Goal: Task Accomplishment & Management: Manage account settings

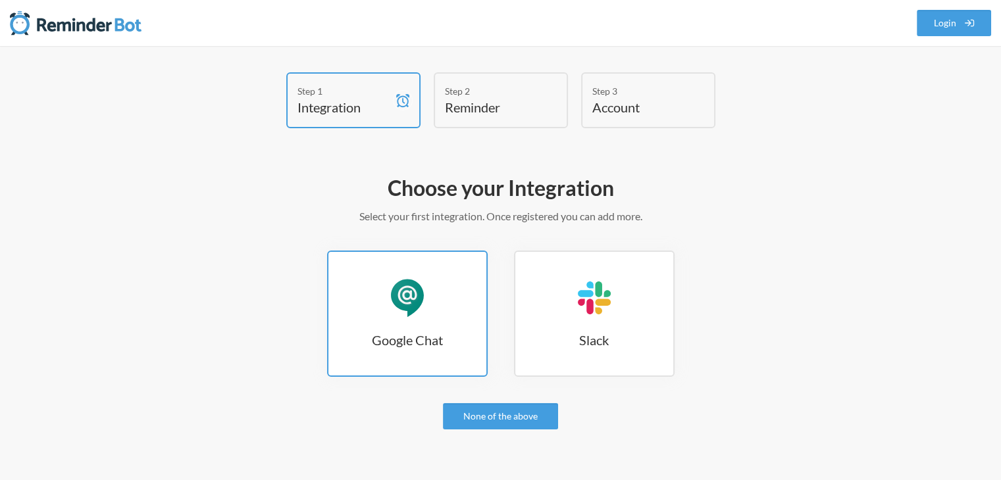
click at [450, 339] on h3 "Google Chat" at bounding box center [407, 340] width 158 height 18
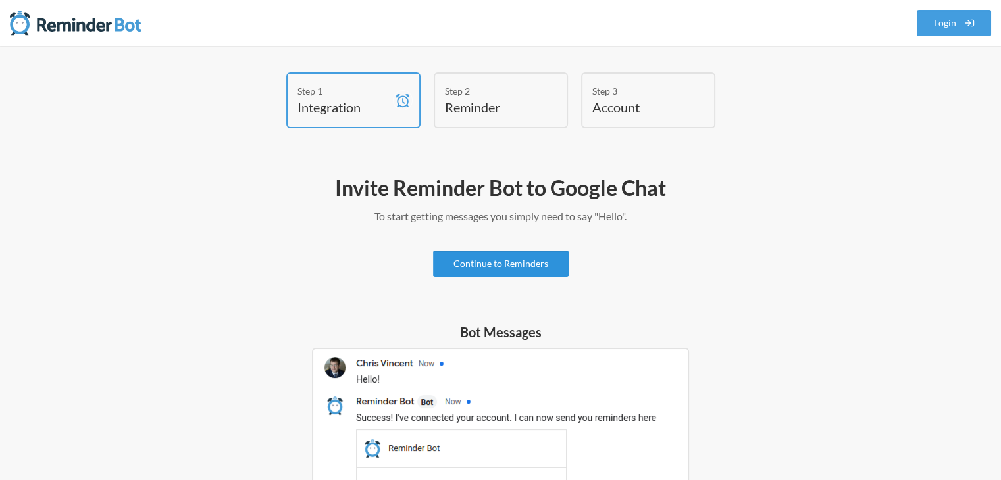
click at [507, 251] on link "Continue to Reminders" at bounding box center [501, 264] width 136 height 26
click at [509, 264] on link "Continue to Reminders" at bounding box center [501, 264] width 136 height 26
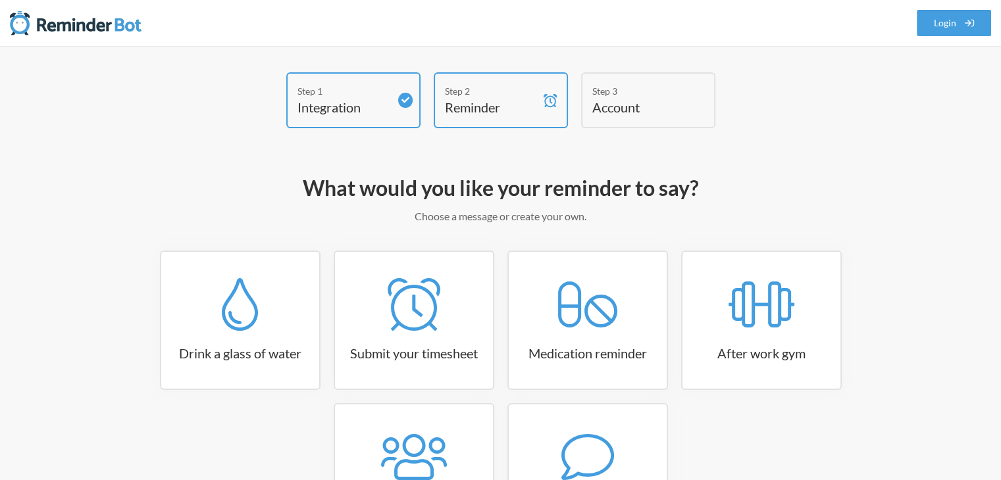
click at [511, 264] on link "Medication reminder" at bounding box center [587, 320] width 161 height 139
select select "08:30:00"
select select "true"
select select "18:30:00"
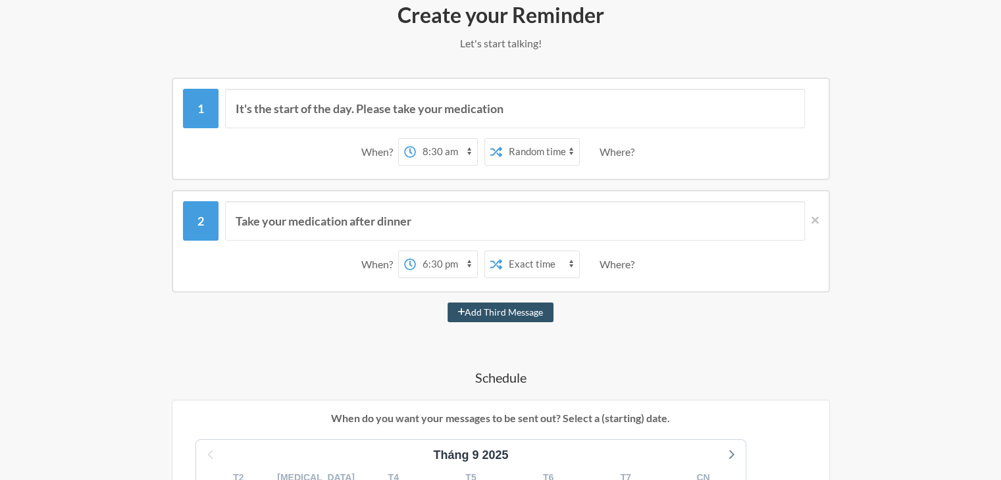
scroll to position [132, 0]
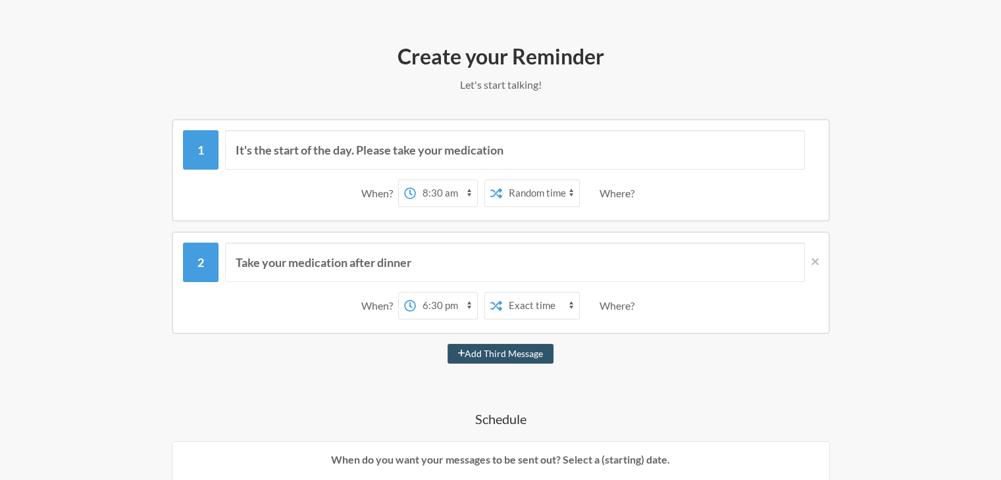
click at [448, 195] on select "12:00 am 12:15 am 12:30 am 12:45 am 1:00 am 1:15 am 1:30 am 1:45 am 2:00 am 2:1…" at bounding box center [446, 193] width 61 height 26
click at [449, 192] on select "12:00 am 12:15 am 12:30 am 12:45 am 1:00 am 1:15 am 1:30 am 1:45 am 2:00 am 2:1…" at bounding box center [446, 193] width 61 height 26
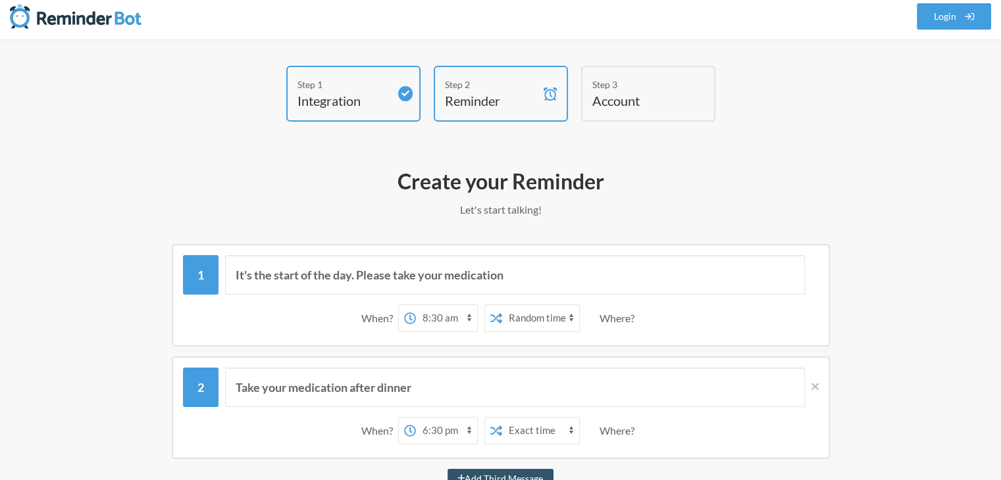
scroll to position [0, 0]
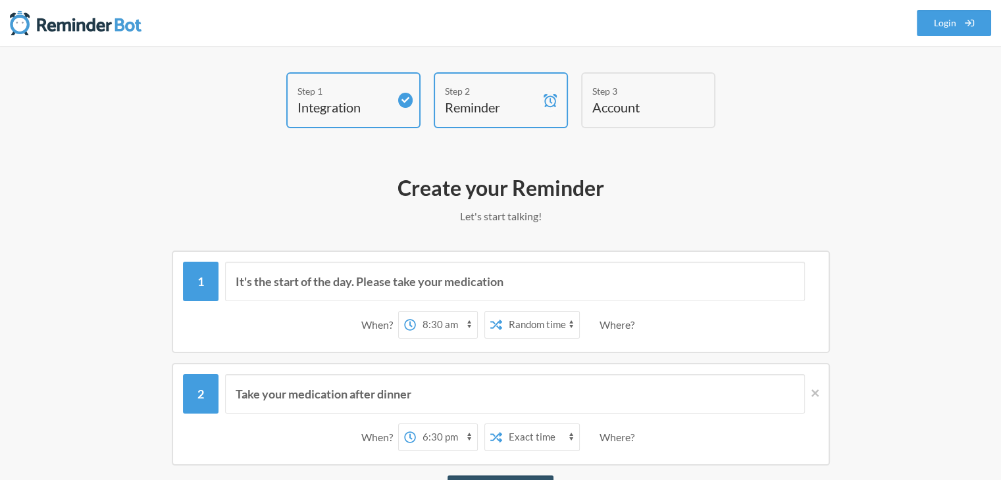
click at [473, 114] on h4 "Reminder" at bounding box center [491, 107] width 92 height 18
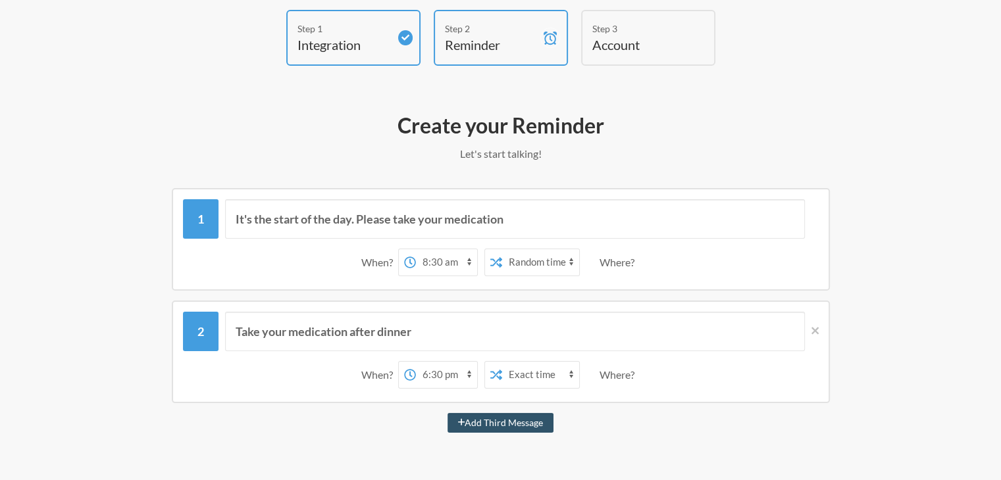
scroll to position [66, 0]
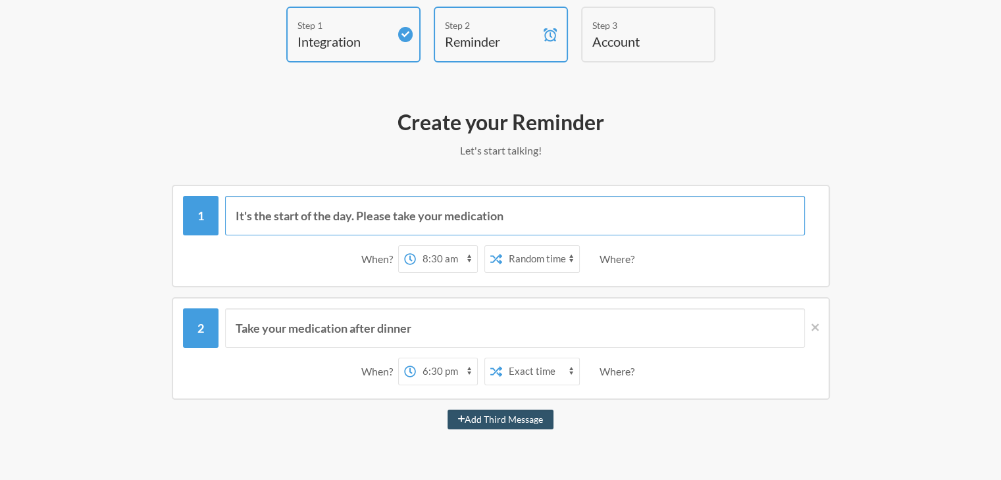
click at [429, 219] on input "It's the start of the day. Please take your medication" at bounding box center [515, 215] width 580 height 39
drag, startPoint x: 529, startPoint y: 211, endPoint x: 225, endPoint y: 191, distance: 304.6
click at [225, 191] on div "It's the start of the day. Please take your medication When? 12:00 am 12:15 am …" at bounding box center [501, 236] width 658 height 103
type input "v"
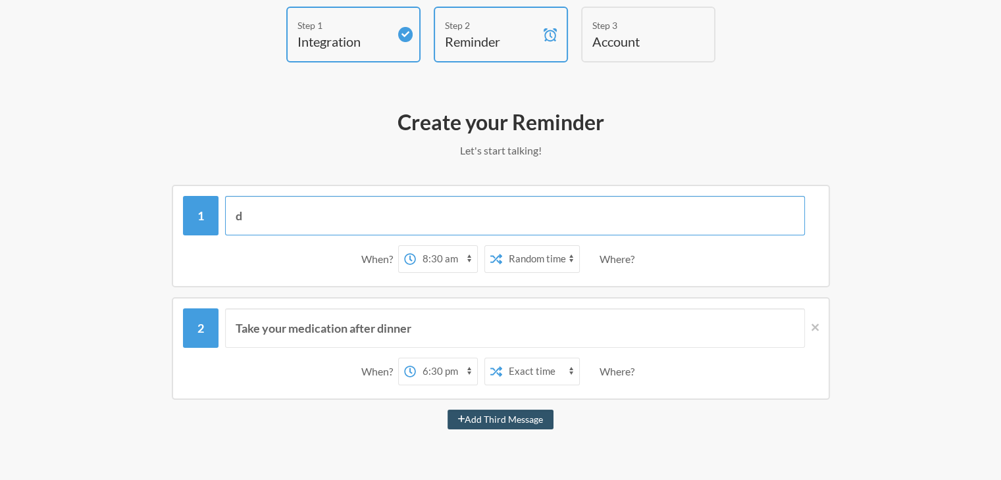
type input "đ"
type input "đưa vở cho t"
click at [345, 277] on div "When? 12:00 am 12:15 am 12:30 am 12:45 am 1:00 am 1:15 am 1:30 am 1:45 am 2:00 …" at bounding box center [500, 259] width 635 height 41
click at [470, 259] on select "12:00 am 12:15 am 12:30 am 12:45 am 1:00 am 1:15 am 1:30 am 1:45 am 2:00 am 2:1…" at bounding box center [446, 259] width 61 height 26
click at [529, 261] on select "Exact time Random time" at bounding box center [540, 259] width 77 height 26
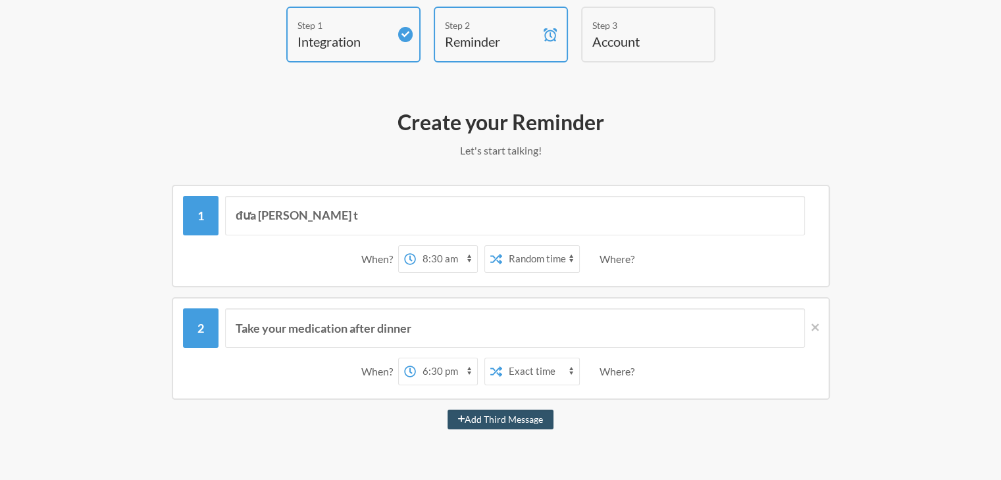
click at [502, 246] on select "Exact time Random time" at bounding box center [540, 259] width 77 height 26
click at [453, 257] on select "12:00 am 12:15 am 12:30 am 12:45 am 1:00 am 1:15 am 1:30 am 1:45 am 2:00 am 2:1…" at bounding box center [446, 259] width 61 height 26
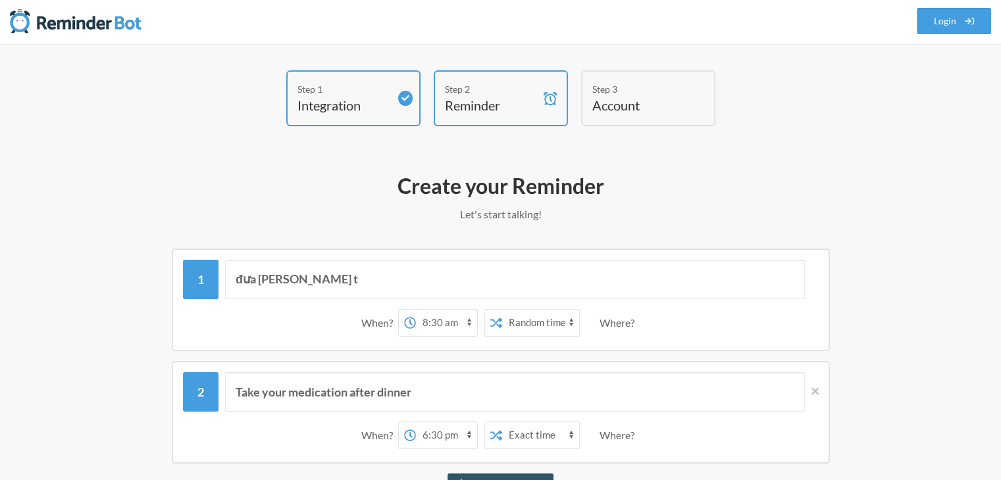
scroll to position [0, 0]
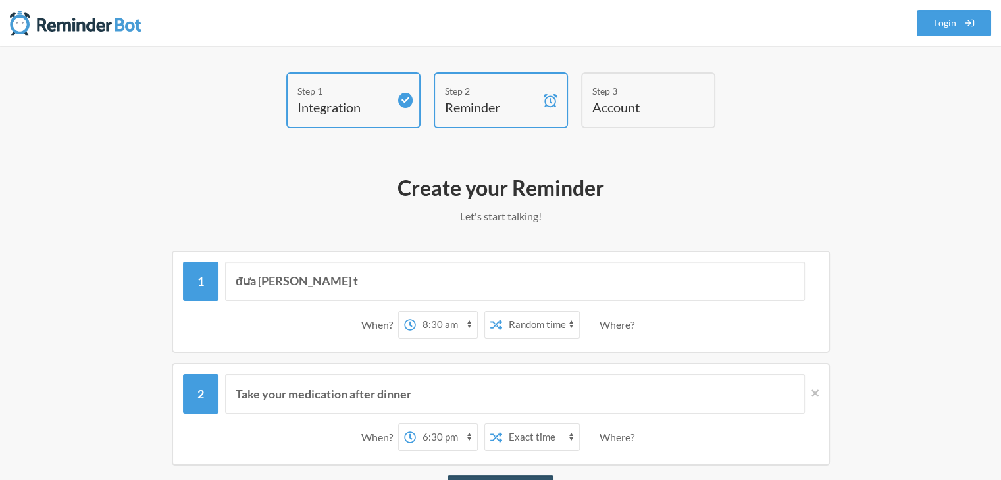
drag, startPoint x: 616, startPoint y: 327, endPoint x: 607, endPoint y: 326, distance: 8.6
click at [612, 326] on div "Where?" at bounding box center [619, 325] width 40 height 28
click at [605, 326] on div "Where?" at bounding box center [619, 325] width 40 height 28
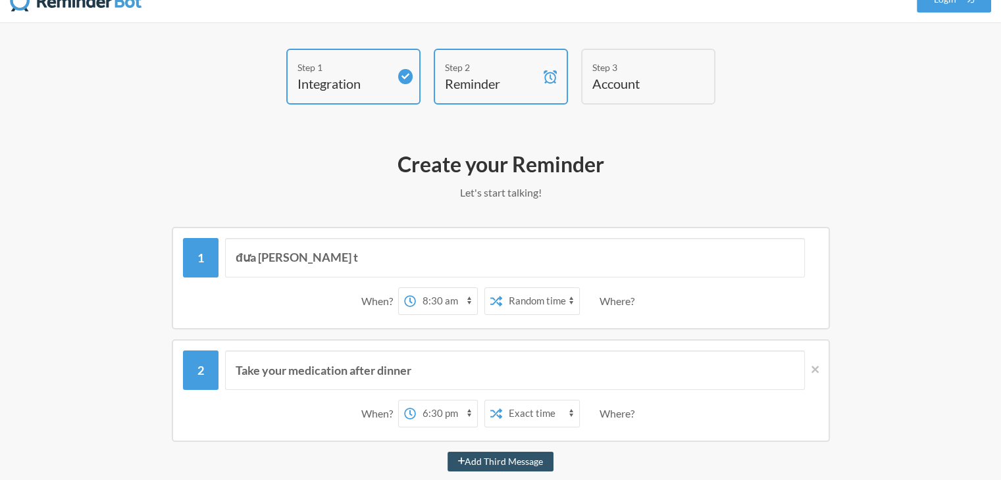
scroll to position [66, 0]
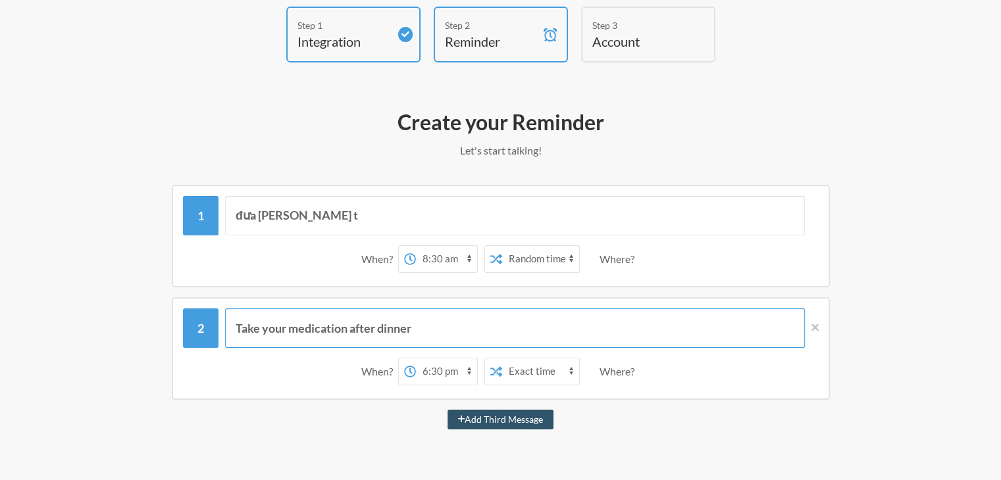
drag, startPoint x: 495, startPoint y: 335, endPoint x: 240, endPoint y: 277, distance: 261.1
click at [245, 309] on input "Take your medication after dinner" at bounding box center [515, 328] width 580 height 39
click at [305, 223] on input "đưa vở cho t" at bounding box center [515, 215] width 580 height 39
drag, startPoint x: 203, startPoint y: 211, endPoint x: 161, endPoint y: 211, distance: 42.8
click at [161, 211] on div "đưa vở cho t When? 12:00 am 12:15 am 12:30 am 12:45 am 1:00 am 1:15 am 1:30 am …" at bounding box center [500, 236] width 763 height 103
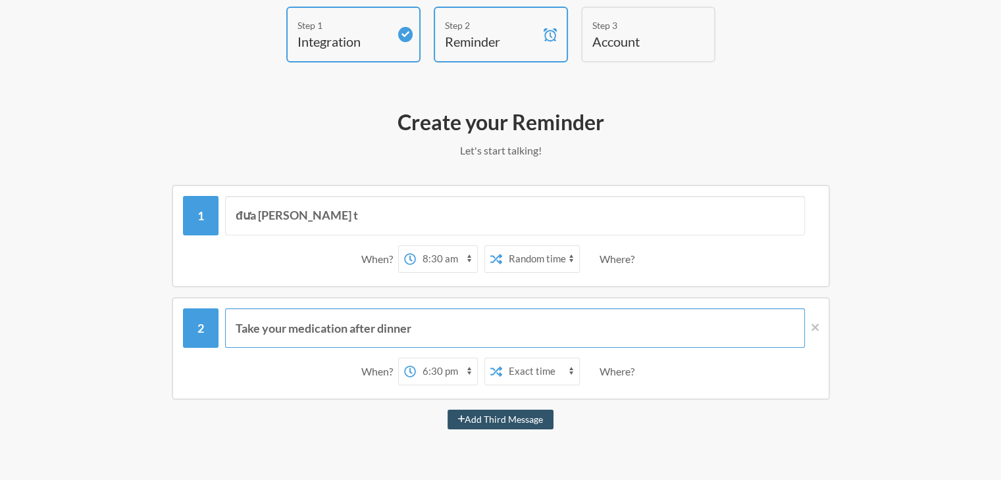
drag, startPoint x: 470, startPoint y: 316, endPoint x: 203, endPoint y: 302, distance: 267.5
click at [203, 301] on div "Take your medication after dinner When? 12:00 am 12:15 am 12:30 am 12:45 am 1:0…" at bounding box center [501, 348] width 658 height 103
paste input "đưa vở cho t"
type input "đưa vở cho t"
click at [526, 374] on select "Exact time Random time" at bounding box center [540, 372] width 77 height 26
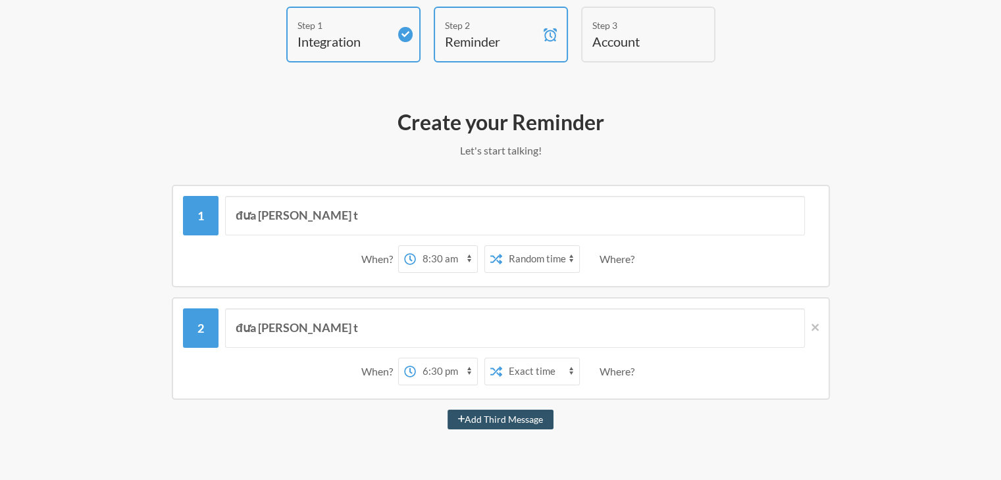
select select "true"
click at [502, 359] on select "Exact time Random time" at bounding box center [540, 372] width 77 height 26
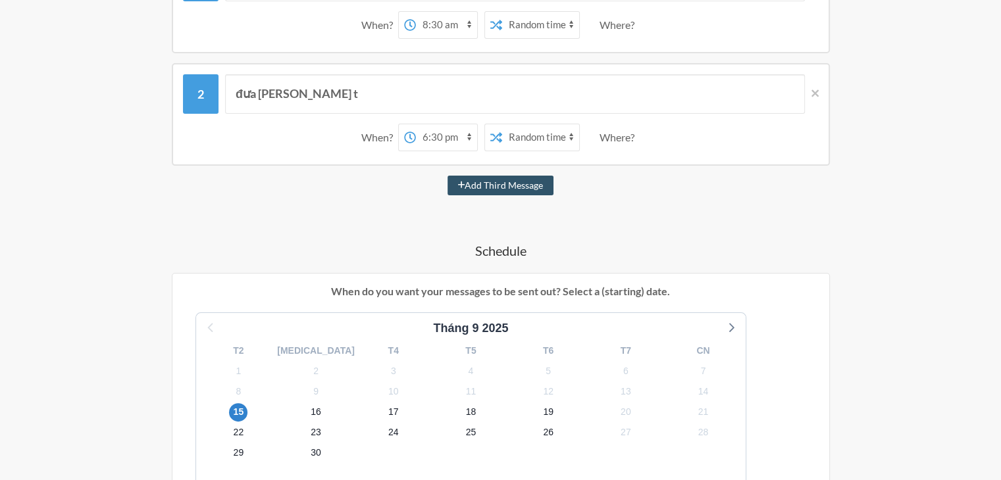
scroll to position [395, 0]
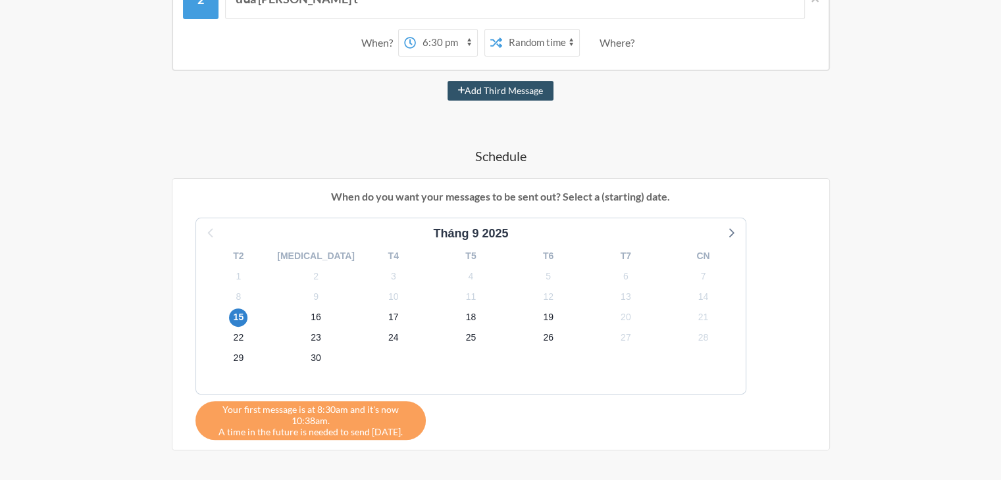
click at [564, 266] on label "No" at bounding box center [576, 267] width 70 height 16
click at [552, 266] on input "No" at bounding box center [546, 267] width 11 height 11
radio input "true"
click at [616, 297] on span "13" at bounding box center [625, 296] width 18 height 18
click at [616, 334] on span "27" at bounding box center [625, 338] width 18 height 18
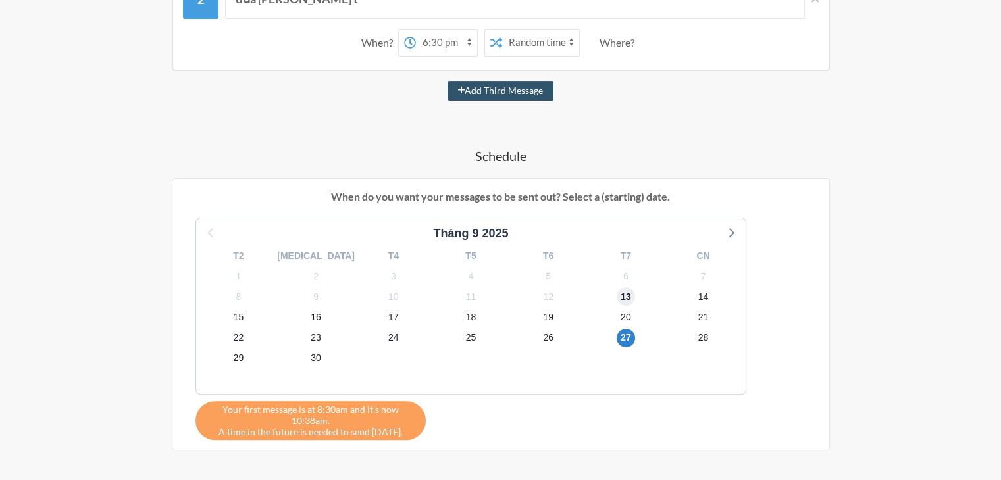
click at [616, 300] on span "13" at bounding box center [625, 296] width 18 height 18
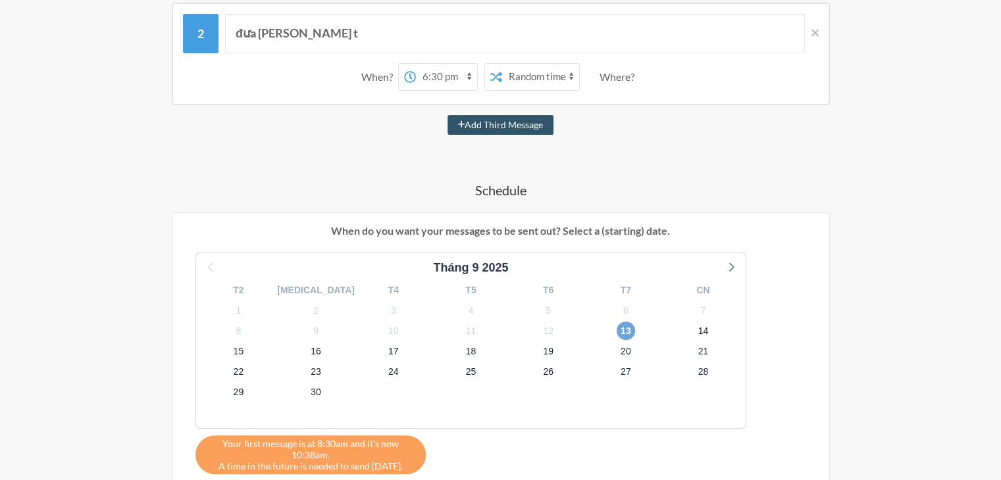
scroll to position [624, 0]
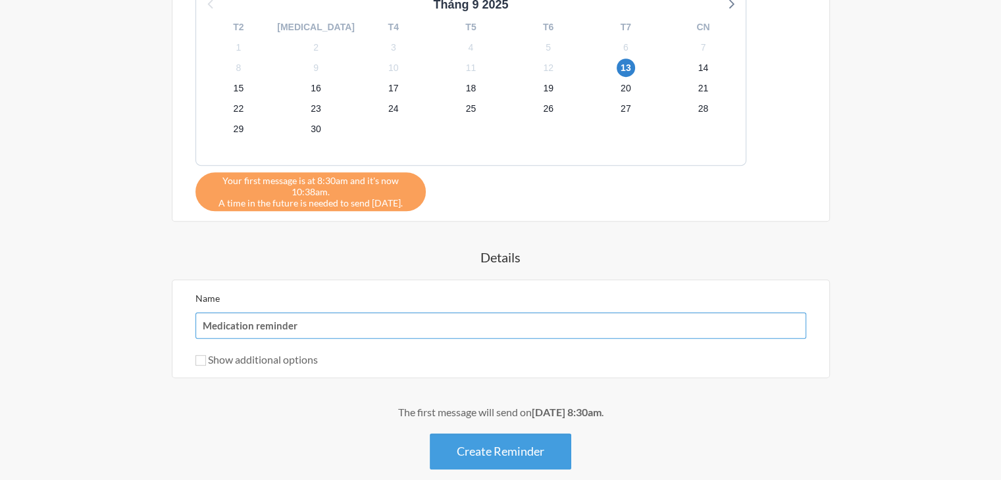
drag, startPoint x: 287, startPoint y: 328, endPoint x: 165, endPoint y: 323, distance: 122.5
click at [165, 323] on div "đưa vở cho t When? 12:00 am 12:15 am 12:30 am 12:45 am 1:00 am 1:15 am 1:30 am …" at bounding box center [500, 48] width 763 height 843
type input "vở của t"
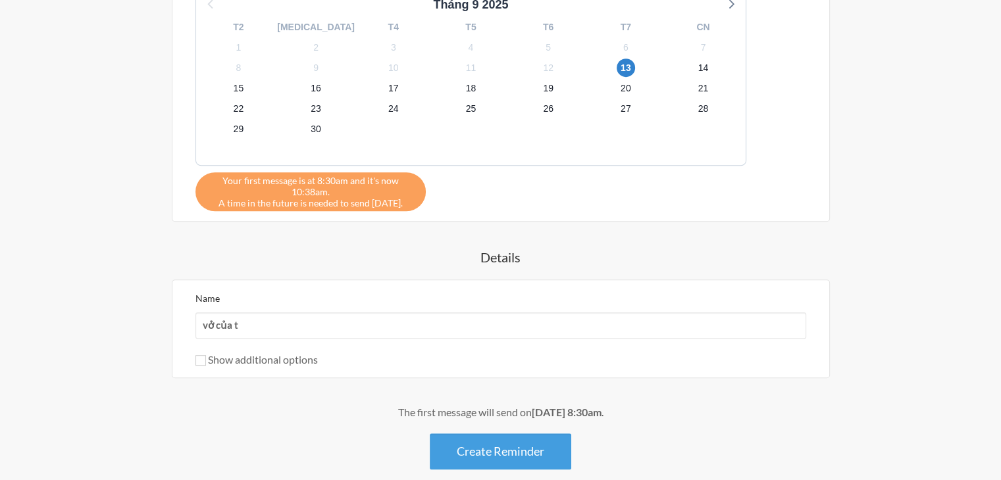
click at [239, 359] on label "Show additional options" at bounding box center [256, 359] width 122 height 12
click at [206, 359] on input "Show additional options" at bounding box center [200, 360] width 11 height 11
checkbox input "true"
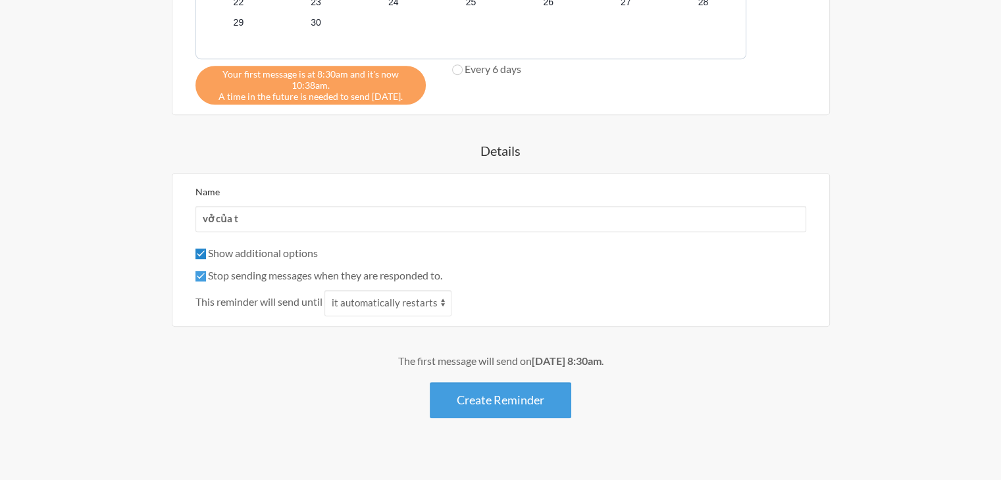
scroll to position [745, 0]
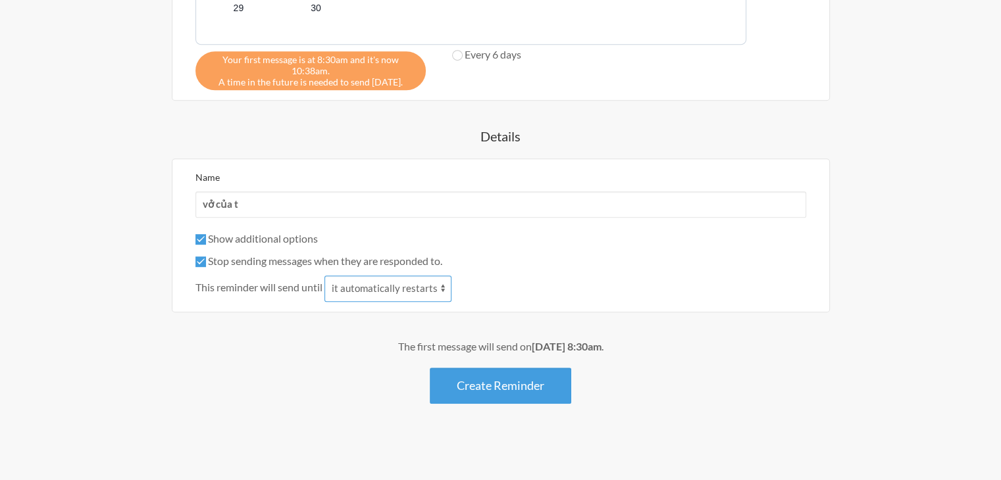
click at [405, 285] on select "it automatically restarts it is replied to" at bounding box center [387, 289] width 127 height 26
click at [403, 286] on select "it automatically restarts it is replied to" at bounding box center [387, 289] width 127 height 26
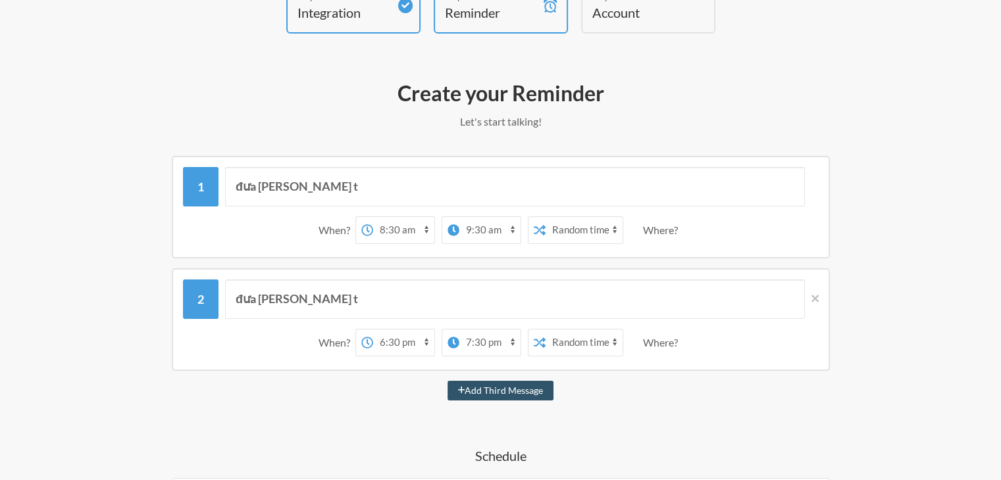
scroll to position [87, 0]
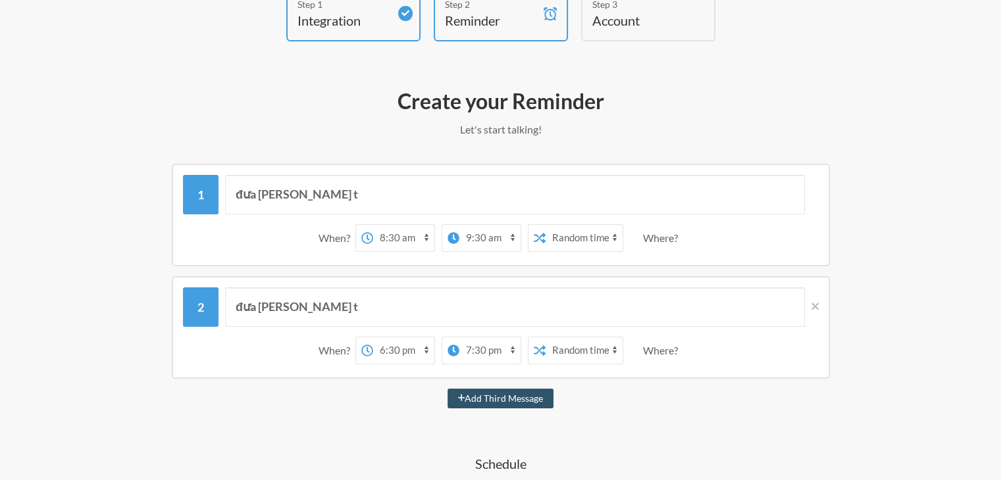
click at [470, 243] on select "12:00 am 12:15 am 12:30 am 12:45 am 1:00 am 1:15 am 1:30 am 1:45 am 2:00 am 2:1…" at bounding box center [489, 238] width 61 height 26
click at [468, 243] on select "12:00 am 12:15 am 12:30 am 12:45 am 1:00 am 1:15 am 1:30 am 1:45 am 2:00 am 2:1…" at bounding box center [489, 238] width 61 height 26
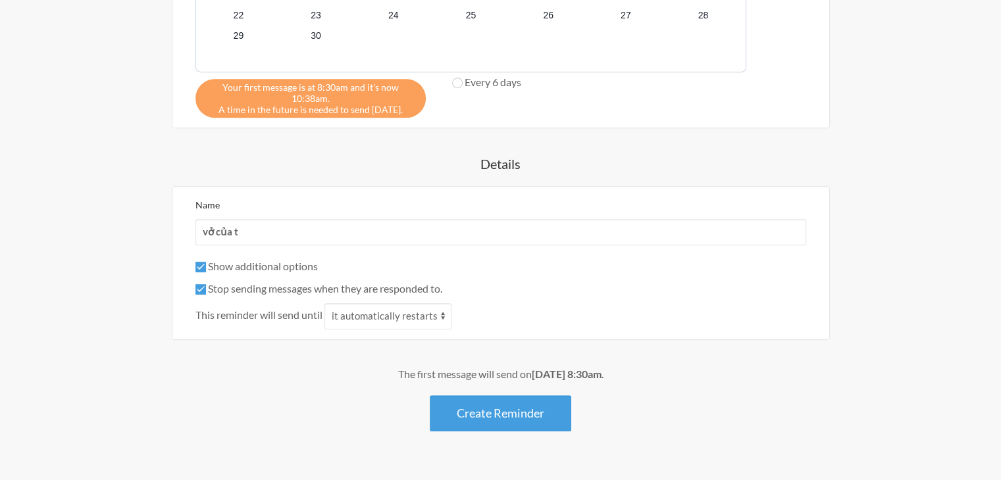
scroll to position [745, 0]
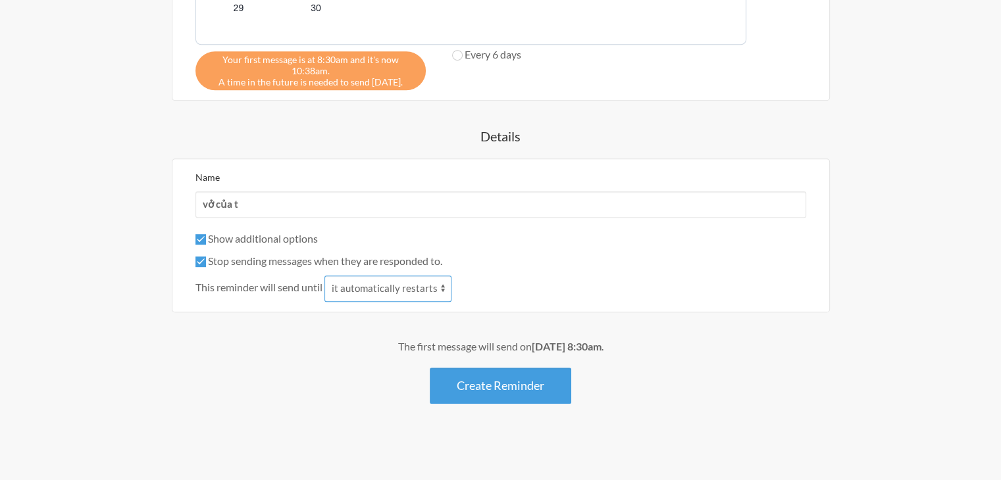
click at [416, 280] on select "it automatically restarts it is replied to" at bounding box center [387, 289] width 127 height 26
select select "1"
click at [326, 276] on select "it automatically restarts it is replied to" at bounding box center [387, 289] width 127 height 26
click at [289, 236] on label "Show additional options" at bounding box center [256, 238] width 122 height 12
click at [206, 236] on input "Show additional options" at bounding box center [200, 239] width 11 height 11
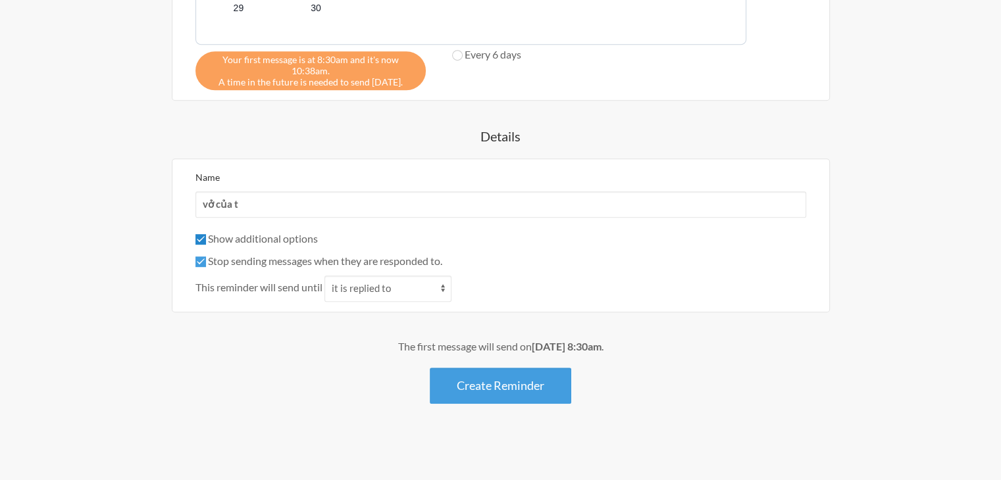
checkbox input "false"
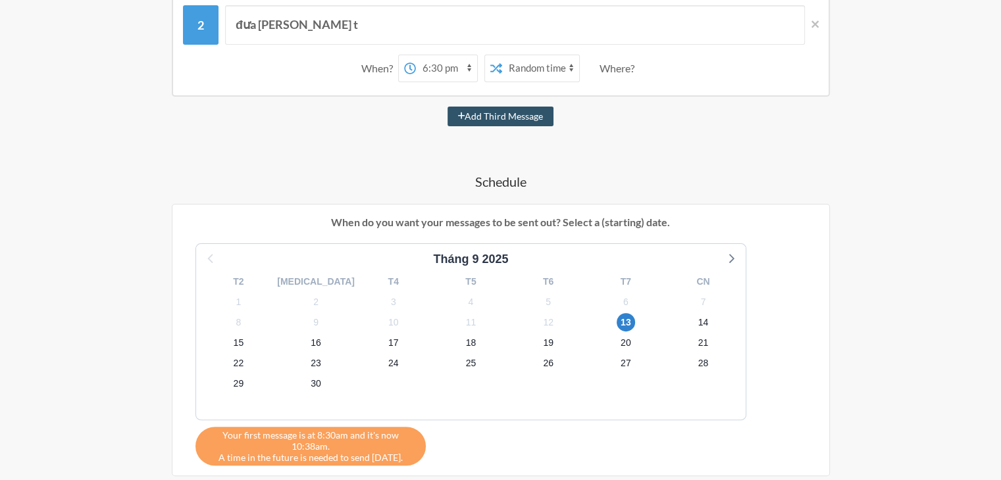
scroll to position [163, 0]
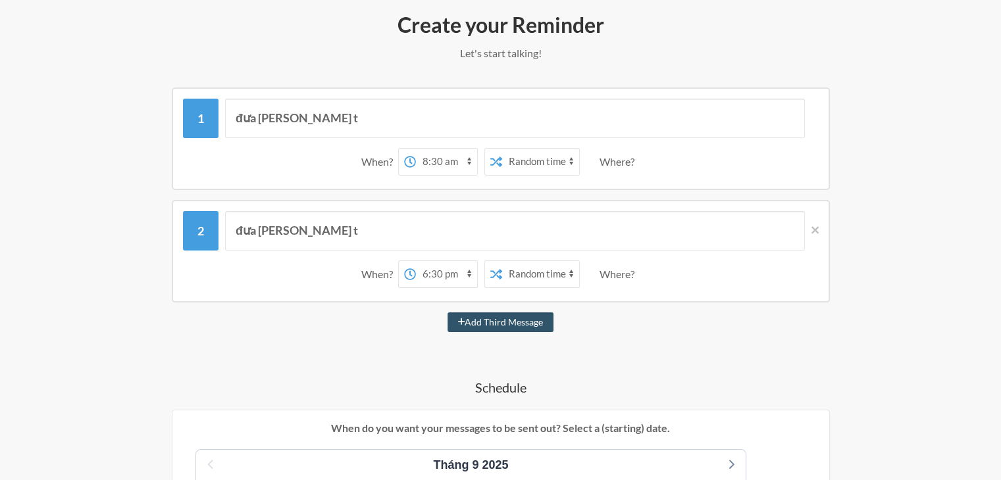
click at [459, 157] on select "12:00 am 12:15 am 12:30 am 12:45 am 1:00 am 1:15 am 1:30 am 1:45 am 2:00 am 2:1…" at bounding box center [446, 162] width 61 height 26
click at [459, 162] on select "12:00 am 12:15 am 12:30 am 12:45 am 1:00 am 1:15 am 1:30 am 1:45 am 2:00 am 2:1…" at bounding box center [446, 162] width 61 height 26
click at [514, 155] on select "Exact time Random time" at bounding box center [540, 162] width 77 height 26
click at [502, 149] on select "Exact time Random time" at bounding box center [540, 162] width 77 height 26
click at [453, 163] on select "12:00 am 12:15 am 12:30 am 12:45 am 1:00 am 1:15 am 1:30 am 1:45 am 2:00 am 2:1…" at bounding box center [446, 162] width 61 height 26
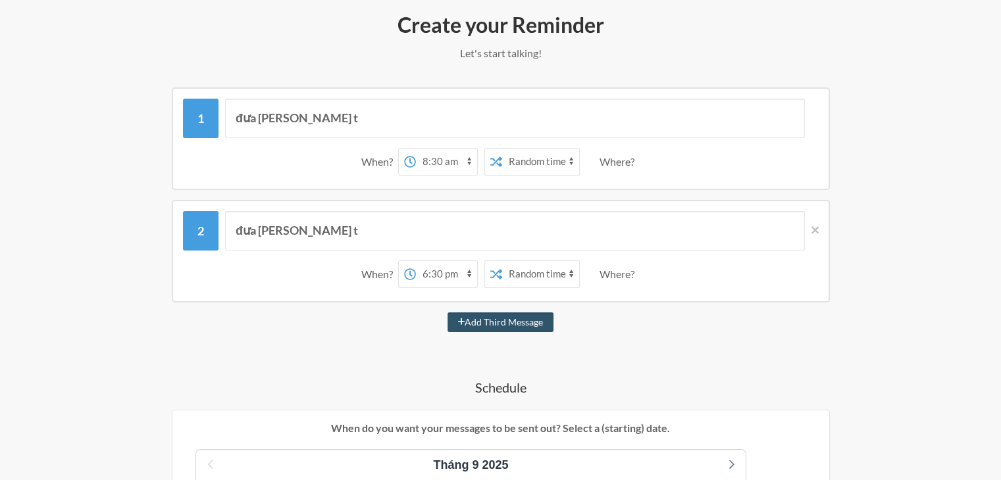
select select "00:00:00"
click at [416, 149] on select "12:00 am 12:15 am 12:30 am 12:45 am 1:00 am 1:15 am 1:30 am 1:45 am 2:00 am 2:1…" at bounding box center [446, 162] width 61 height 26
click at [455, 276] on select "12:00 am 12:15 am 12:30 am 12:45 am 1:00 am 1:15 am 1:30 am 1:45 am 2:00 am 2:1…" at bounding box center [446, 274] width 61 height 26
select select "00:15:00"
click at [416, 261] on select "12:00 am 12:15 am 12:30 am 12:45 am 1:00 am 1:15 am 1:30 am 1:45 am 2:00 am 2:1…" at bounding box center [446, 274] width 61 height 26
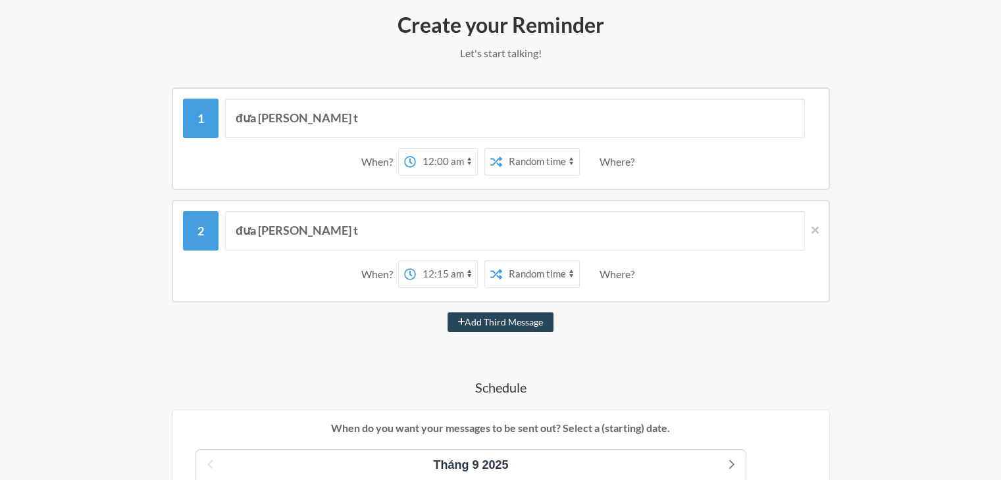
click at [469, 319] on button "Add Third Message" at bounding box center [500, 322] width 107 height 20
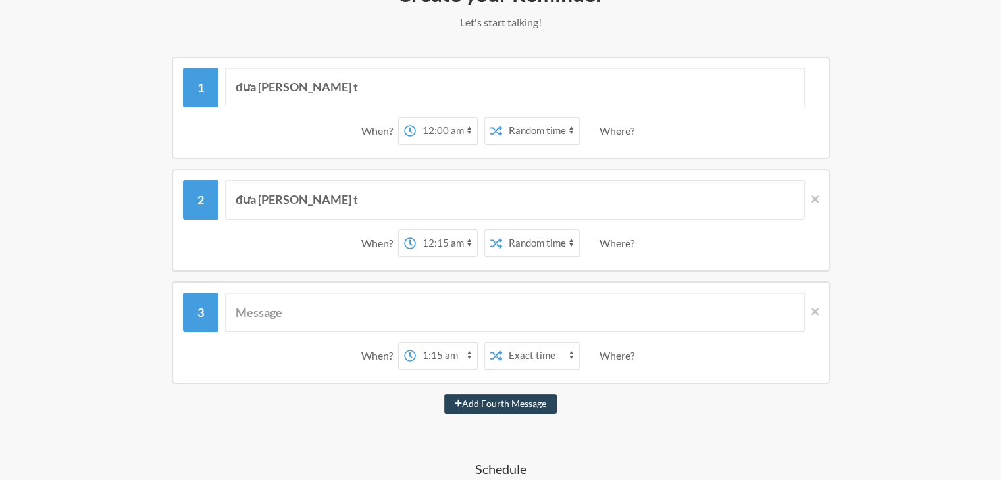
scroll to position [295, 0]
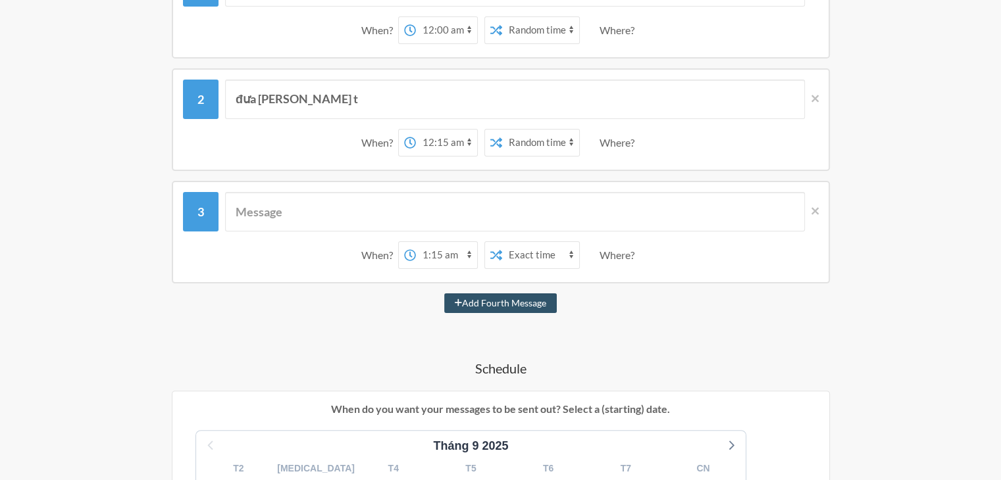
click at [433, 257] on select "12:00 am 12:15 am 12:30 am 12:45 am 1:00 am 1:15 am 1:30 am 1:45 am 2:00 am 2:1…" at bounding box center [446, 255] width 61 height 26
select select "00:30:00"
click at [416, 242] on select "12:00 am 12:15 am 12:30 am 12:45 am 1:00 am 1:15 am 1:30 am 1:45 am 2:00 am 2:1…" at bounding box center [446, 255] width 61 height 26
click at [459, 292] on div "đưa vở cho t When? 12:00 am 12:15 am 12:30 am 12:45 am 1:00 am 1:15 am 1:30 am …" at bounding box center [500, 433] width 763 height 955
click at [459, 295] on button "Add Fourth Message" at bounding box center [500, 303] width 112 height 20
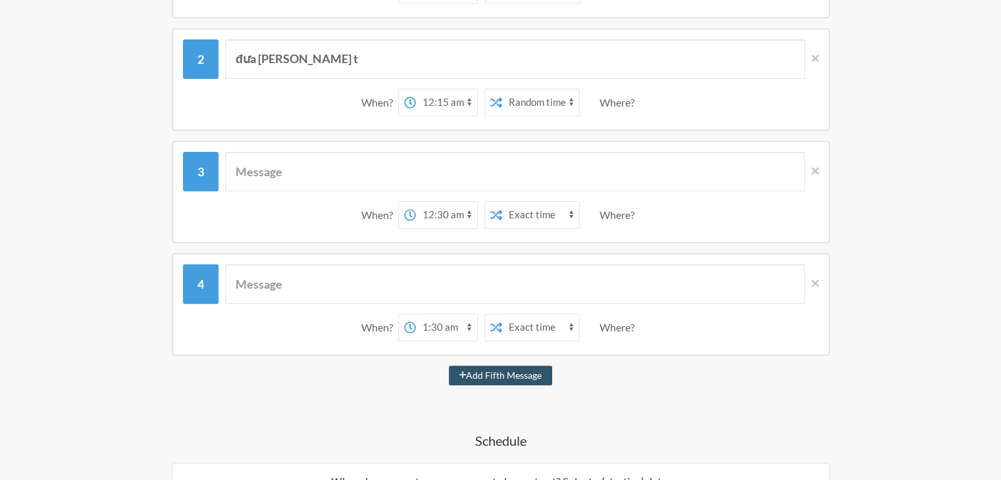
scroll to position [492, 0]
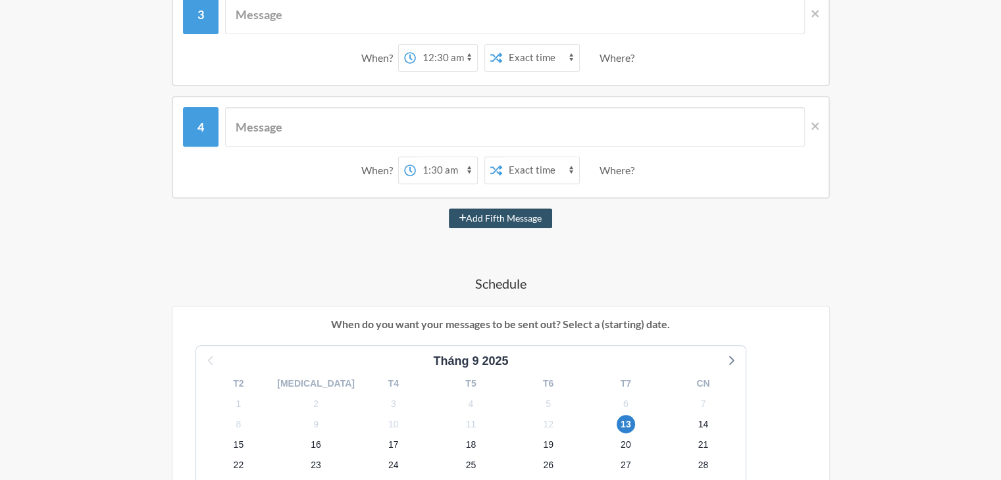
click at [449, 165] on select "12:00 am 12:15 am 12:30 am 12:45 am 1:00 am 1:15 am 1:30 am 1:45 am 2:00 am 2:1…" at bounding box center [446, 170] width 61 height 26
select select "00:45:00"
click at [416, 157] on select "12:00 am 12:15 am 12:30 am 12:45 am 1:00 am 1:15 am 1:30 am 1:45 am 2:00 am 2:1…" at bounding box center [446, 170] width 61 height 26
click at [474, 211] on button "Add Fifth Message" at bounding box center [501, 219] width 104 height 20
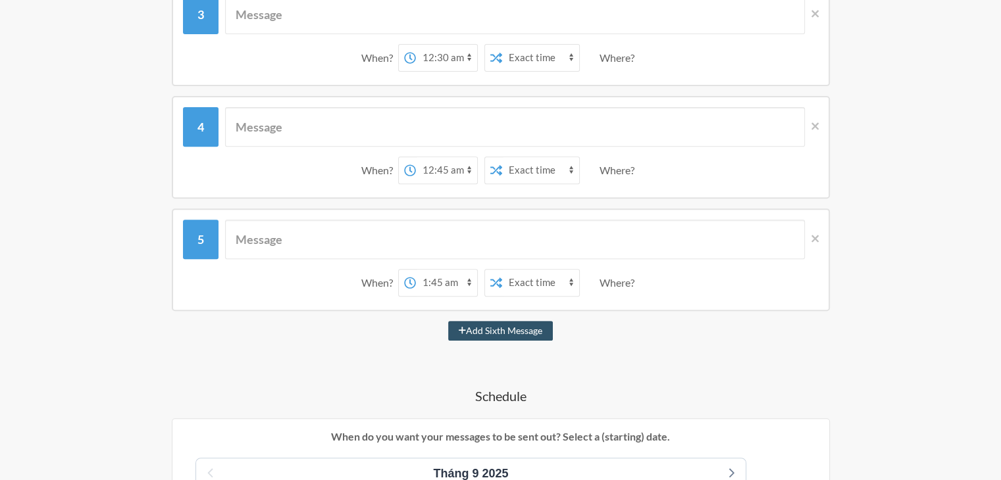
click at [432, 270] on select "12:00 am 12:15 am 12:30 am 12:45 am 1:00 am 1:15 am 1:30 am 1:45 am 2:00 am 2:1…" at bounding box center [446, 283] width 61 height 26
select select "01:00:00"
click at [416, 270] on select "12:00 am 12:15 am 12:30 am 12:45 am 1:00 am 1:15 am 1:30 am 1:45 am 2:00 am 2:1…" at bounding box center [446, 283] width 61 height 26
click at [472, 321] on button "Add Sixth Message" at bounding box center [500, 331] width 105 height 20
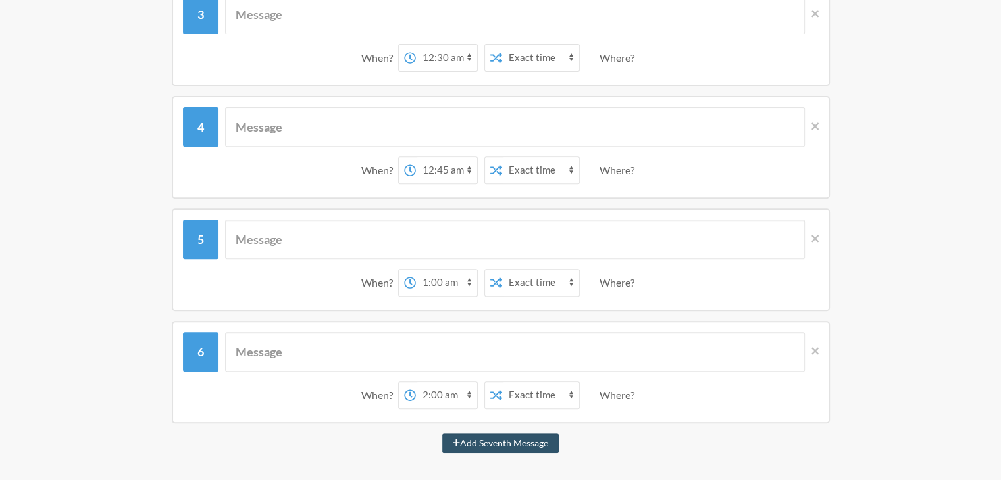
click at [447, 385] on select "12:00 am 12:15 am 12:30 am 12:45 am 1:00 am 1:15 am 1:30 am 1:45 am 2:00 am 2:1…" at bounding box center [446, 395] width 61 height 26
select select "01:15:00"
click at [416, 382] on select "12:00 am 12:15 am 12:30 am 12:45 am 1:00 am 1:15 am 1:30 am 1:45 am 2:00 am 2:1…" at bounding box center [446, 395] width 61 height 26
click at [520, 445] on button "Add Seventh Message" at bounding box center [500, 444] width 116 height 20
select select "02:15:00"
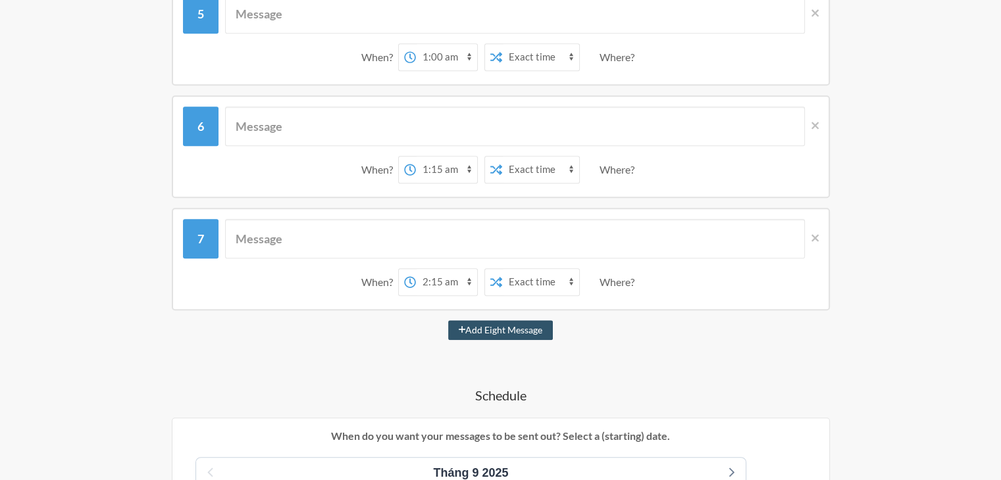
scroll to position [755, 0]
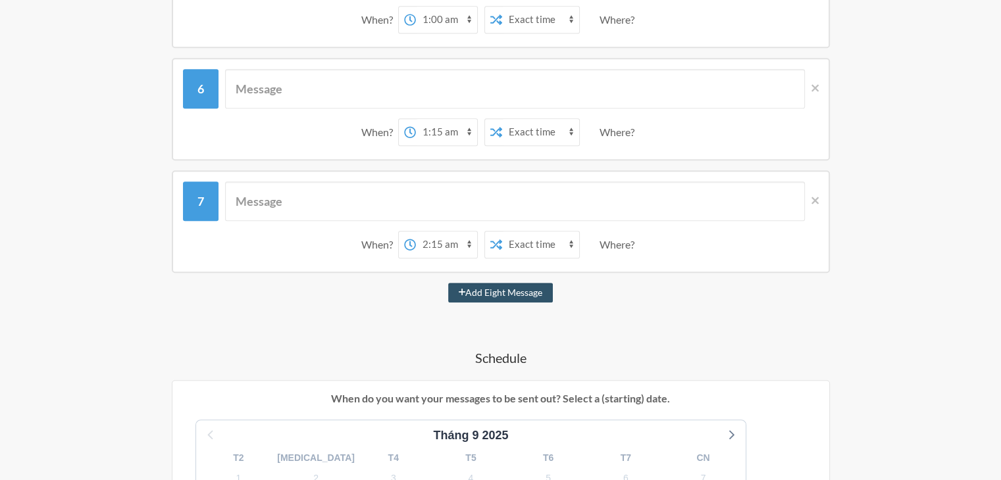
click at [439, 240] on select "12:00 am 12:15 am 12:30 am 12:45 am 1:00 am 1:15 am 1:30 am 1:45 am 2:00 am 2:1…" at bounding box center [446, 245] width 61 height 26
click at [526, 311] on div "đưa vở cho t When? 12:00 am 12:15 am 12:30 am 12:45 am 1:00 am 1:15 am 1:30 am …" at bounding box center [500, 197] width 763 height 1405
click at [522, 304] on div "đưa vở cho t When? 12:00 am 12:15 am 12:30 am 12:45 am 1:00 am 1:15 am 1:30 am …" at bounding box center [500, 197] width 763 height 1405
click at [525, 291] on button "Add Eight Message" at bounding box center [500, 293] width 105 height 20
select select "03:15:00"
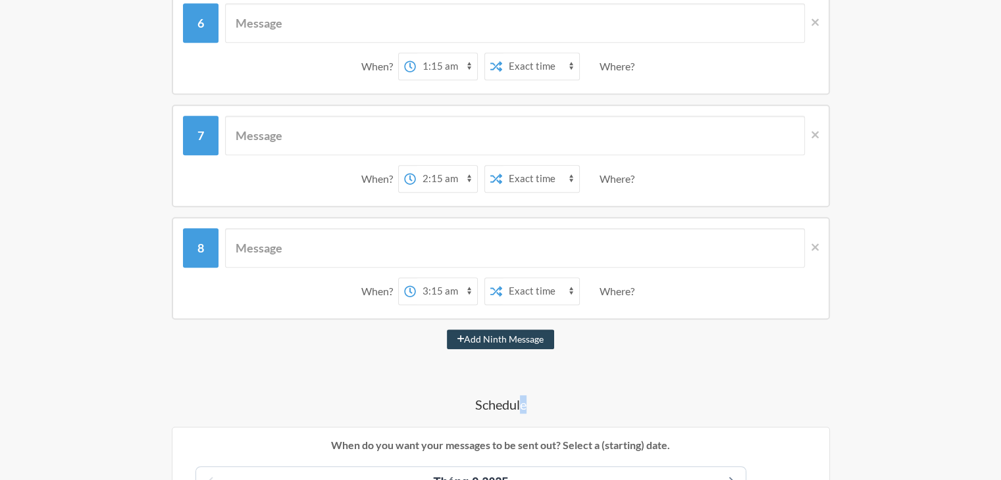
click at [501, 337] on button "Add Ninth Message" at bounding box center [501, 340] width 108 height 20
select select "04:15:00"
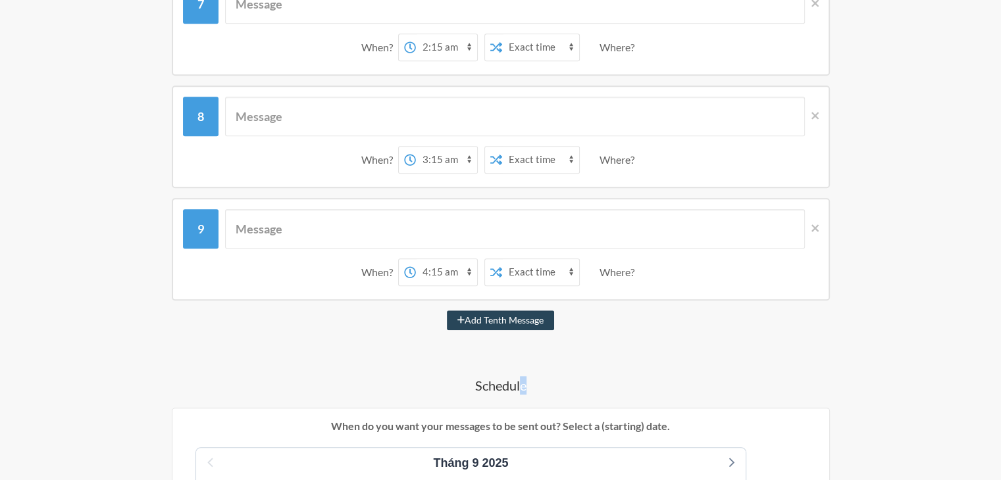
click at [509, 317] on button "Add Tenth Message" at bounding box center [500, 321] width 107 height 20
select select "05:15:00"
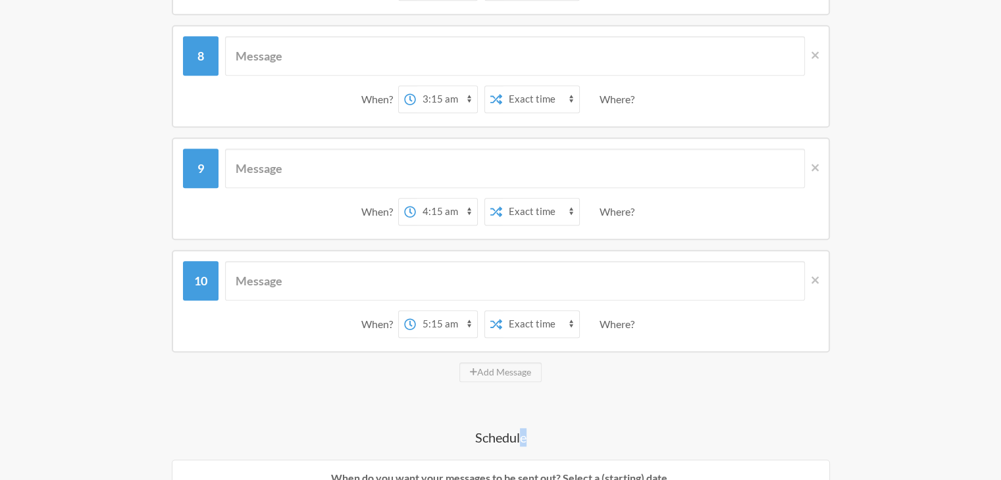
scroll to position [1018, 0]
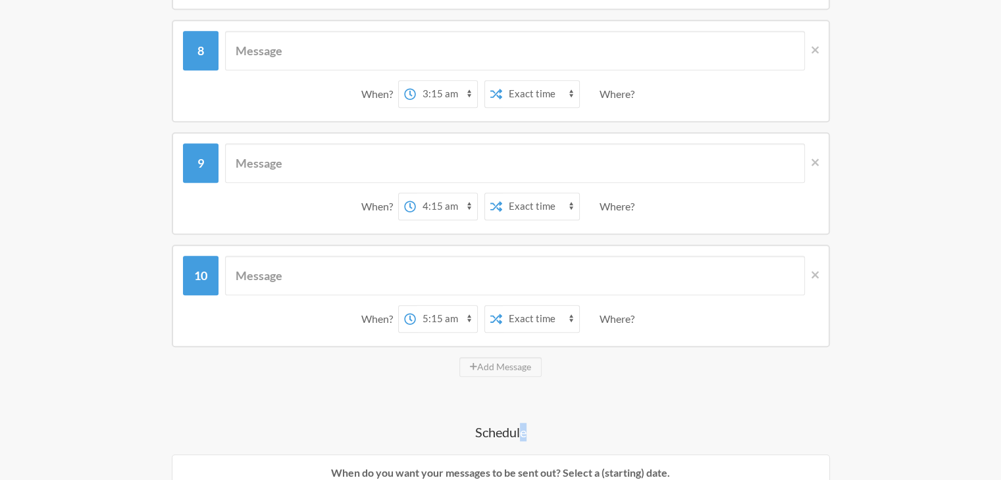
click at [447, 320] on select "12:00 am 12:15 am 12:30 am 12:45 am 1:00 am 1:15 am 1:30 am 1:45 am 2:00 am 2:1…" at bounding box center [446, 319] width 61 height 26
click at [468, 382] on div "đưa vở cho t When? 12:00 am 12:15 am 12:30 am 12:45 am 1:00 am 1:15 am 1:30 am …" at bounding box center [500, 103] width 763 height 1743
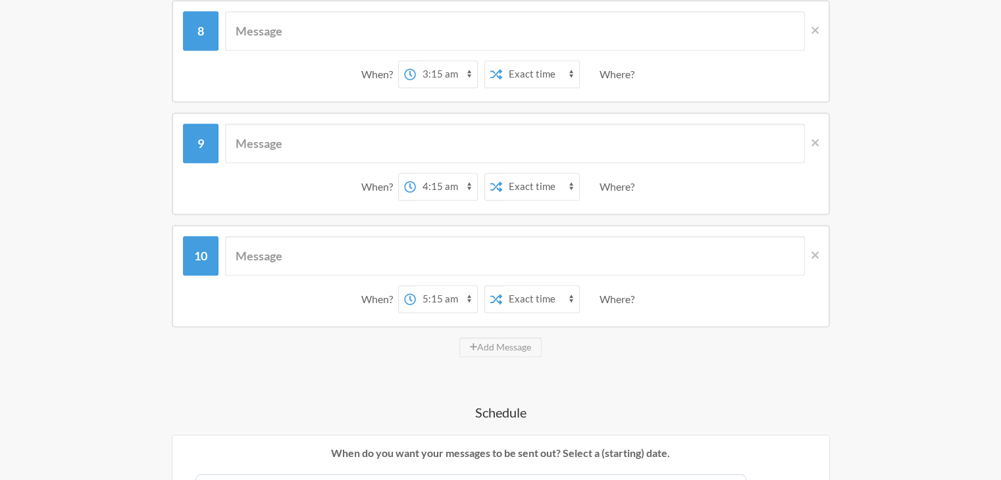
scroll to position [1084, 0]
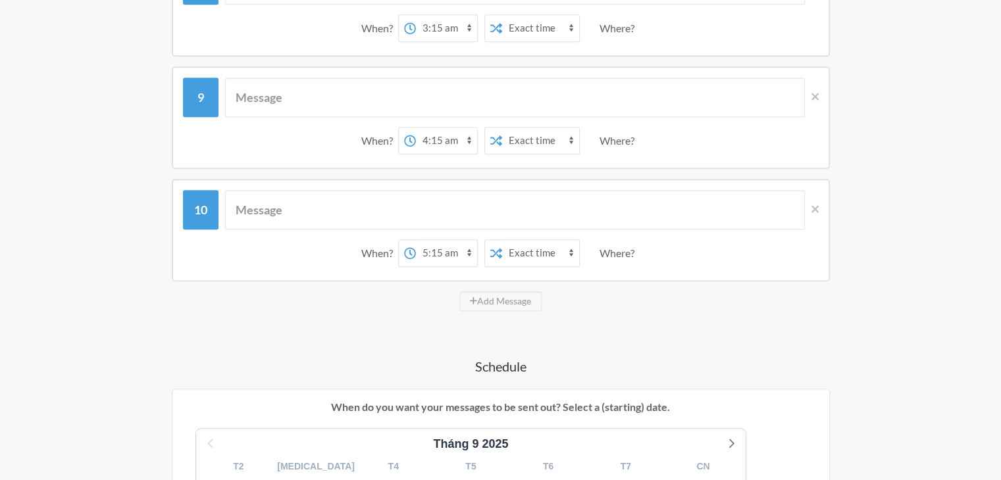
click at [437, 246] on select "12:00 am 12:15 am 12:30 am 12:45 am 1:00 am 1:15 am 1:30 am 1:45 am 2:00 am 2:1…" at bounding box center [446, 253] width 61 height 26
click at [869, 235] on div "When? 12:00 am 12:15 am 12:30 am 12:45 am 1:00 am 1:15 am 1:30 am 1:45 am 2:00 …" at bounding box center [500, 230] width 763 height 103
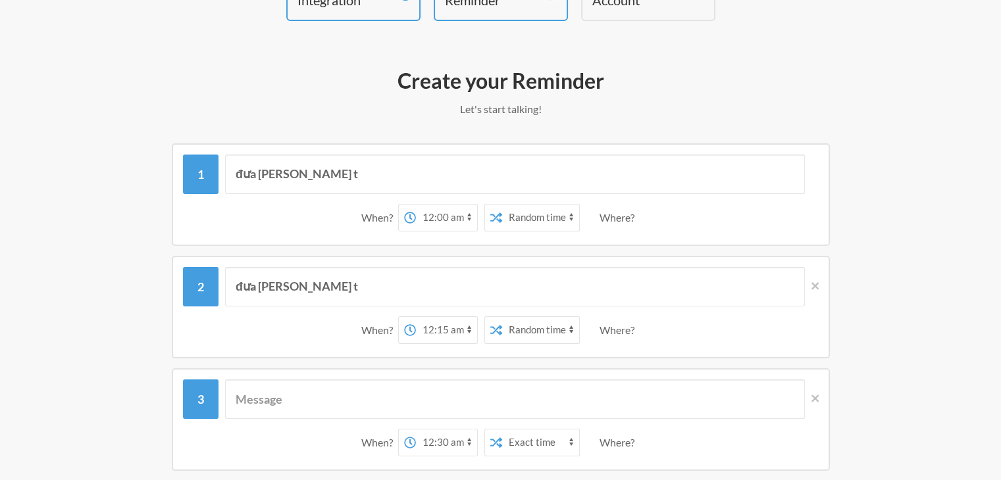
scroll to position [132, 0]
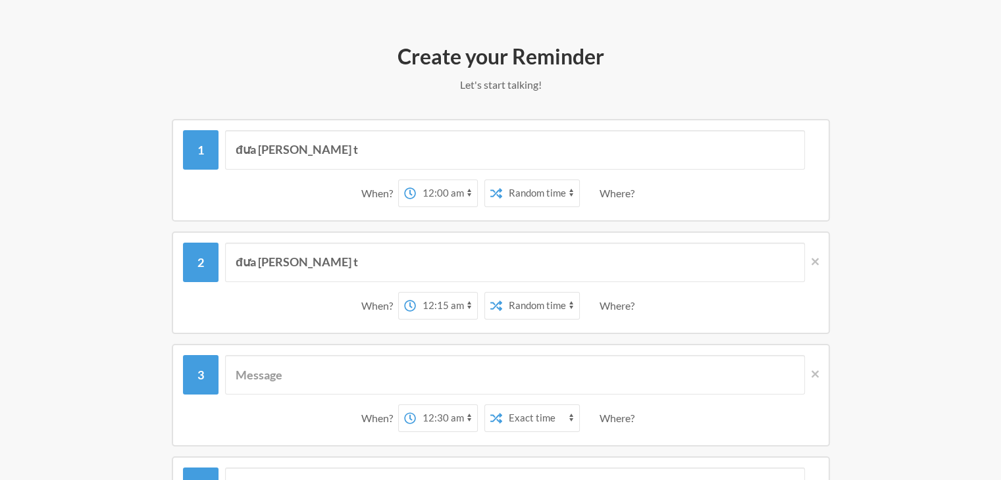
click at [445, 188] on select "12:00 am 12:15 am 12:30 am 12:45 am 1:00 am 1:15 am 1:30 am 1:45 am 2:00 am 2:1…" at bounding box center [446, 193] width 61 height 26
click at [416, 180] on select "12:00 am 12:15 am 12:30 am 12:45 am 1:00 am 1:15 am 1:30 am 1:45 am 2:00 am 2:1…" at bounding box center [446, 193] width 61 height 26
click at [437, 297] on select "12:00 am 12:15 am 12:30 am 12:45 am 1:00 am 1:15 am 1:30 am 1:45 am 2:00 am 2:1…" at bounding box center [446, 306] width 61 height 26
select select "02:00:00"
click at [416, 293] on select "12:00 am 12:15 am 12:30 am 12:45 am 1:00 am 1:15 am 1:30 am 1:45 am 2:00 am 2:1…" at bounding box center [446, 306] width 61 height 26
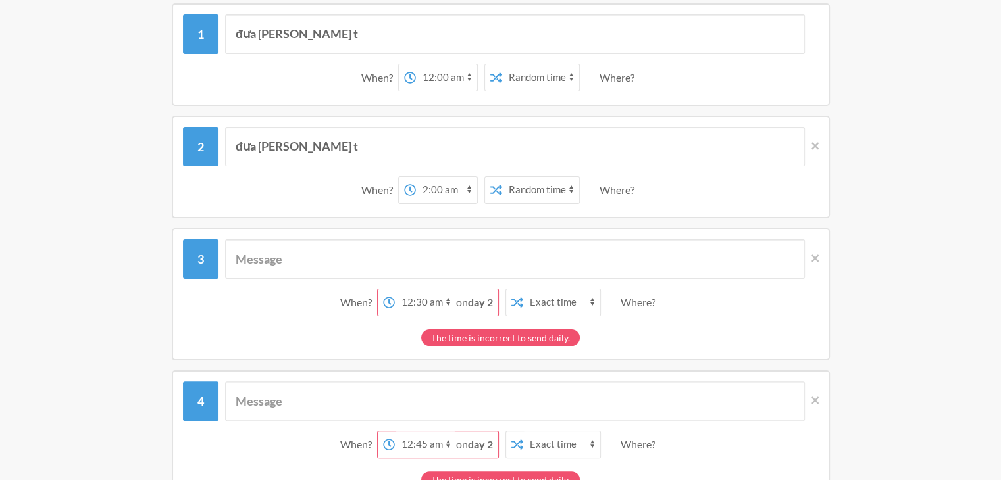
scroll to position [263, 0]
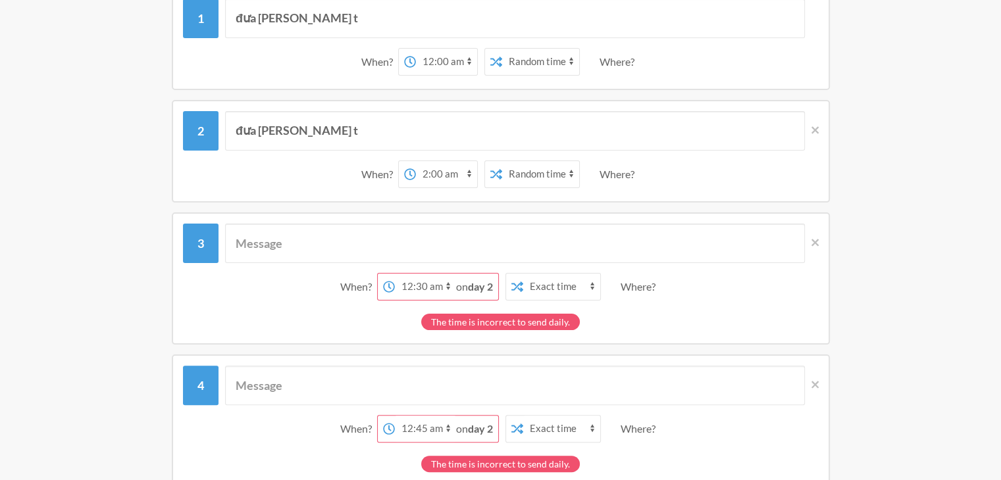
click at [439, 280] on select "12:00 am 12:15 am 12:30 am 12:45 am 1:00 am 1:15 am 1:30 am 1:45 am 2:00 am 2:1…" at bounding box center [425, 287] width 61 height 26
select select "04:00:00"
click at [415, 274] on select "12:00 am 12:15 am 12:30 am 12:45 am 1:00 am 1:15 am 1:30 am 1:45 am 2:00 am 2:1…" at bounding box center [425, 287] width 61 height 26
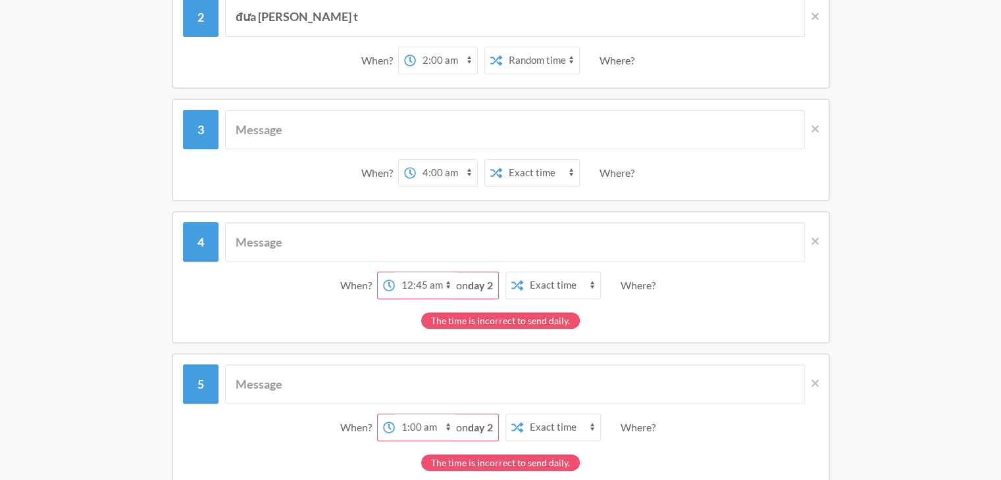
scroll to position [395, 0]
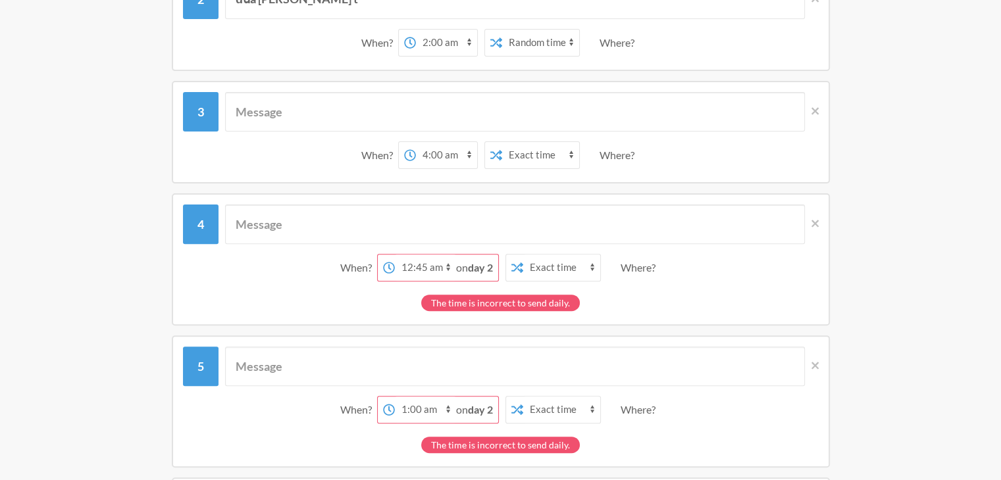
click at [416, 259] on select "12:00 am 12:15 am 12:30 am 12:45 am 1:00 am 1:15 am 1:30 am 1:45 am 2:00 am 2:1…" at bounding box center [425, 268] width 61 height 26
select select "05:00:00"
click at [415, 255] on select "12:00 am 12:15 am 12:30 am 12:45 am 1:00 am 1:15 am 1:30 am 1:45 am 2:00 am 2:1…" at bounding box center [425, 268] width 61 height 26
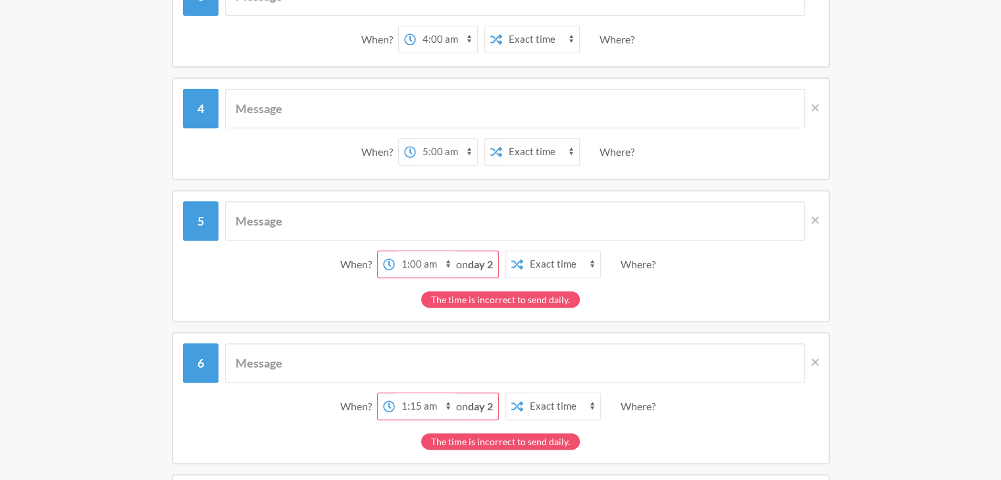
scroll to position [526, 0]
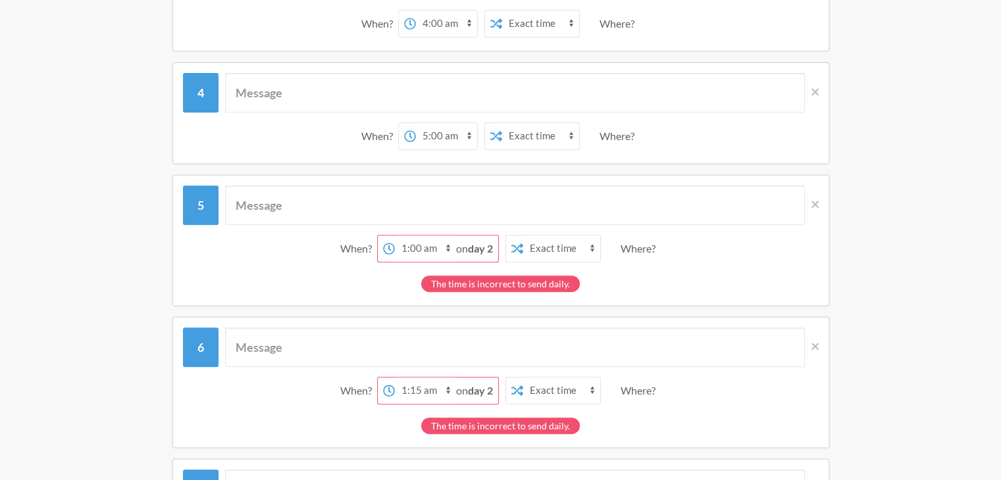
click at [397, 252] on select "12:00 am 12:15 am 12:30 am 12:45 am 1:00 am 1:15 am 1:30 am 1:45 am 2:00 am 2:1…" at bounding box center [425, 249] width 61 height 26
select select "06:45:00"
click at [415, 236] on select "12:00 am 12:15 am 12:30 am 12:45 am 1:00 am 1:15 am 1:30 am 1:45 am 2:00 am 2:1…" at bounding box center [425, 249] width 61 height 26
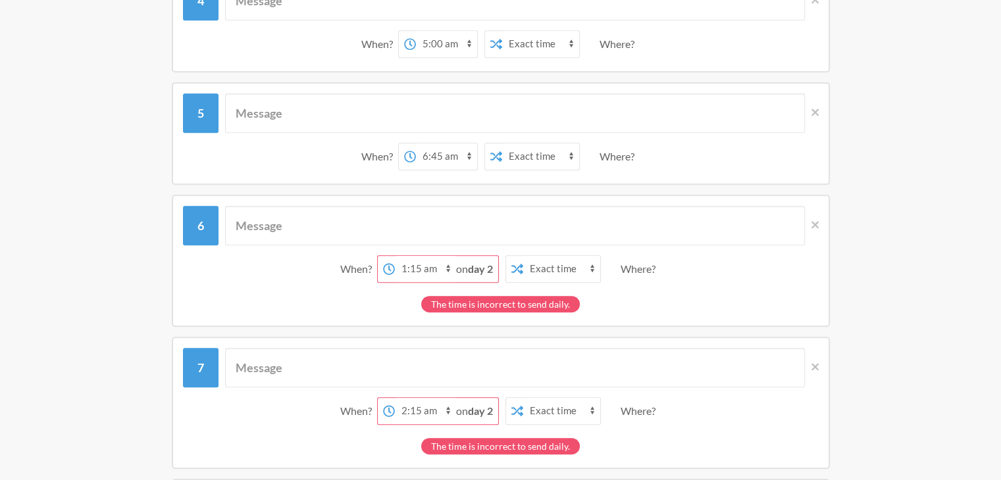
scroll to position [724, 0]
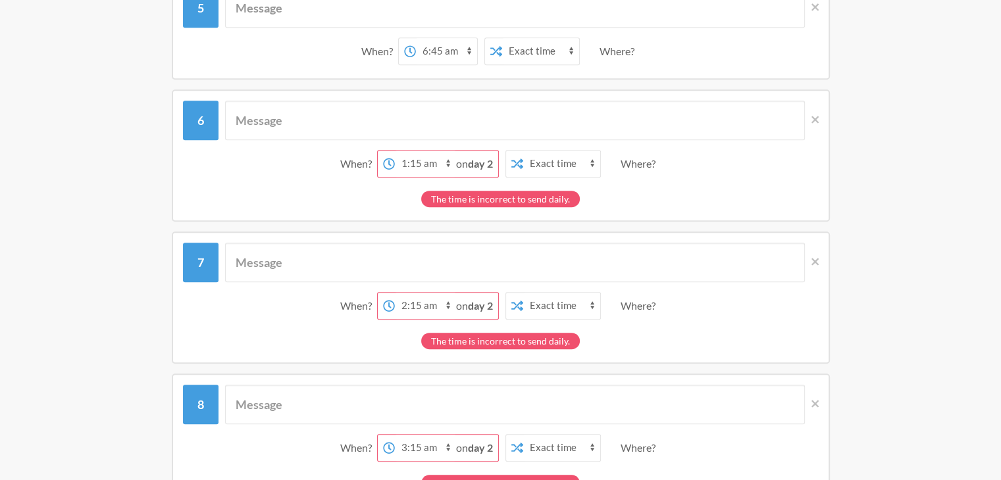
click at [415, 153] on select "12:00 am 12:15 am 12:30 am 12:45 am 1:00 am 1:15 am 1:30 am 1:45 am 2:00 am 2:1…" at bounding box center [425, 164] width 61 height 26
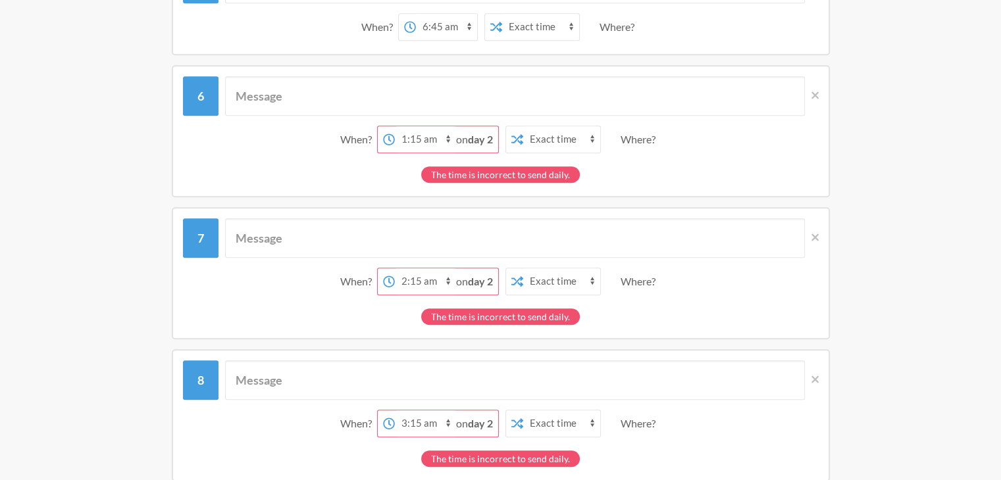
scroll to position [789, 0]
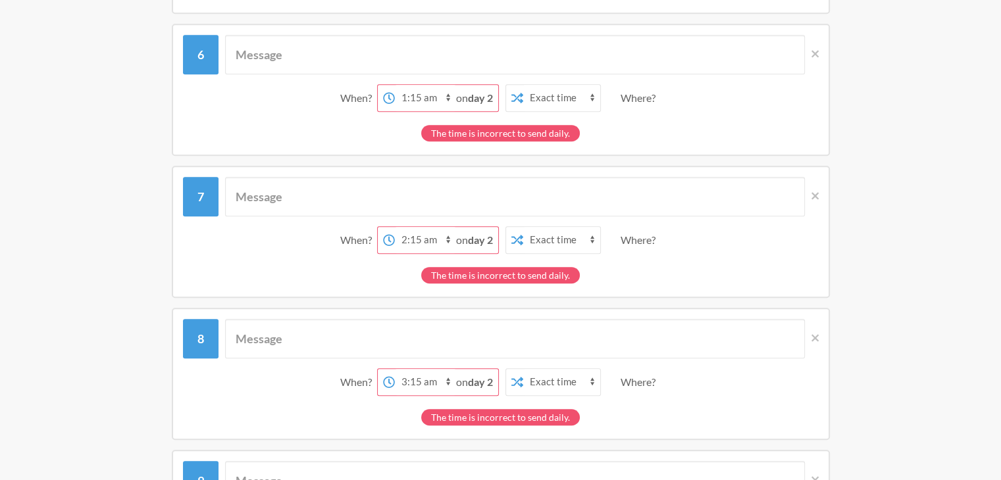
click at [437, 87] on select "12:00 am 12:15 am 12:30 am 12:45 am 1:00 am 1:15 am 1:30 am 1:45 am 2:00 am 2:1…" at bounding box center [425, 98] width 61 height 26
select select "08:00:00"
click at [415, 85] on select "12:00 am 12:15 am 12:30 am 12:45 am 1:00 am 1:15 am 1:30 am 1:45 am 2:00 am 2:1…" at bounding box center [425, 98] width 61 height 26
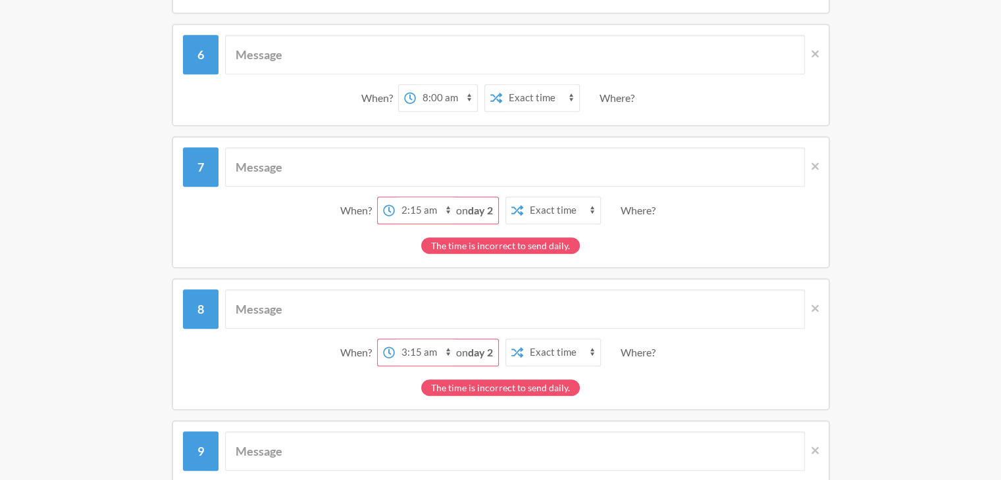
click at [450, 201] on select "12:00 am 12:15 am 12:30 am 12:45 am 1:00 am 1:15 am 1:30 am 1:45 am 2:00 am 2:1…" at bounding box center [425, 210] width 61 height 26
click at [415, 197] on select "12:00 am 12:15 am 12:30 am 12:45 am 1:00 am 1:15 am 1:30 am 1:45 am 2:00 am 2:1…" at bounding box center [425, 210] width 61 height 26
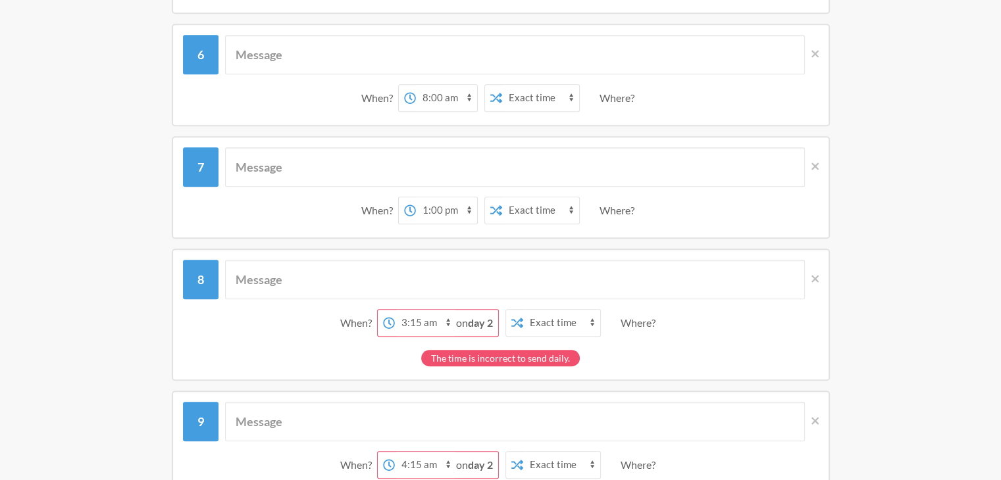
click at [418, 203] on select "12:00 am 12:15 am 12:30 am 12:45 am 1:00 am 1:15 am 1:30 am 1:45 am 2:00 am 2:1…" at bounding box center [446, 210] width 61 height 26
click at [416, 197] on select "12:00 am 12:15 am 12:30 am 12:45 am 1:00 am 1:15 am 1:30 am 1:45 am 2:00 am 2:1…" at bounding box center [446, 210] width 61 height 26
drag, startPoint x: 440, startPoint y: 205, endPoint x: 439, endPoint y: 218, distance: 13.2
click at [440, 205] on select "12:00 am 12:15 am 12:30 am 12:45 am 1:00 am 1:15 am 1:30 am 1:45 am 2:00 am 2:1…" at bounding box center [446, 210] width 61 height 26
select select "10:00:00"
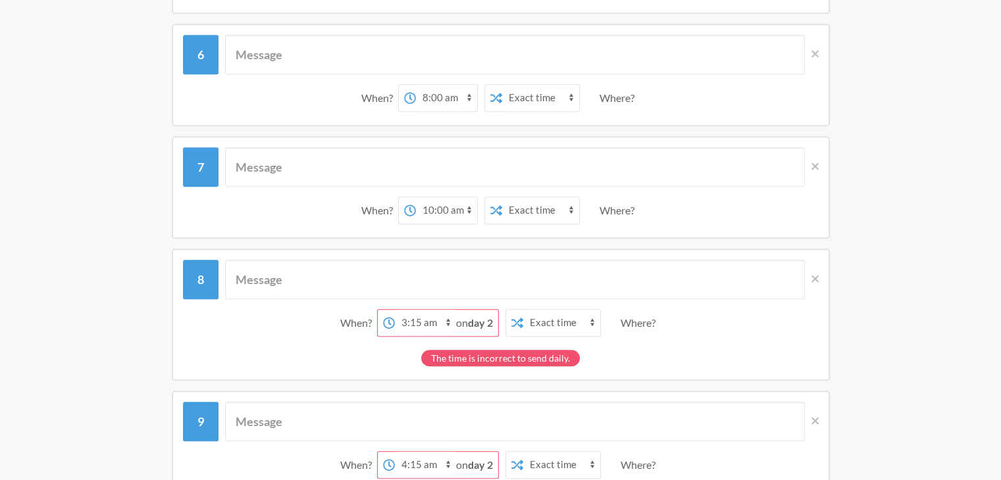
click at [416, 197] on select "12:00 am 12:15 am 12:30 am 12:45 am 1:00 am 1:15 am 1:30 am 1:45 am 2:00 am 2:1…" at bounding box center [446, 210] width 61 height 26
click at [442, 324] on select "12:00 am 12:15 am 12:30 am 12:45 am 1:00 am 1:15 am 1:30 am 1:45 am 2:00 am 2:1…" at bounding box center [425, 323] width 61 height 26
click at [678, 213] on div "When? 12:00 am 12:15 am 12:30 am 12:45 am 1:00 am 1:15 am 1:30 am 1:45 am 2:00 …" at bounding box center [500, 210] width 635 height 41
click at [479, 322] on strong "day 2" at bounding box center [480, 322] width 25 height 12
click at [467, 319] on span "on day 2" at bounding box center [474, 322] width 37 height 12
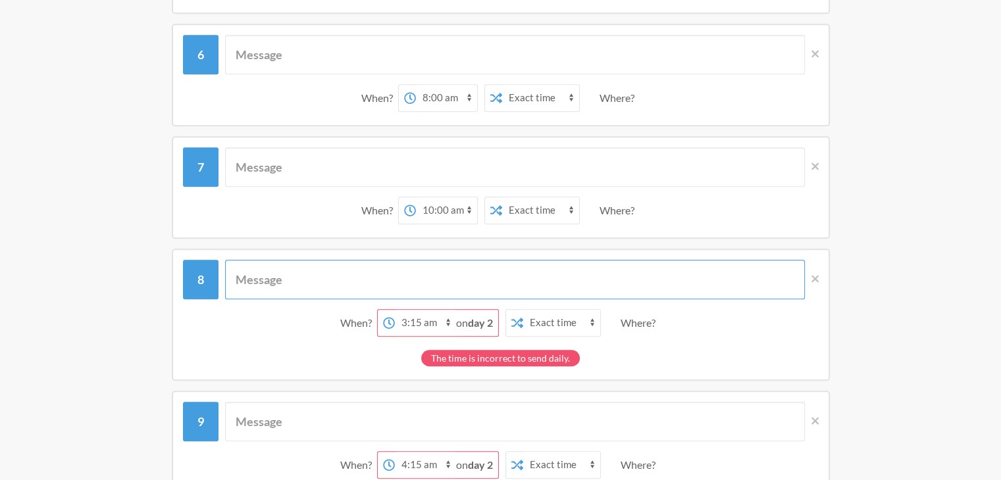
click at [506, 276] on input "text" at bounding box center [515, 279] width 580 height 39
click at [492, 322] on strong "day 2" at bounding box center [480, 322] width 25 height 12
click at [427, 316] on select "12:00 am 12:15 am 12:30 am 12:45 am 1:00 am 1:15 am 1:30 am 1:45 am 2:00 am 2:1…" at bounding box center [425, 323] width 61 height 26
select select "00:00:00"
click at [395, 310] on select "12:00 am 12:15 am 12:30 am 12:45 am 1:00 am 1:15 am 1:30 am 1:45 am 2:00 am 2:1…" at bounding box center [425, 323] width 61 height 26
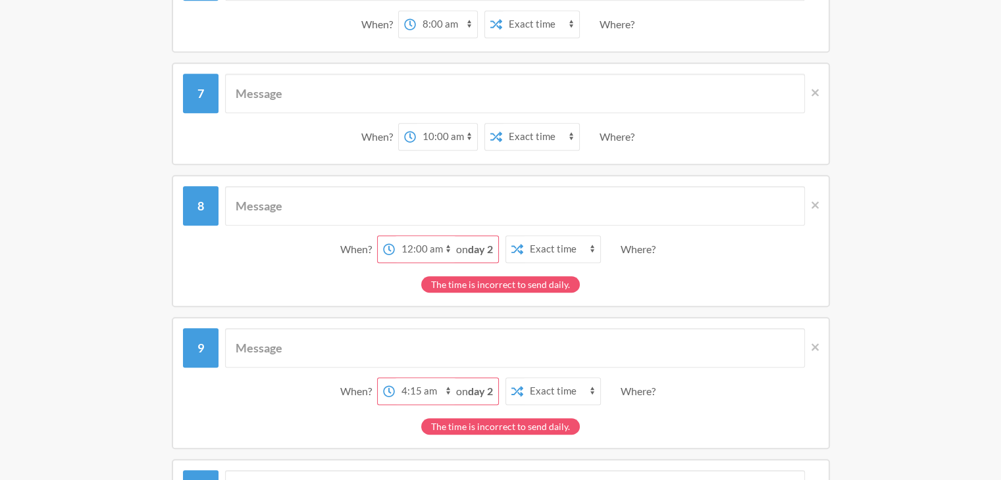
scroll to position [921, 0]
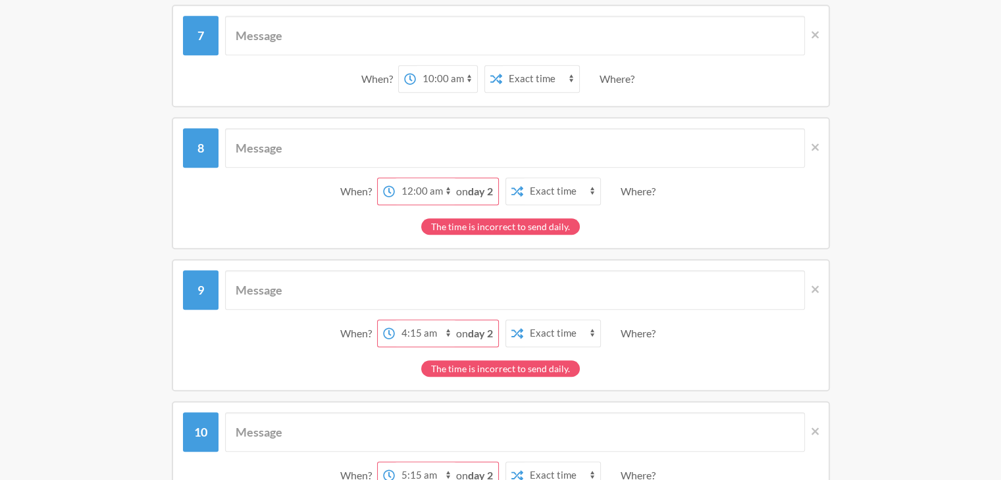
click at [426, 313] on div "When? 12:00 am 12:15 am 12:30 am 12:45 am 1:00 am 1:15 am 1:30 am 1:45 am 2:00 …" at bounding box center [500, 333] width 635 height 41
click at [423, 336] on select "12:00 am 12:15 am 12:30 am 12:45 am 1:00 am 1:15 am 1:30 am 1:45 am 2:00 am 2:1…" at bounding box center [425, 333] width 61 height 26
select select "02:00:00"
click at [395, 320] on select "12:00 am 12:15 am 12:30 am 12:45 am 1:00 am 1:15 am 1:30 am 1:45 am 2:00 am 2:1…" at bounding box center [425, 333] width 61 height 26
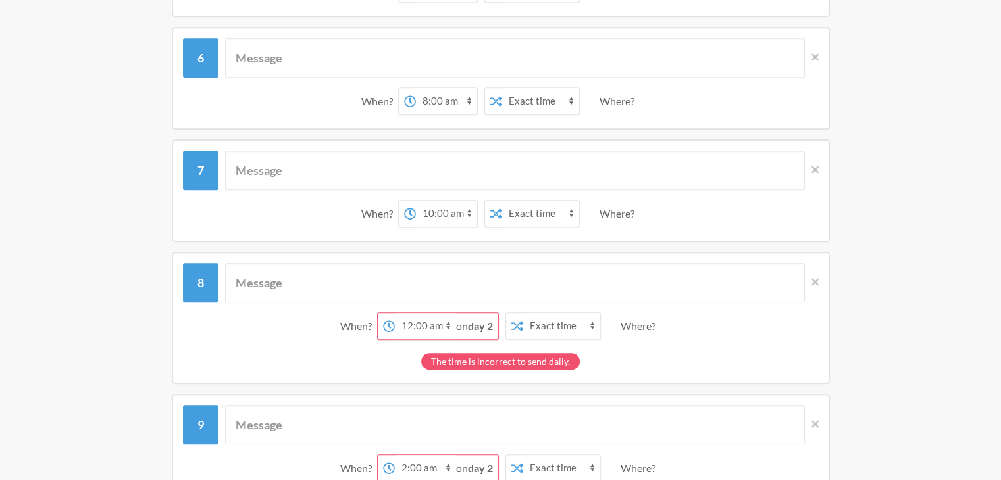
scroll to position [789, 0]
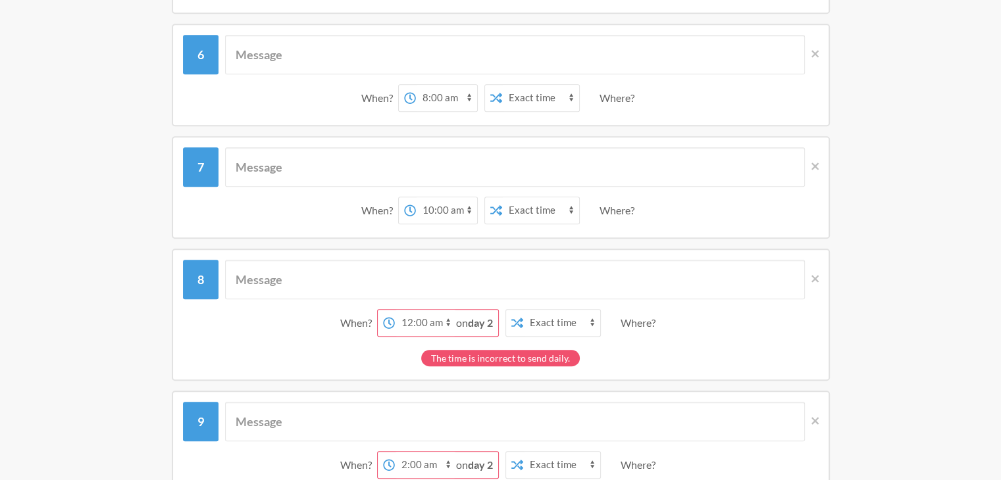
click at [418, 316] on select "12:00 am 12:15 am 12:30 am 12:45 am 1:00 am 1:15 am 1:30 am 1:45 am 2:00 am 2:1…" at bounding box center [425, 323] width 61 height 26
click at [430, 318] on select "12:00 am 12:15 am 12:30 am 12:45 am 1:00 am 1:15 am 1:30 am 1:45 am 2:00 am 2:1…" at bounding box center [425, 323] width 61 height 26
select select "13:00:00"
click at [415, 310] on select "12:00 am 12:15 am 12:30 am 12:45 am 1:00 am 1:15 am 1:30 am 1:45 am 2:00 am 2:1…" at bounding box center [425, 323] width 61 height 26
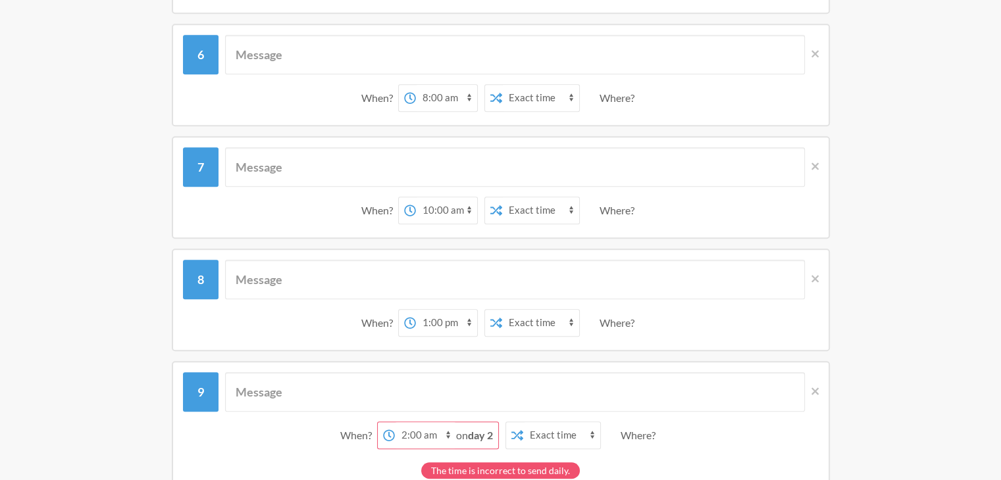
click at [434, 321] on select "12:00 am 12:15 am 12:30 am 12:45 am 1:00 am 1:15 am 1:30 am 1:45 am 2:00 am 2:1…" at bounding box center [446, 323] width 61 height 26
click at [447, 341] on div "When? 12:00 am 12:15 am 12:30 am 12:45 am 1:00 am 1:15 am 1:30 am 1:45 am 2:00 …" at bounding box center [501, 300] width 658 height 103
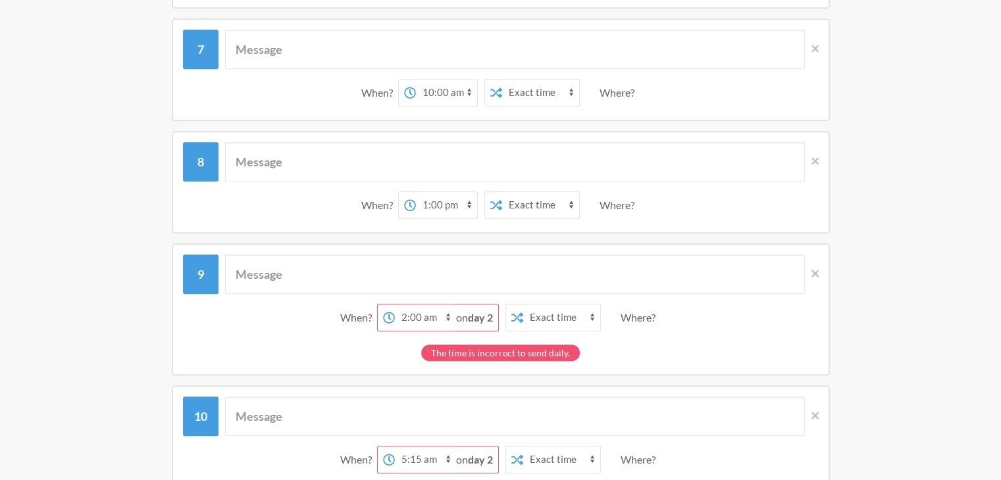
scroll to position [921, 0]
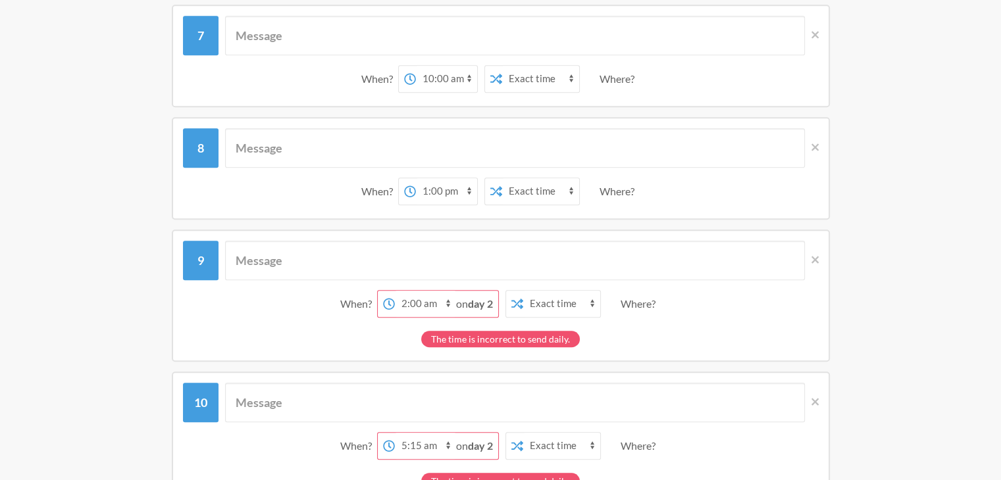
click at [453, 307] on select "12:00 am 12:15 am 12:30 am 12:45 am 1:00 am 1:15 am 1:30 am 1:45 am 2:00 am 2:1…" at bounding box center [425, 304] width 61 height 26
click at [463, 299] on span "on day 2" at bounding box center [474, 303] width 37 height 12
click at [476, 297] on strong "day 2" at bounding box center [480, 303] width 25 height 12
click at [484, 249] on input "text" at bounding box center [515, 260] width 580 height 39
click at [415, 303] on select "12:00 am 12:15 am 12:30 am 12:45 am 1:00 am 1:15 am 1:30 am 1:45 am 2:00 am 2:1…" at bounding box center [425, 304] width 61 height 26
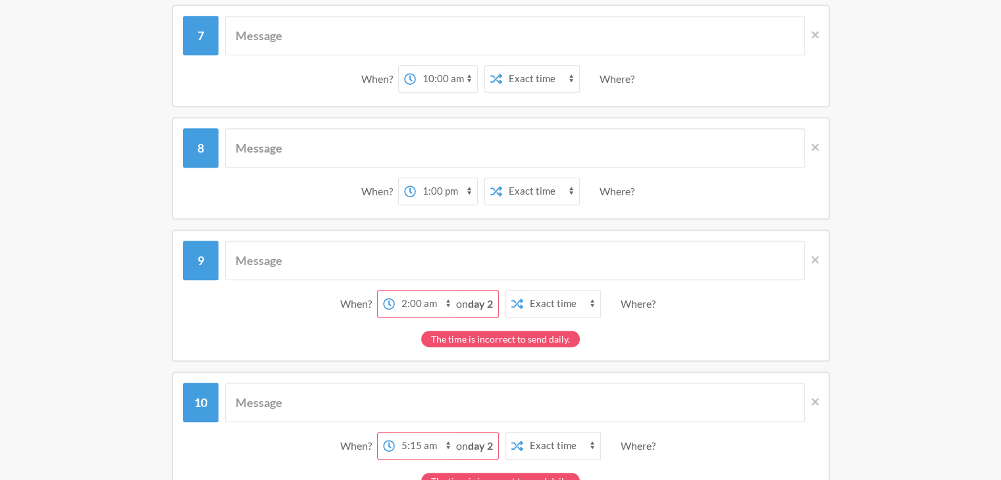
select select "15:00:00"
click at [415, 291] on select "12:00 am 12:15 am 12:30 am 12:45 am 1:00 am 1:15 am 1:30 am 1:45 am 2:00 am 2:1…" at bounding box center [425, 304] width 61 height 26
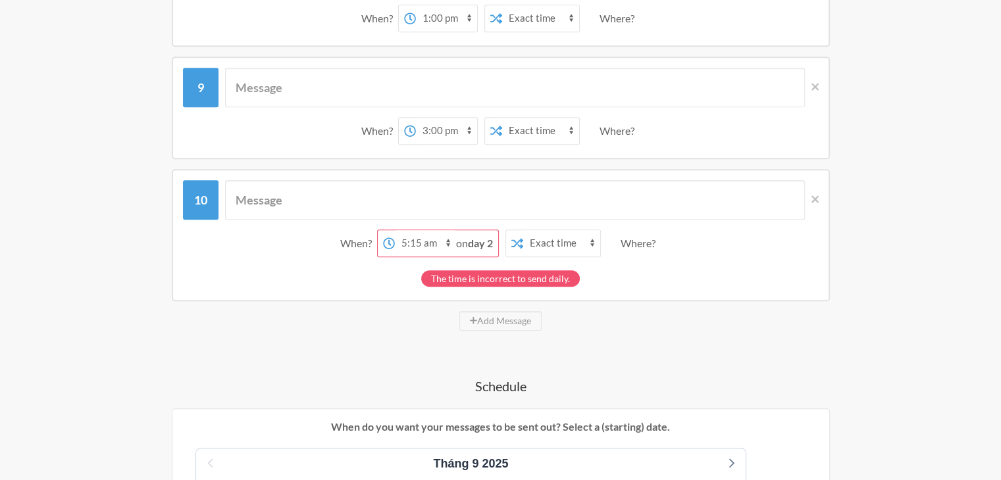
scroll to position [987, 0]
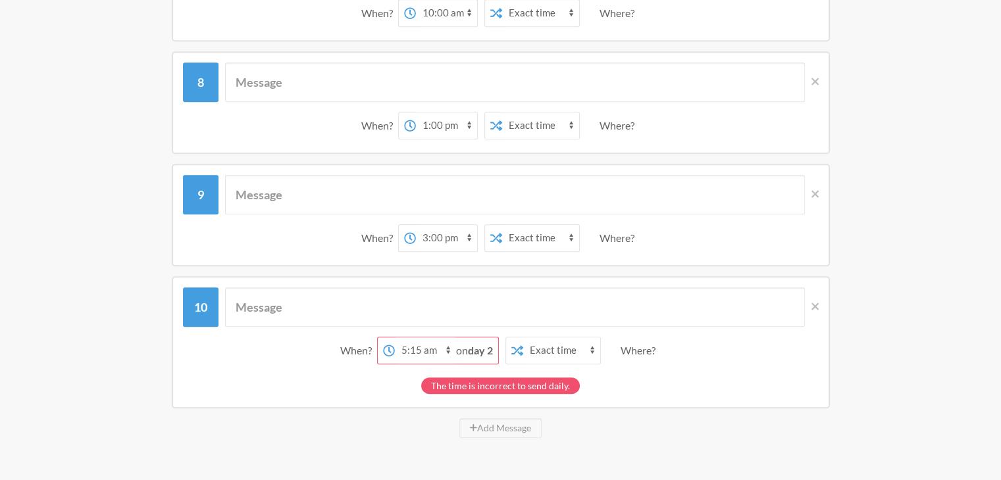
click at [434, 339] on select "12:00 am 12:15 am 12:30 am 12:45 am 1:00 am 1:15 am 1:30 am 1:45 am 2:00 am 2:1…" at bounding box center [425, 350] width 61 height 26
select select "16:00:00"
click at [415, 337] on select "12:00 am 12:15 am 12:30 am 12:45 am 1:00 am 1:15 am 1:30 am 1:45 am 2:00 am 2:1…" at bounding box center [425, 350] width 61 height 26
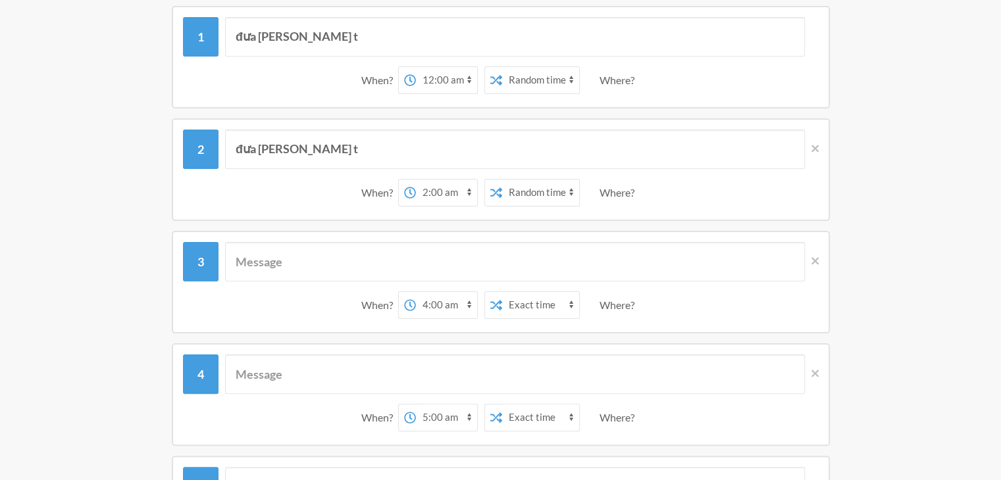
scroll to position [0, 0]
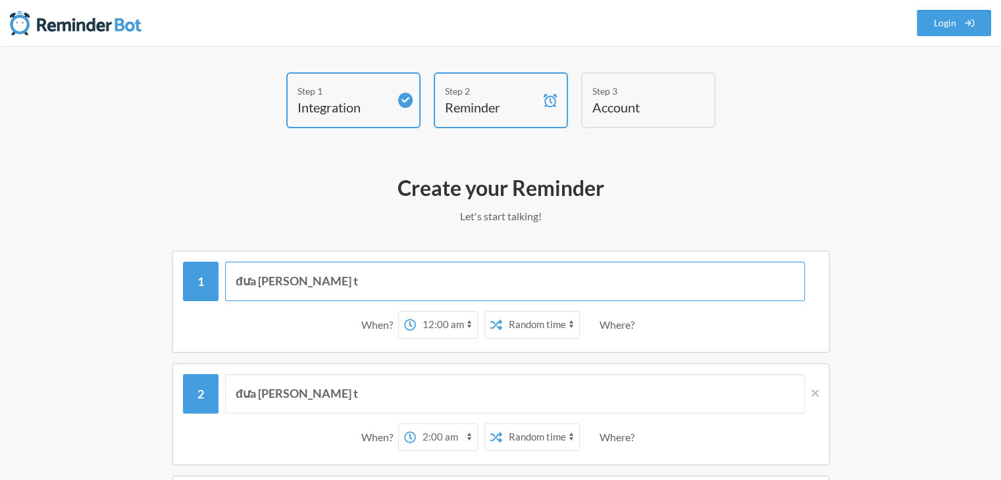
drag, startPoint x: 367, startPoint y: 269, endPoint x: 192, endPoint y: 258, distance: 175.3
click at [147, 257] on div "đưa vở cho t When? 12:00 am 12:15 am 12:30 am 12:45 am 1:00 am 1:15 am 1:30 am …" at bounding box center [500, 302] width 763 height 103
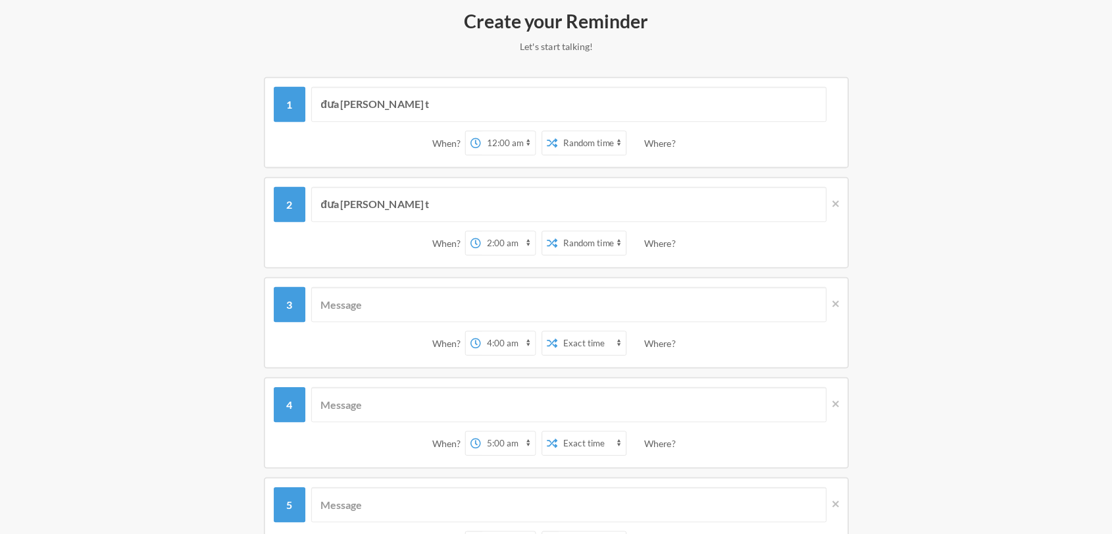
scroll to position [164, 0]
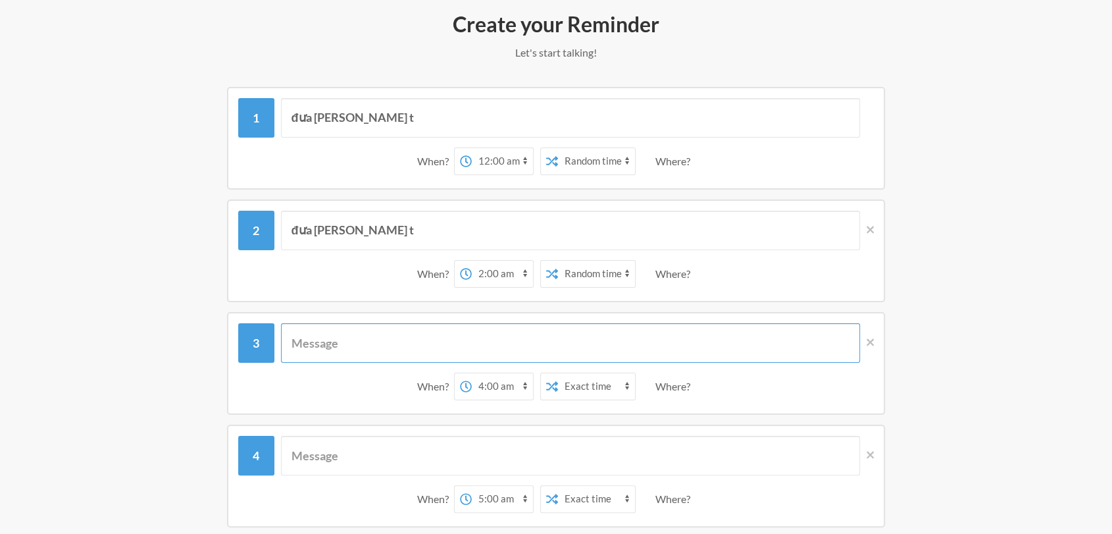
click at [356, 335] on input "text" at bounding box center [571, 342] width 580 height 39
paste input "đưa vở cho t"
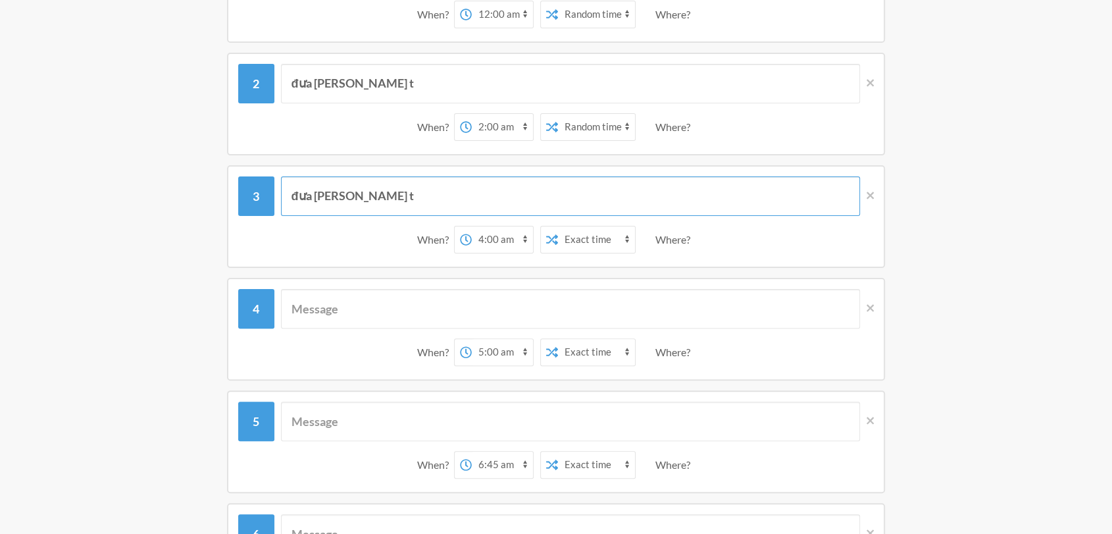
type input "đưa vở cho t"
click at [374, 310] on input "text" at bounding box center [571, 308] width 580 height 39
paste input "đưa vở cho t"
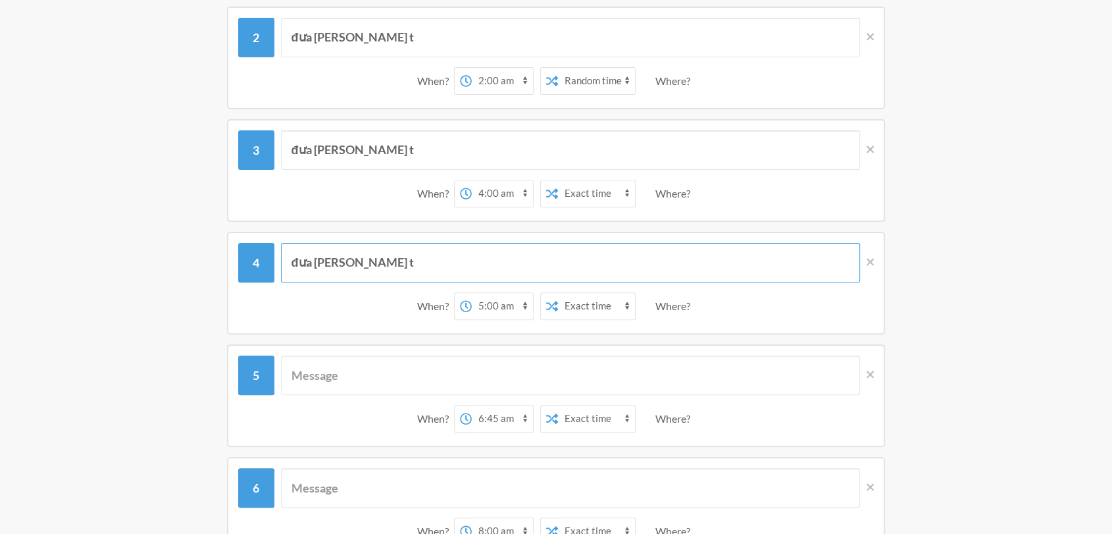
scroll to position [530, 0]
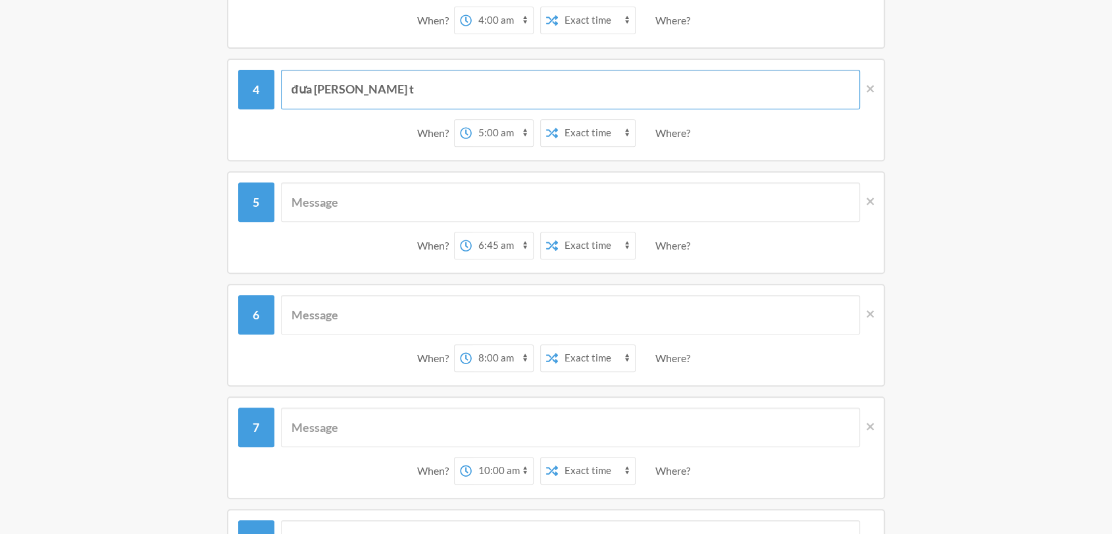
type input "đưa vở cho t"
click at [387, 207] on input "text" at bounding box center [571, 201] width 580 height 39
paste input "đưa vở cho t"
type input "đưa vở cho t"
click at [376, 314] on input "text" at bounding box center [571, 314] width 580 height 39
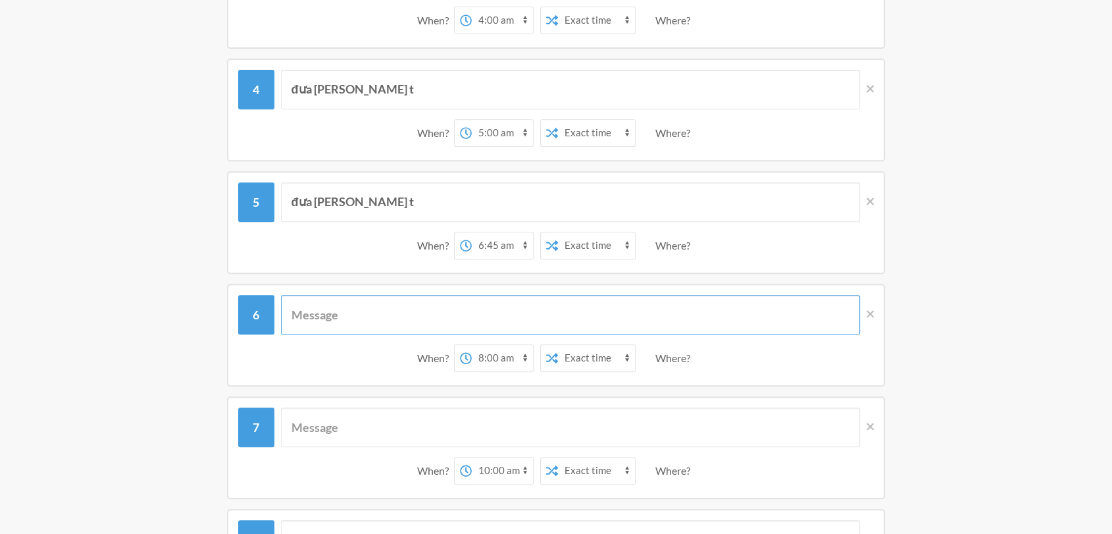
paste input "đưa vở cho t"
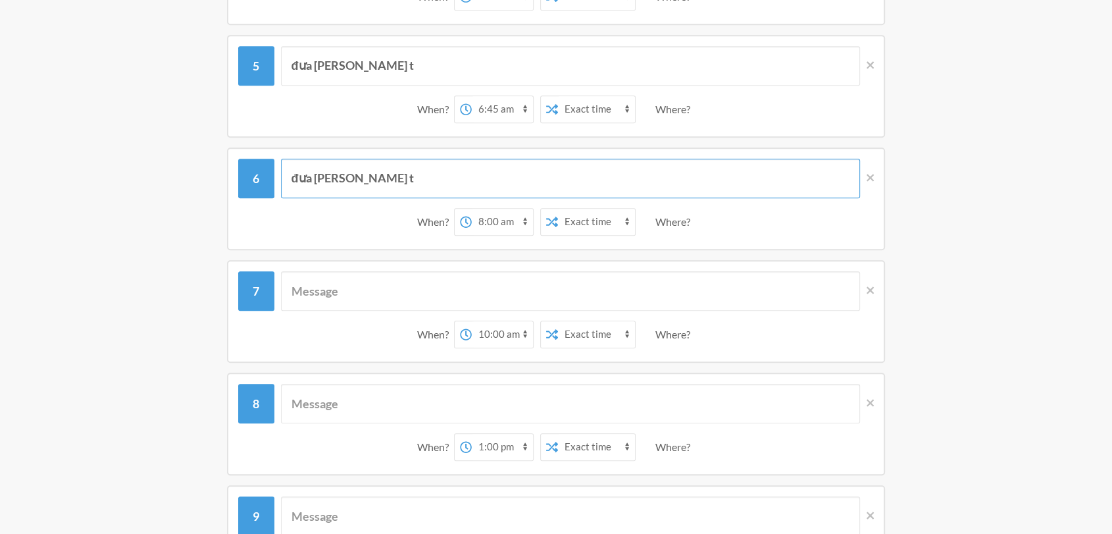
scroll to position [749, 0]
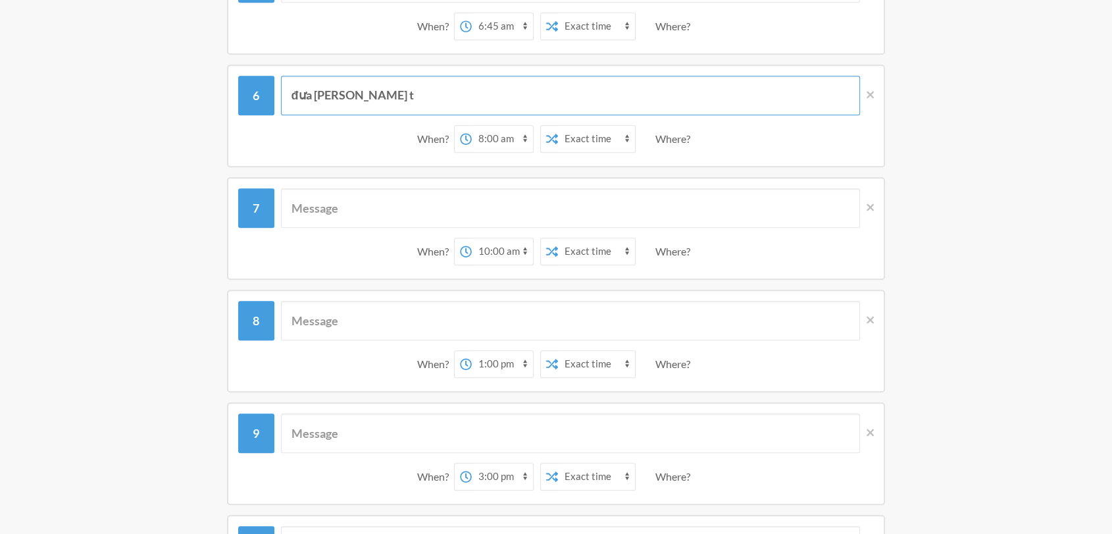
type input "đưa vở cho t"
click at [423, 206] on input "text" at bounding box center [571, 207] width 580 height 39
paste input "đưa vở cho t"
type input "đưa vở cho t"
click at [374, 301] on input "text" at bounding box center [571, 320] width 580 height 39
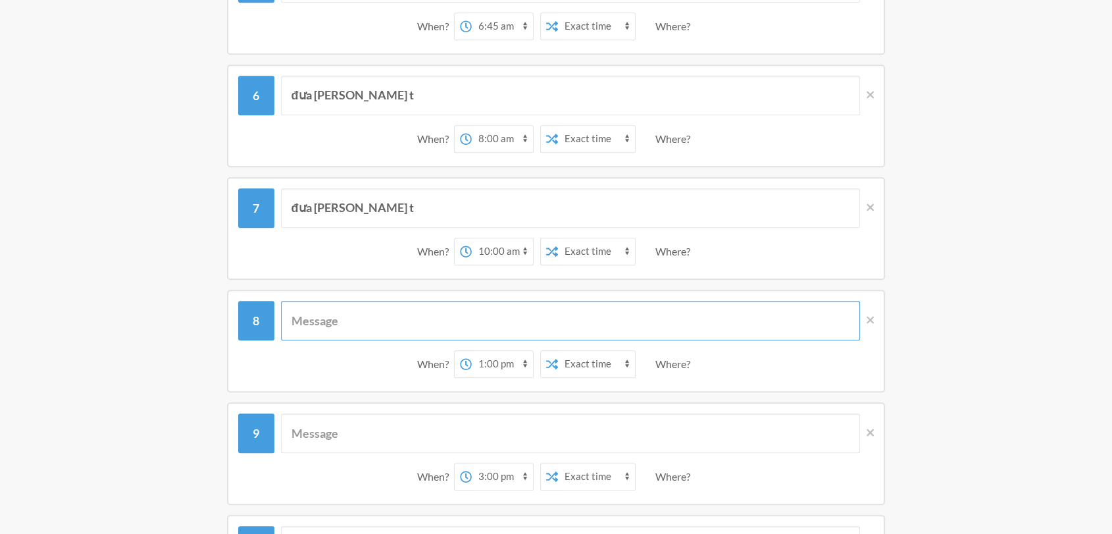
paste input "đưa vở cho t"
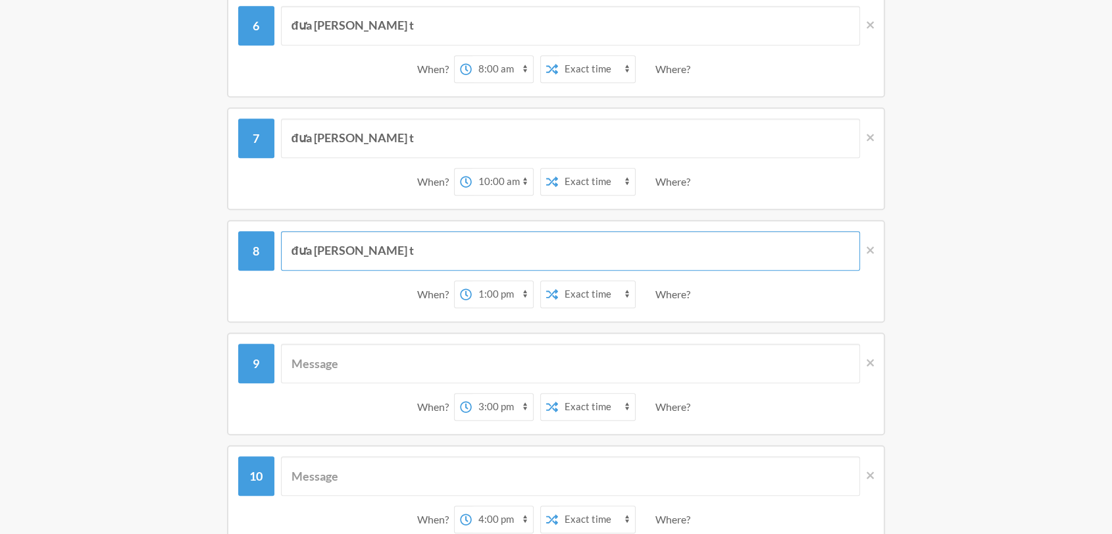
scroll to position [822, 0]
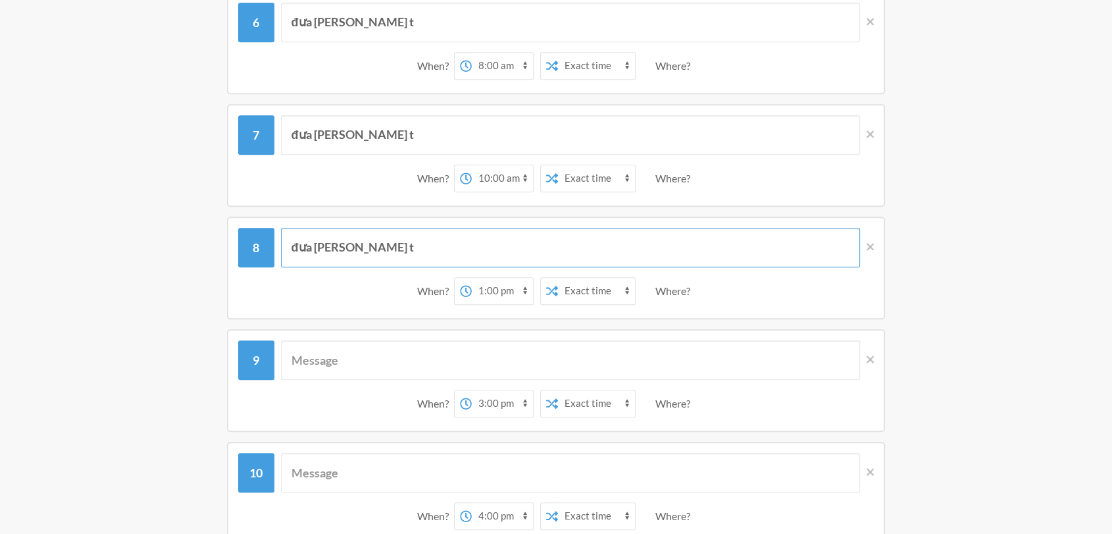
type input "đưa vở cho t"
click at [341, 340] on input "text" at bounding box center [571, 359] width 580 height 39
paste input "đưa vở cho t"
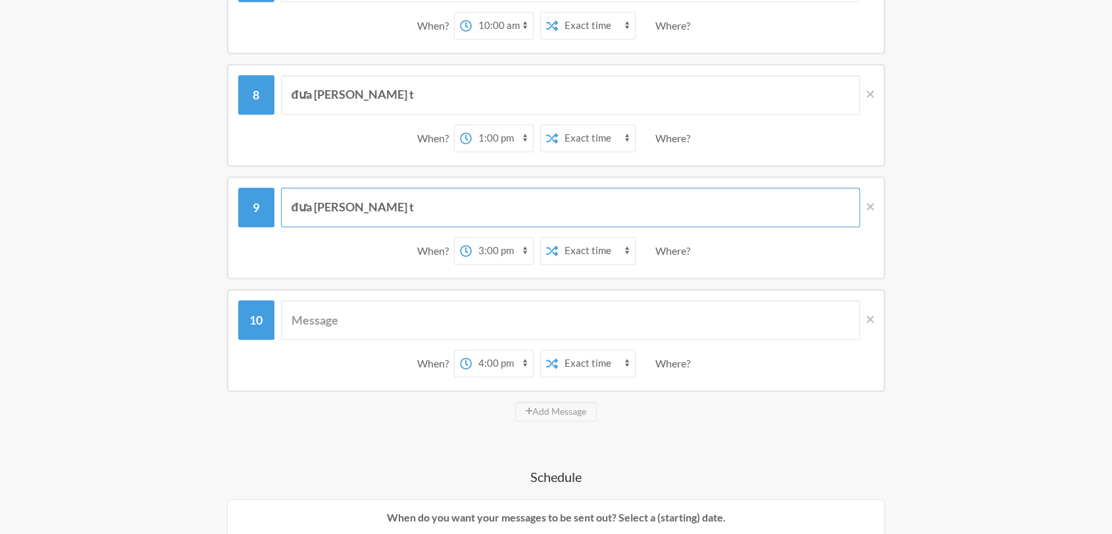
scroll to position [1041, 0]
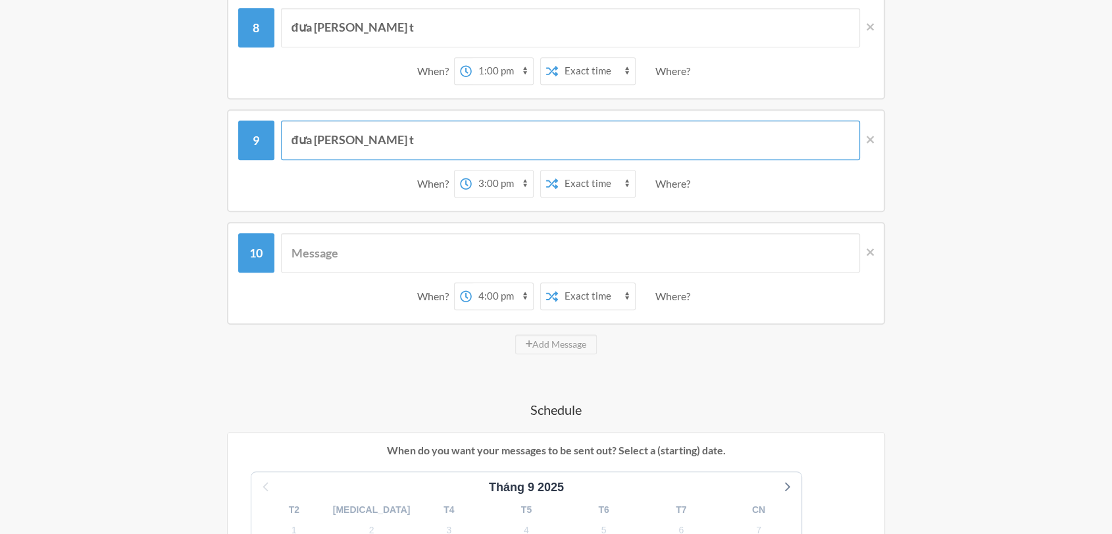
type input "đưa vở cho t"
click at [337, 261] on input "text" at bounding box center [571, 252] width 580 height 39
paste input "đưa vở cho t"
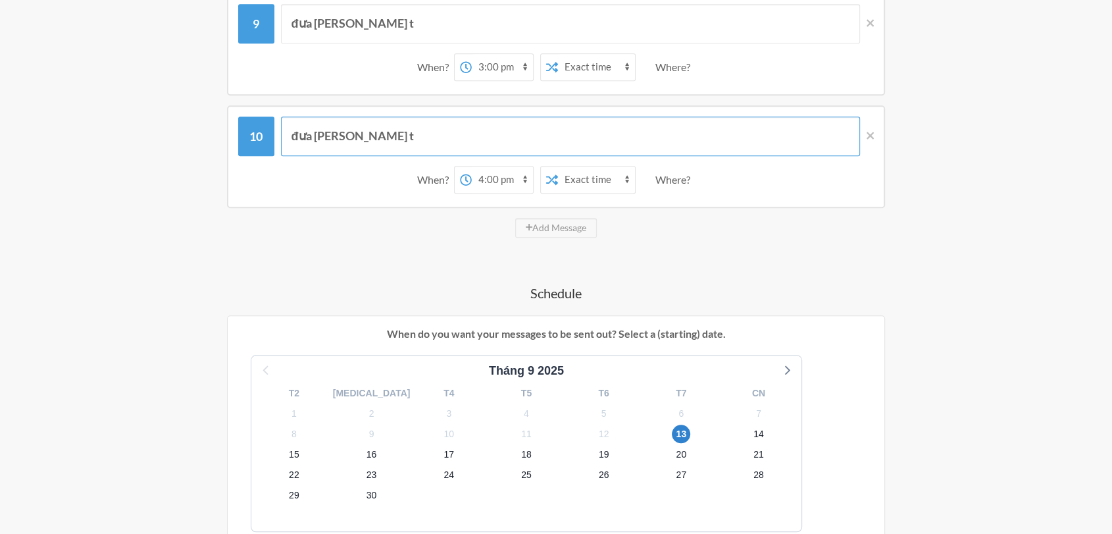
scroll to position [1187, 0]
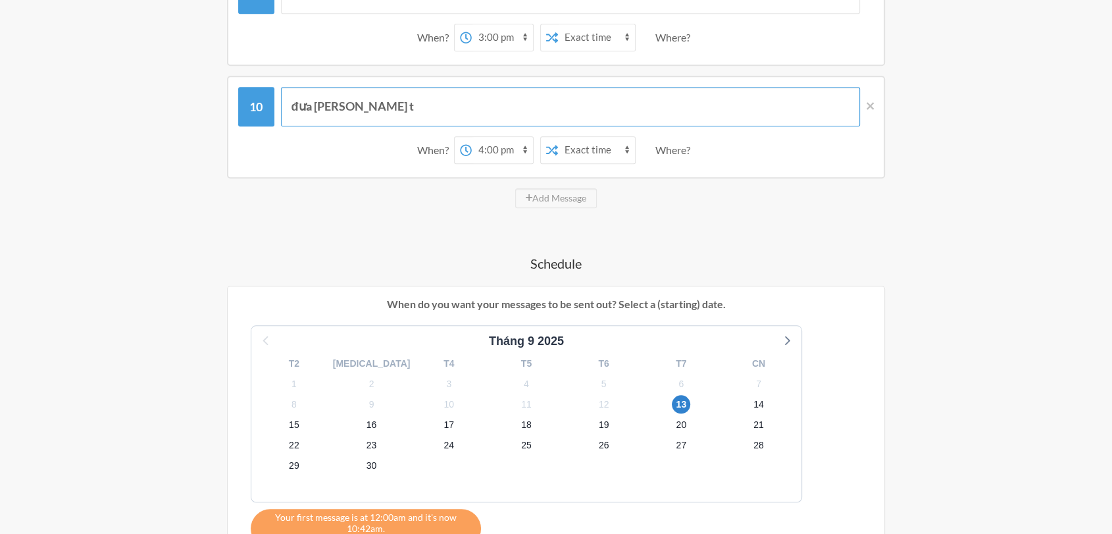
type input "đưa vở cho t"
click at [718, 300] on p "When do you want your messages to be sent out? Select a (starting) date." at bounding box center [555, 304] width 637 height 16
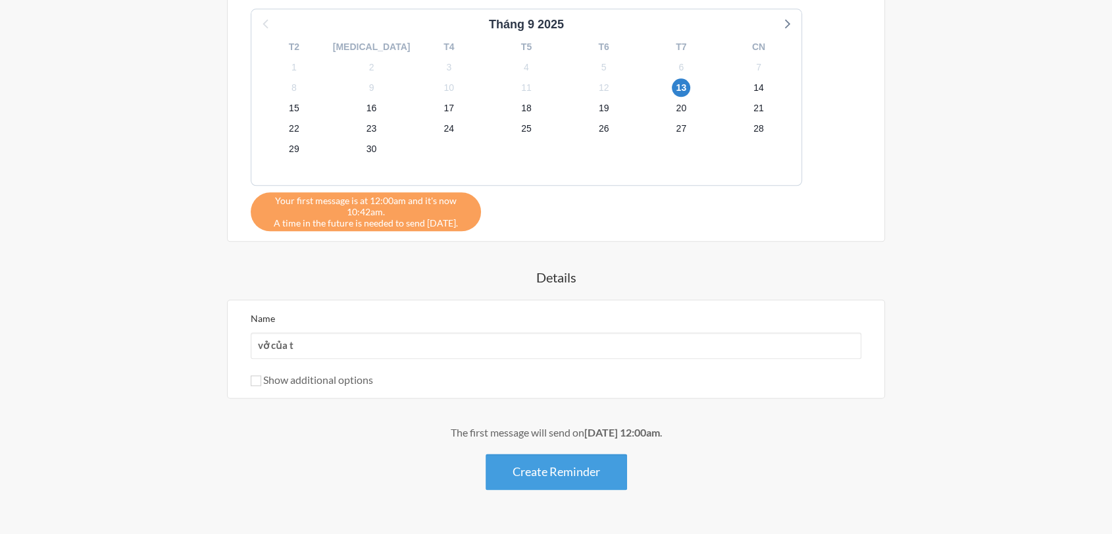
scroll to position [1534, 0]
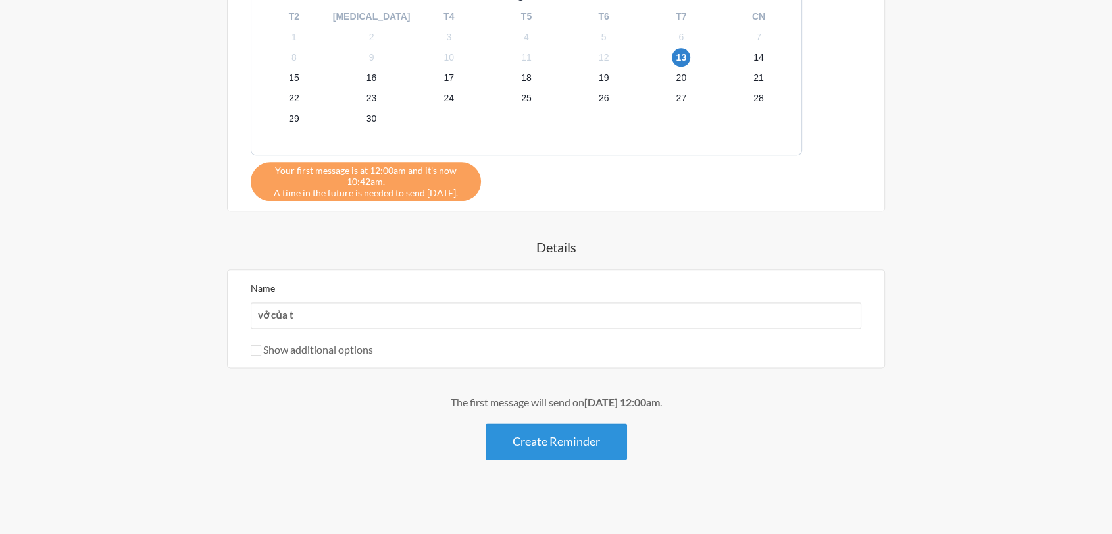
click at [555, 436] on button "Create Reminder" at bounding box center [556, 441] width 141 height 36
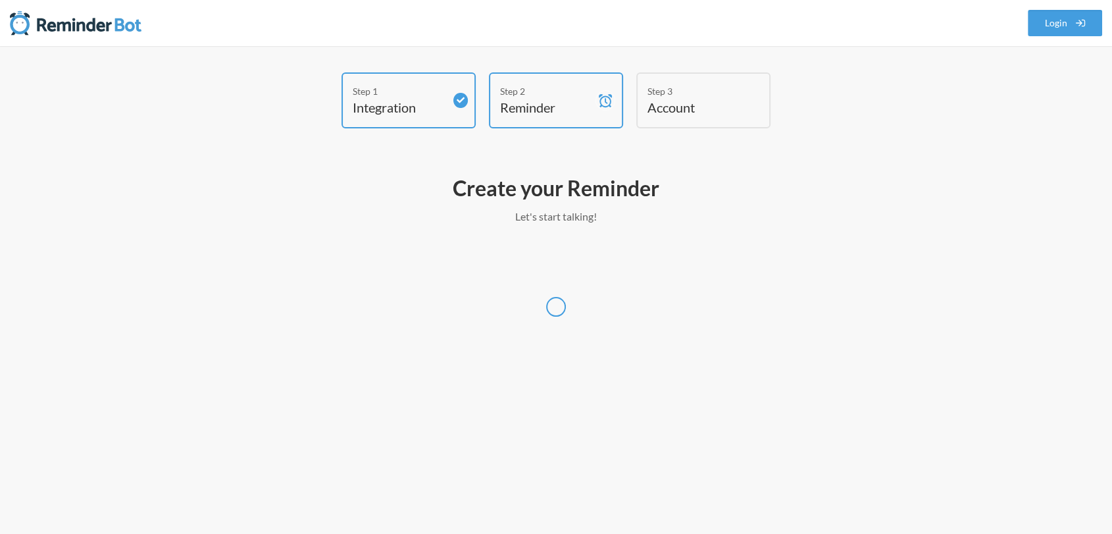
scroll to position [0, 0]
select select "UTC"
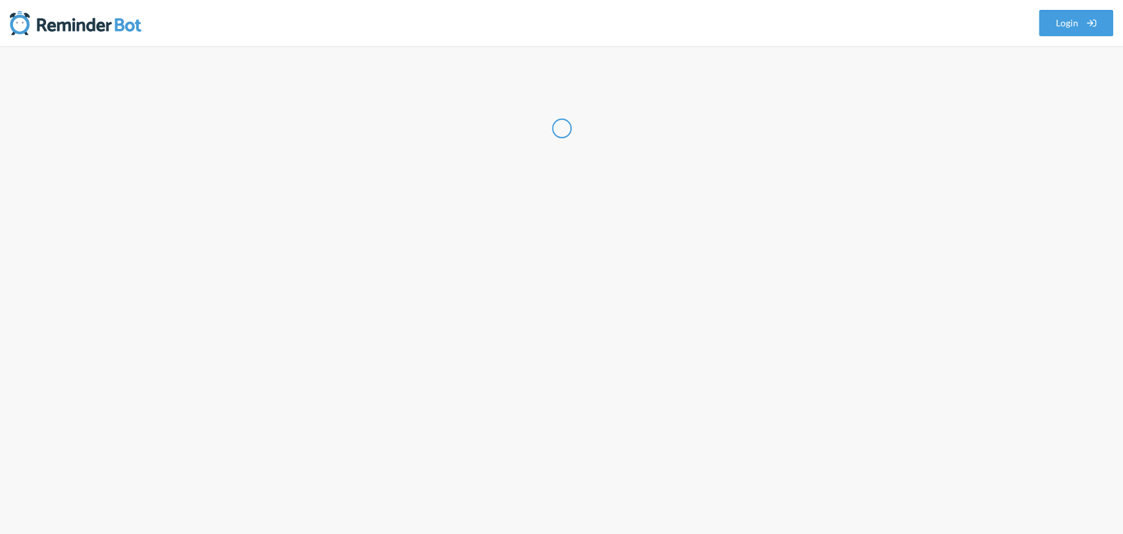
select select "VN"
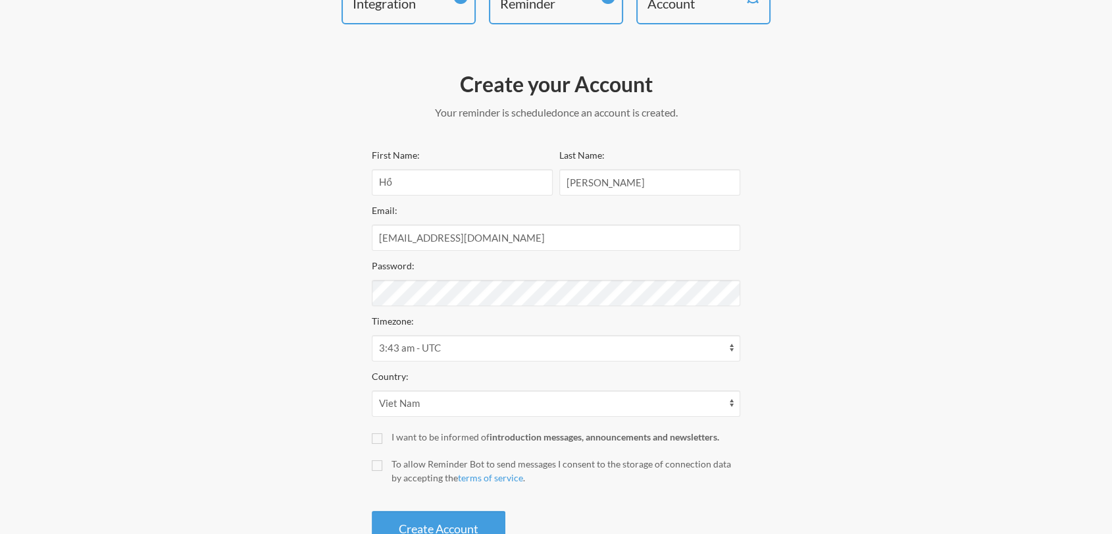
scroll to position [146, 0]
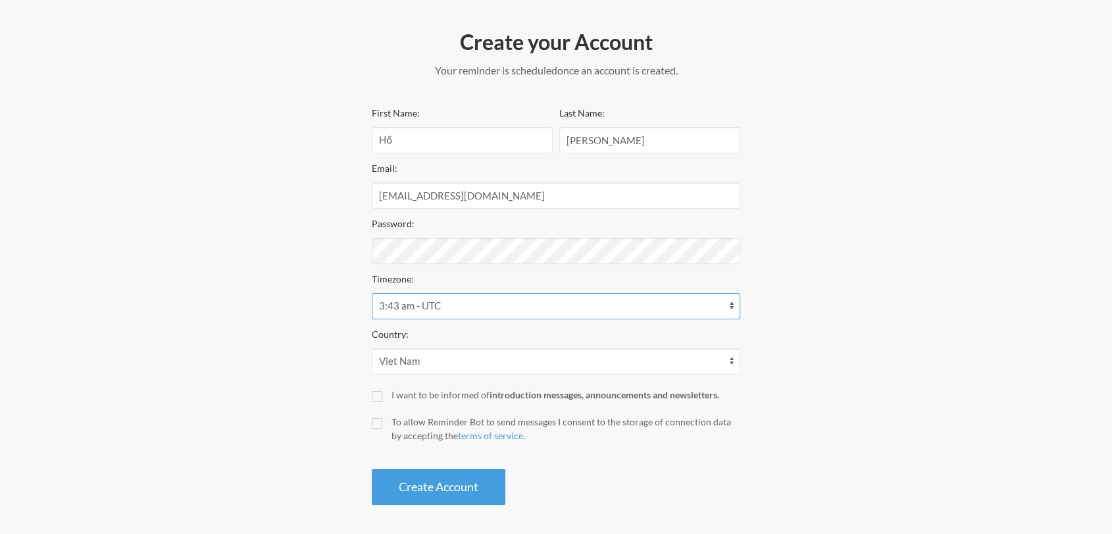
click at [531, 302] on select "12:43 am - America/Araguaina 12:43 am - America/Argentina/Buenos_Aires 12:43 am…" at bounding box center [556, 306] width 368 height 26
select select "Asia/Ho_Chi_Minh"
click at [372, 293] on select "12:43 am - America/Araguaina 12:43 am - America/Argentina/Buenos_Aires 12:43 am…" at bounding box center [556, 306] width 368 height 26
click at [425, 397] on div "I want to be informed of introduction messages, announcements and newsletters." at bounding box center [565, 394] width 349 height 14
click at [382, 397] on input "I want to be informed of introduction messages, announcements and newsletters." at bounding box center [377, 396] width 11 height 11
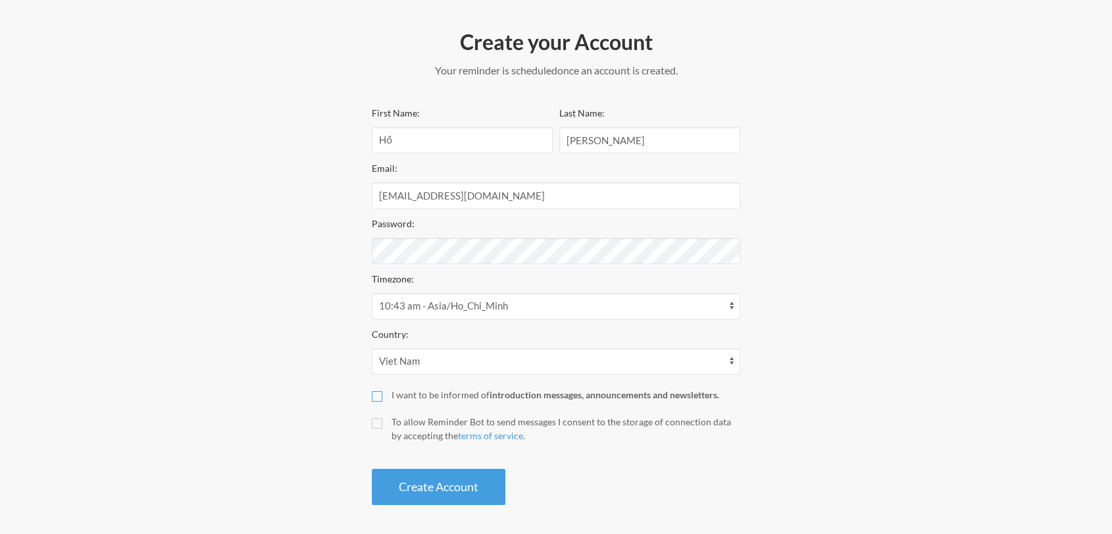
checkbox input "true"
click at [389, 419] on label "To allow Reminder Bot to send messages I consent to the storage of connection d…" at bounding box center [556, 428] width 368 height 28
click at [382, 419] on input "To allow Reminder Bot to send messages I consent to the storage of connection d…" at bounding box center [377, 423] width 11 height 11
checkbox input "true"
click at [441, 480] on button "Create Account" at bounding box center [439, 486] width 134 height 36
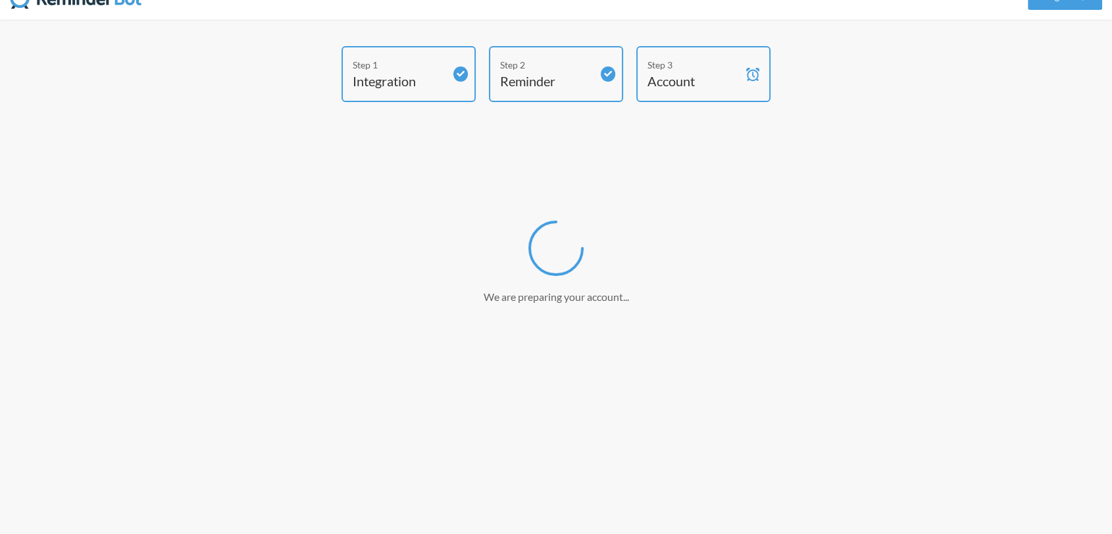
scroll to position [100, 0]
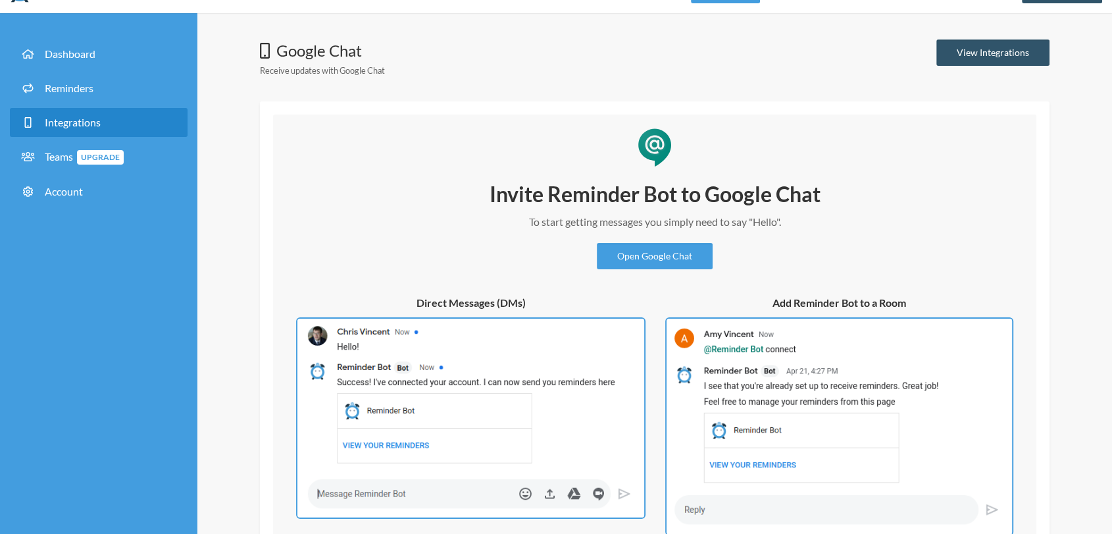
scroll to position [133, 0]
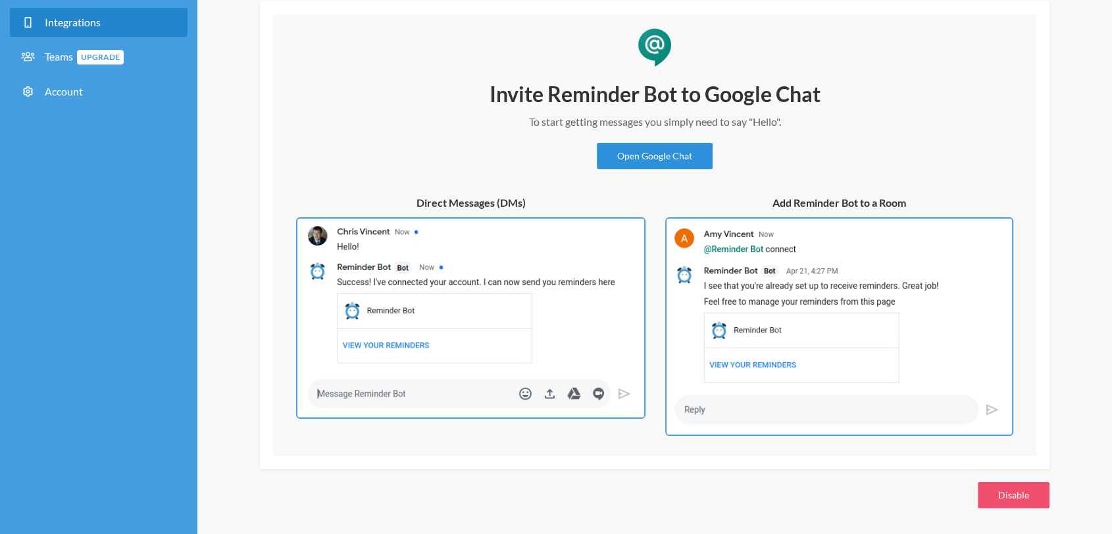
click at [650, 154] on link "Open Google Chat" at bounding box center [655, 156] width 116 height 26
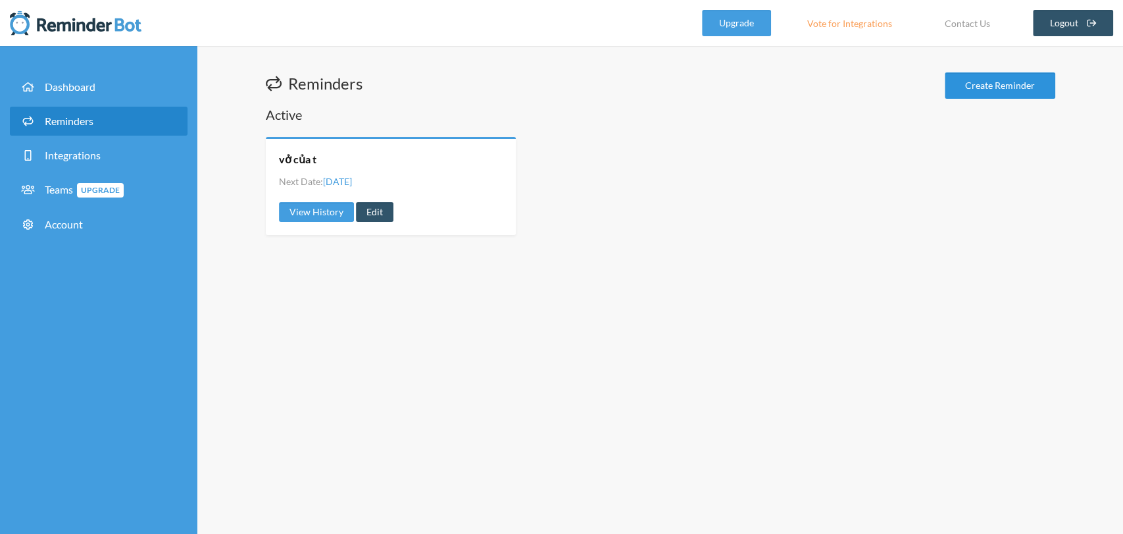
click at [1016, 81] on link "Create Reminder" at bounding box center [1000, 85] width 111 height 26
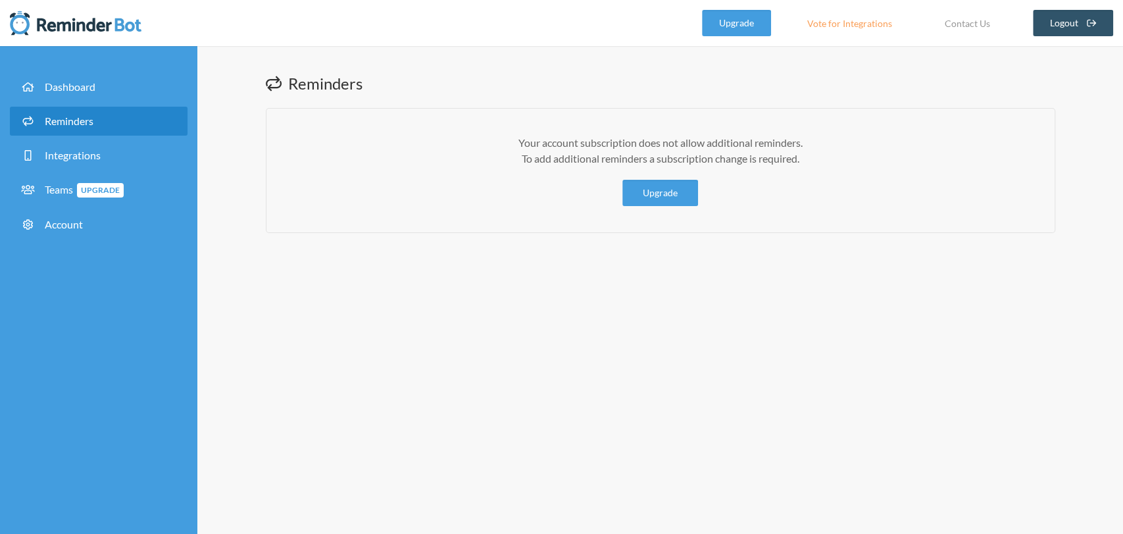
click at [101, 137] on li "Reminders" at bounding box center [99, 124] width 178 height 34
drag, startPoint x: 94, startPoint y: 133, endPoint x: 93, endPoint y: 126, distance: 7.4
click at [93, 126] on span "Reminders" at bounding box center [69, 120] width 49 height 12
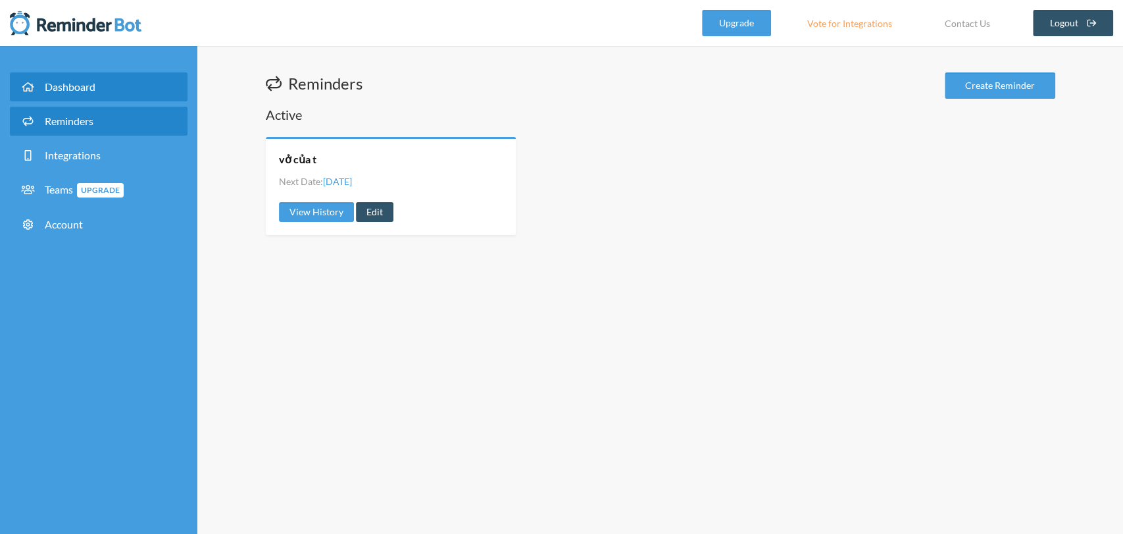
click at [94, 91] on span "Dashboard" at bounding box center [70, 86] width 51 height 12
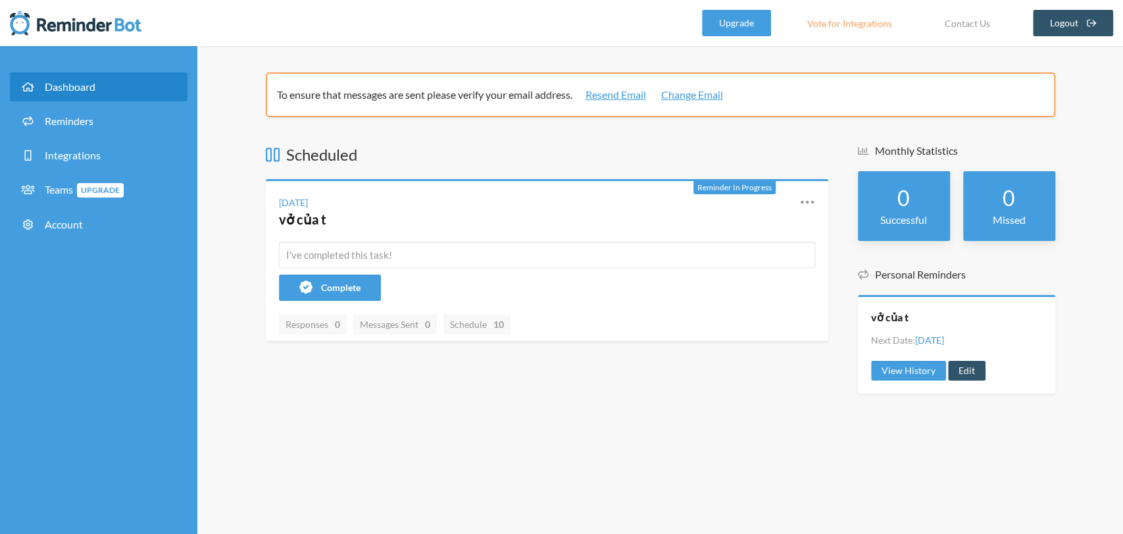
click at [389, 200] on div "Saturday, September 13 vở của t" at bounding box center [529, 211] width 501 height 34
click at [920, 374] on link "View History" at bounding box center [908, 371] width 75 height 20
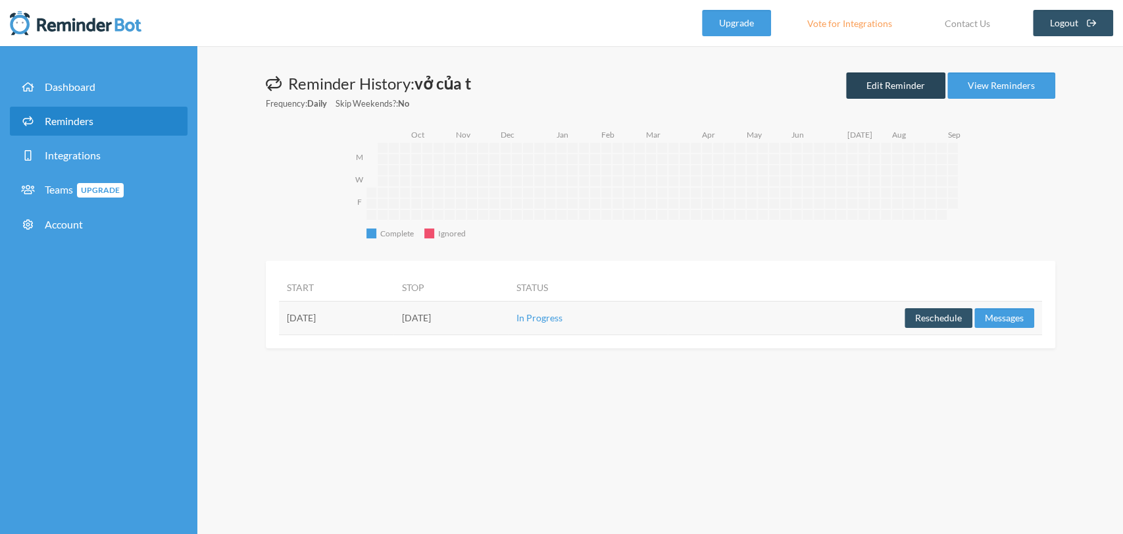
click at [939, 80] on link "Edit Reminder" at bounding box center [895, 85] width 99 height 26
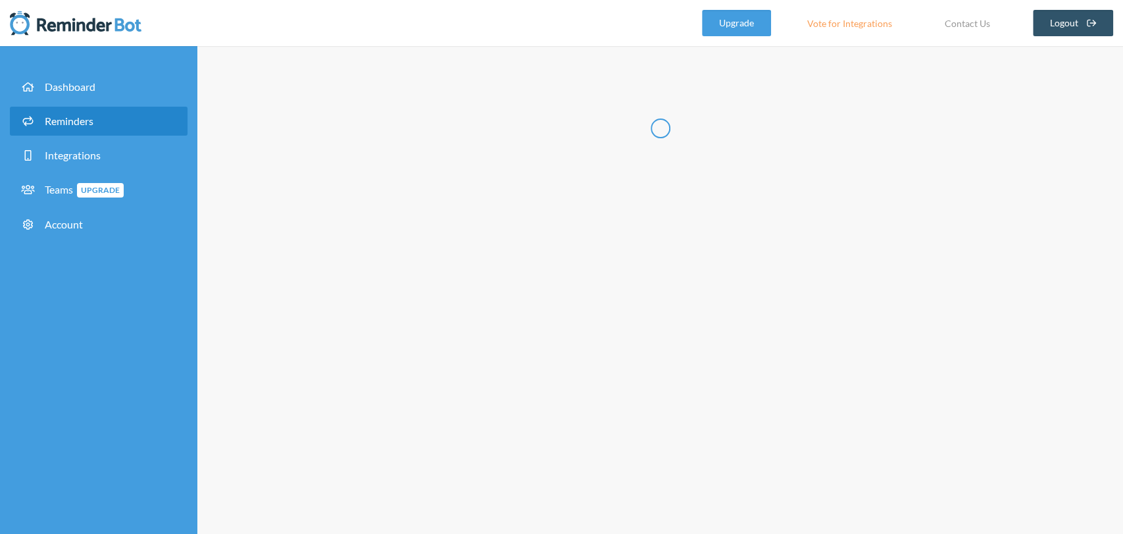
radio input "false"
radio input "true"
type input "vở của t"
select select "true"
select select "02:00:00"
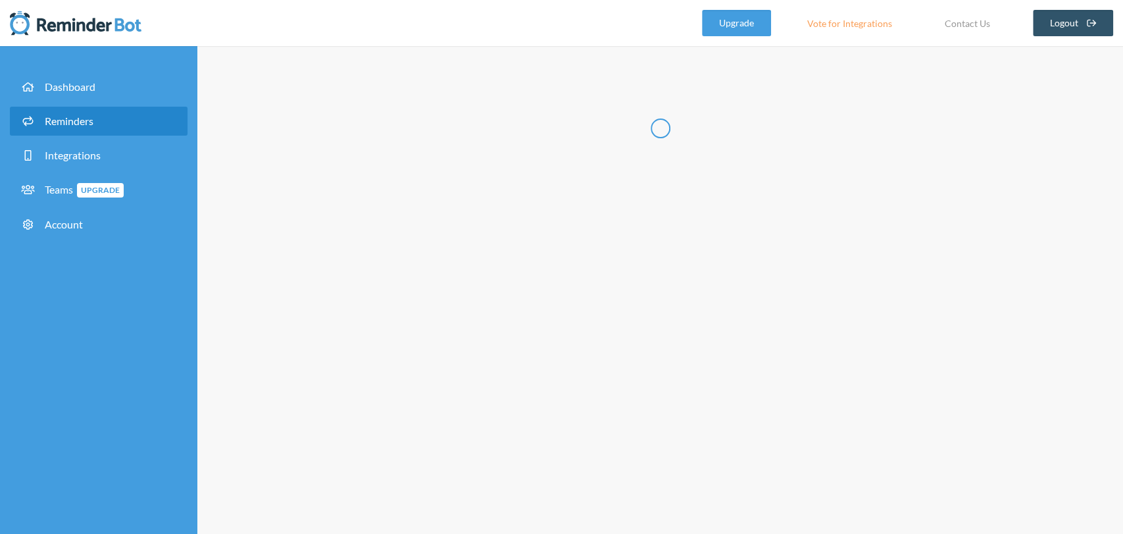
select select "true"
select select "04:00:00"
select select "05:00:00"
select select "06:45:00"
select select "08:00:00"
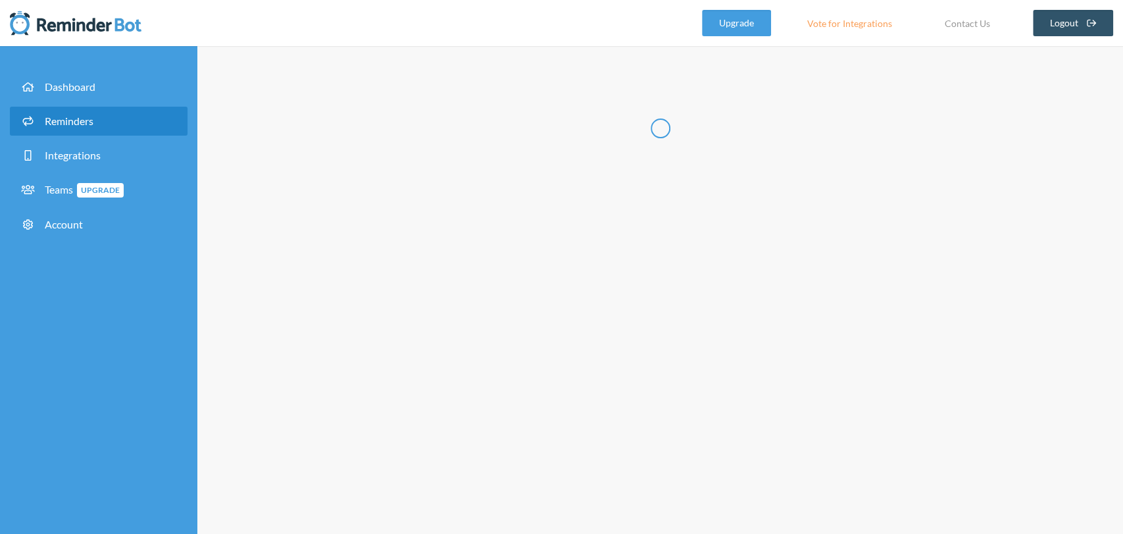
select select "10:00:00"
select select "13:00:00"
select select "15:00:00"
select select "16:00:00"
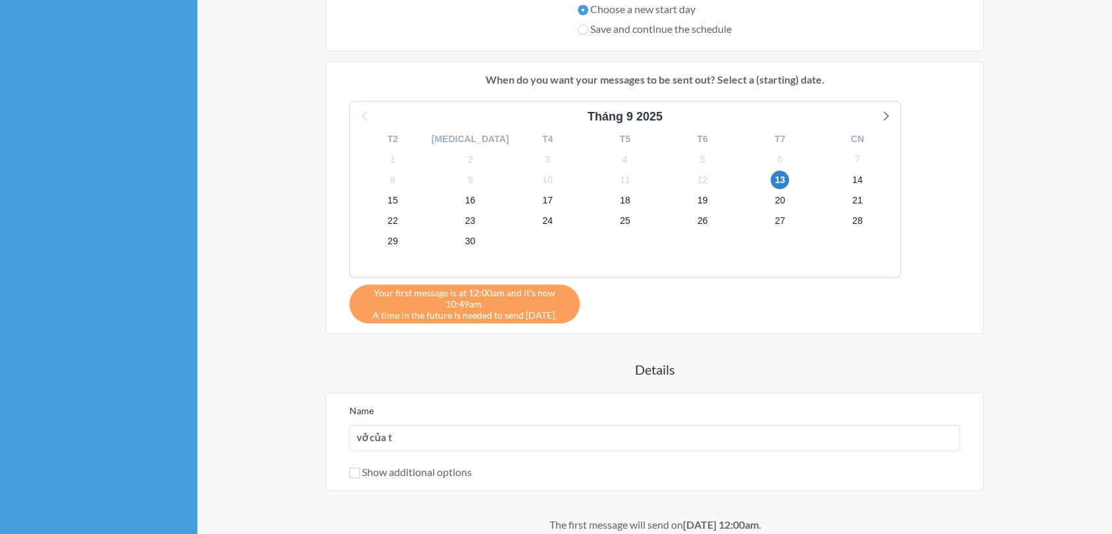
scroll to position [1250, 0]
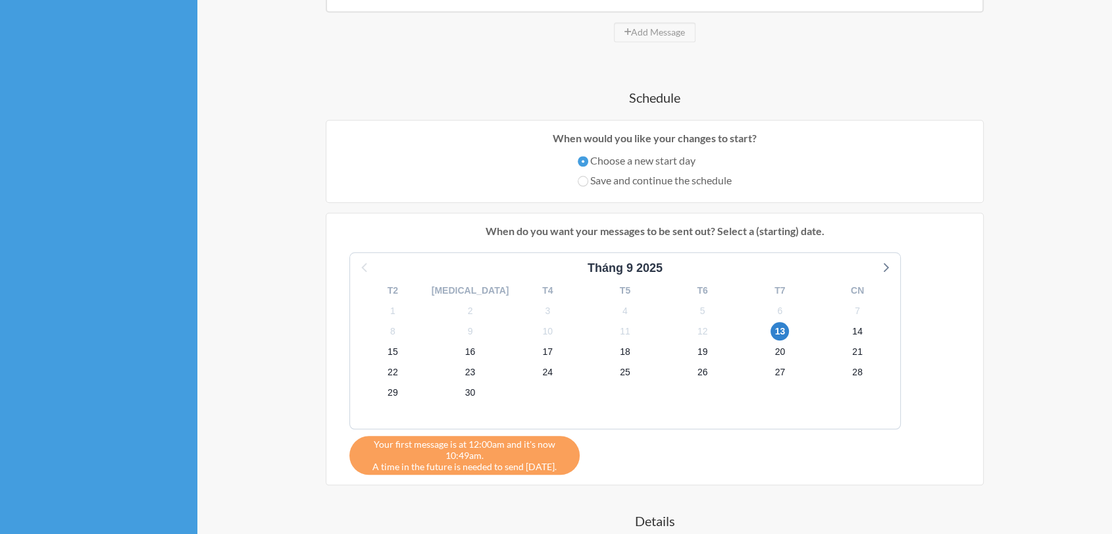
click at [633, 281] on label "Daily" at bounding box center [637, 281] width 63 height 16
click at [616, 281] on input "Daily" at bounding box center [611, 281] width 11 height 11
click at [636, 279] on label "Daily" at bounding box center [637, 281] width 63 height 16
click at [616, 279] on input "Daily" at bounding box center [611, 281] width 11 height 11
click at [637, 299] on label "Weekly" at bounding box center [637, 301] width 63 height 16
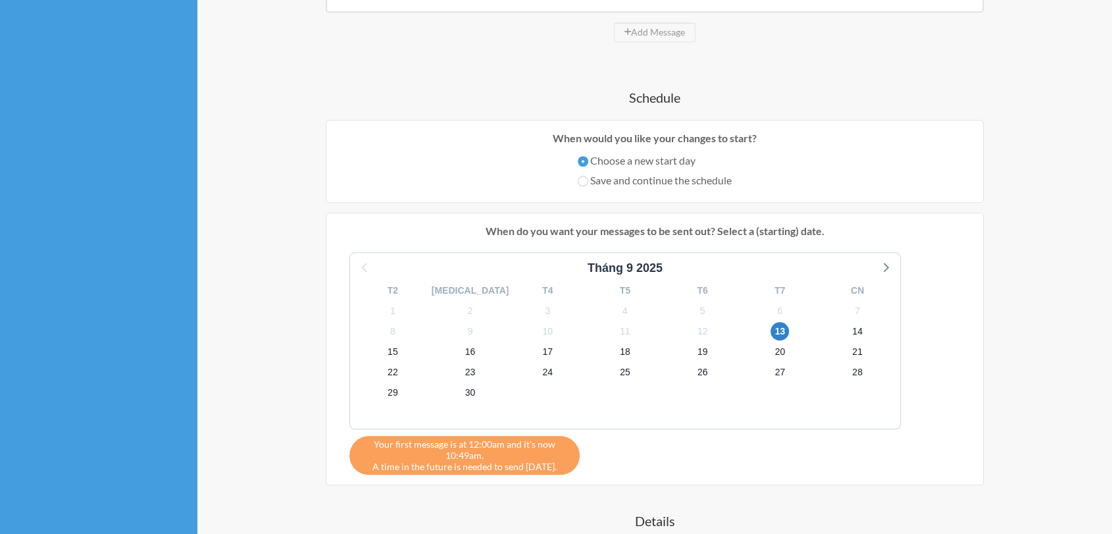
click at [616, 299] on input "Weekly" at bounding box center [611, 301] width 11 height 11
radio input "true"
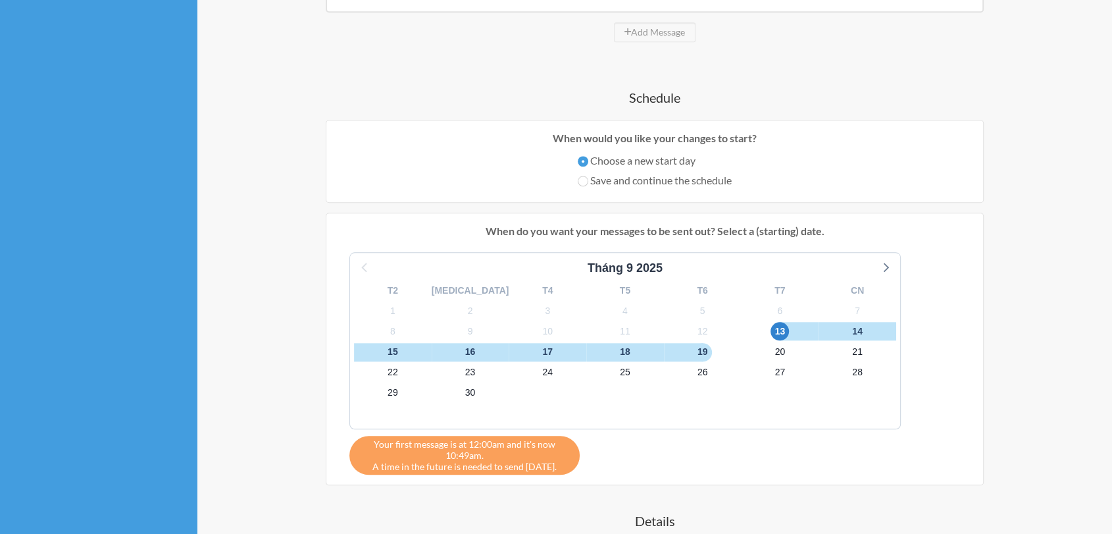
click at [640, 278] on label "Daily" at bounding box center [637, 281] width 63 height 16
click at [616, 278] on input "Daily" at bounding box center [611, 281] width 11 height 11
radio input "true"
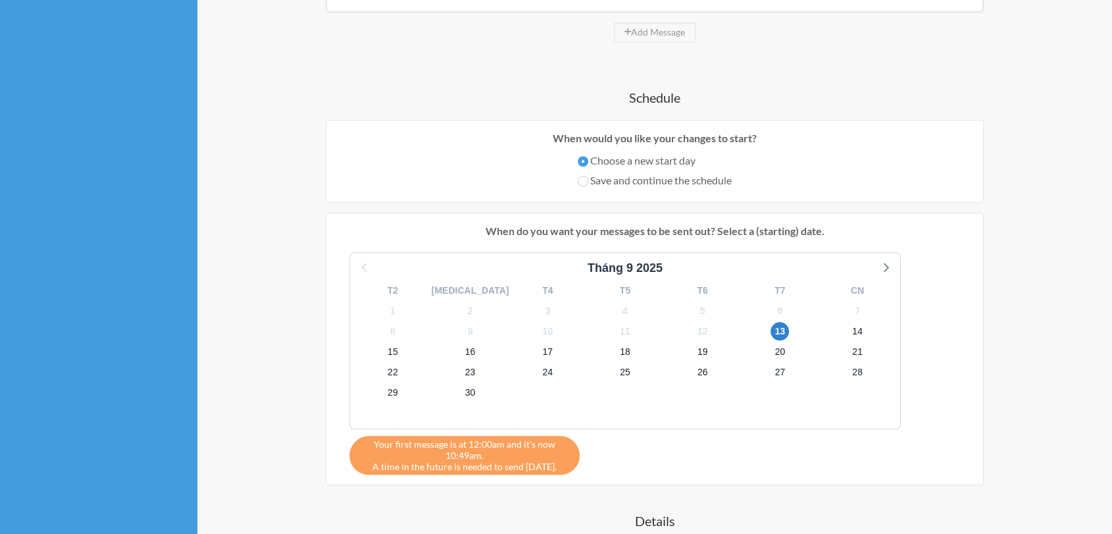
click at [639, 296] on label "Weekly" at bounding box center [637, 301] width 63 height 16
click at [616, 296] on input "Weekly" at bounding box center [611, 301] width 11 height 11
radio input "true"
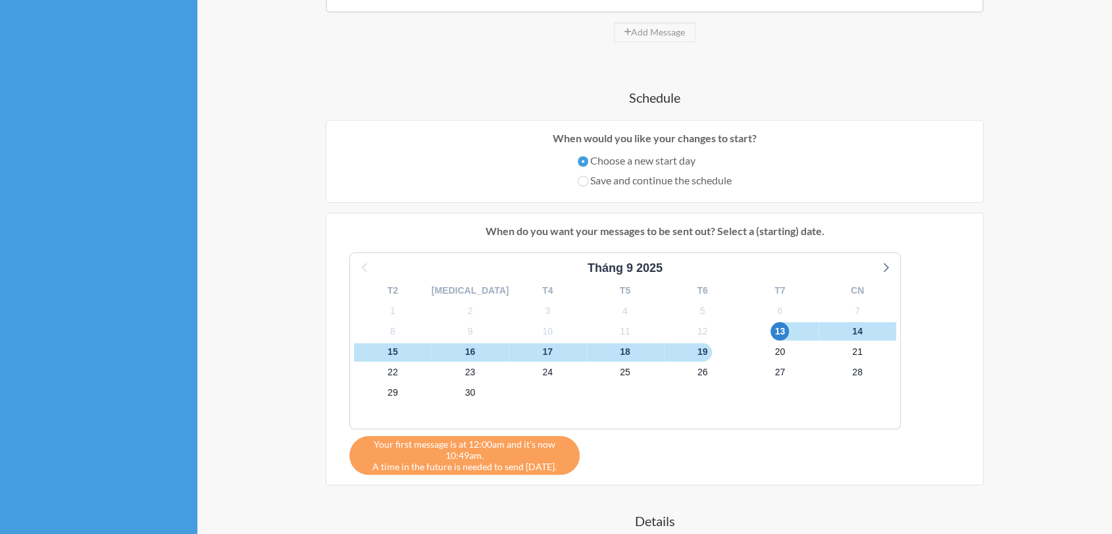
click at [641, 312] on label "Fortnightly" at bounding box center [637, 320] width 63 height 16
click at [616, 316] on input "Fortnightly" at bounding box center [611, 321] width 11 height 11
radio input "true"
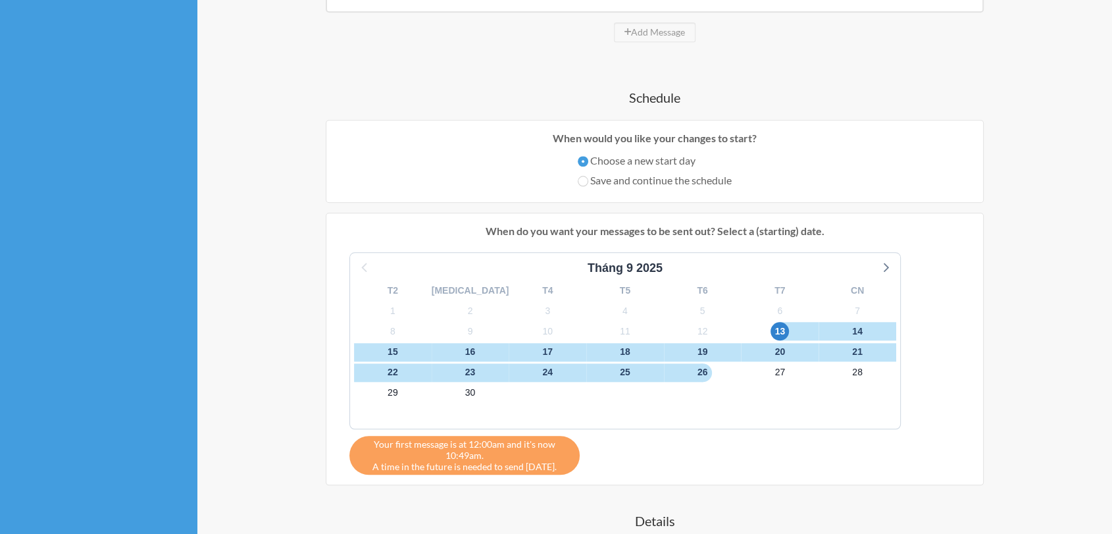
click at [641, 334] on label "Monthly" at bounding box center [637, 340] width 63 height 16
click at [616, 336] on input "Monthly" at bounding box center [611, 341] width 11 height 11
radio input "true"
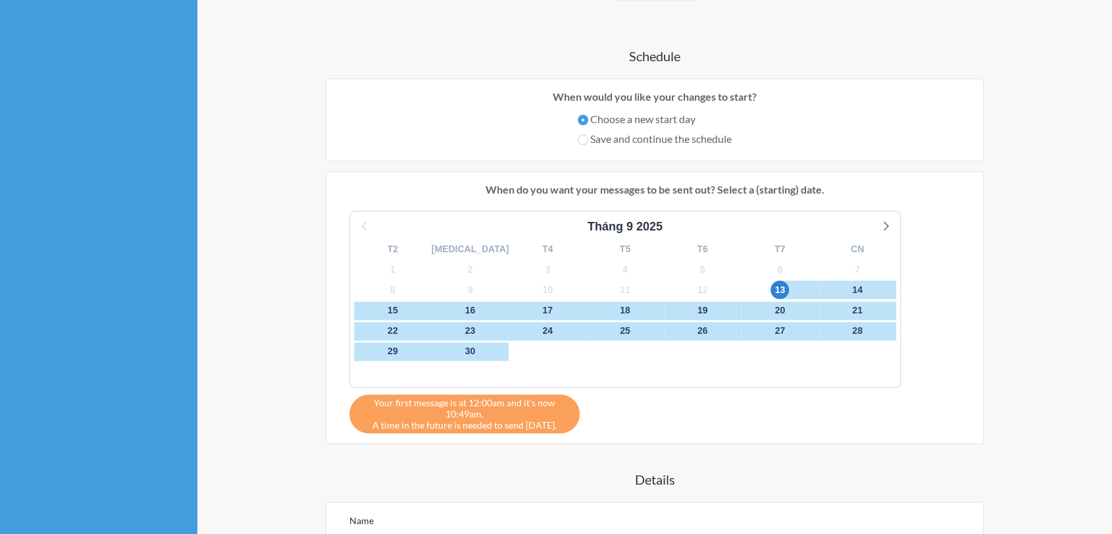
scroll to position [1396, 0]
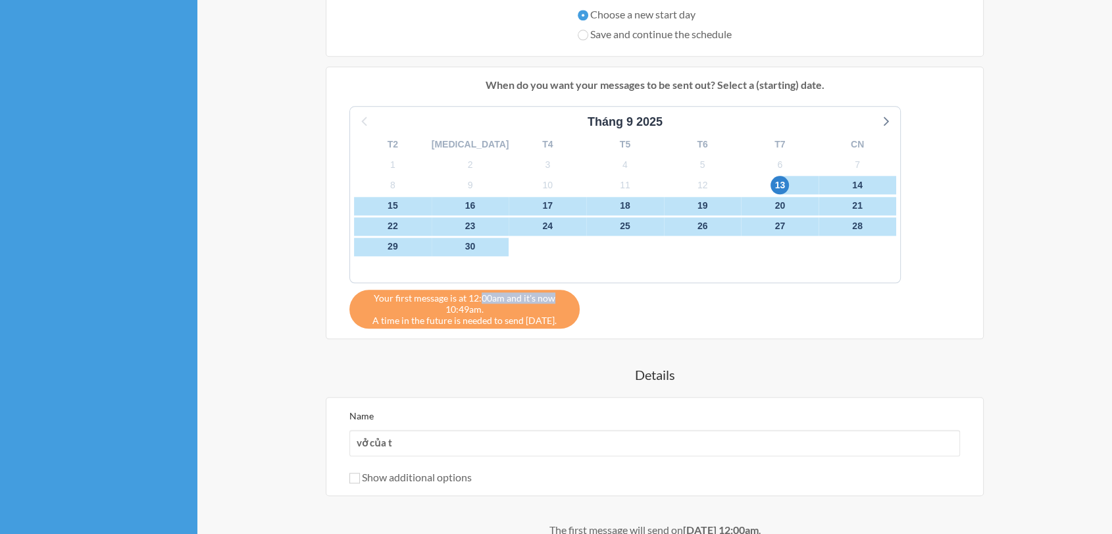
drag, startPoint x: 481, startPoint y: 297, endPoint x: 549, endPoint y: 298, distance: 67.8
click at [549, 298] on span "Your first message is at 12:00am and it's now 10:49am." at bounding box center [464, 303] width 211 height 22
click at [482, 309] on span "Your first message is at 12:00am and it's now 10:49am." at bounding box center [464, 303] width 211 height 22
drag, startPoint x: 503, startPoint y: 315, endPoint x: 524, endPoint y: 320, distance: 21.5
click at [524, 320] on div "Your first message is at 12:00am and it's now 10:49am. A time in the future is …" at bounding box center [464, 308] width 230 height 39
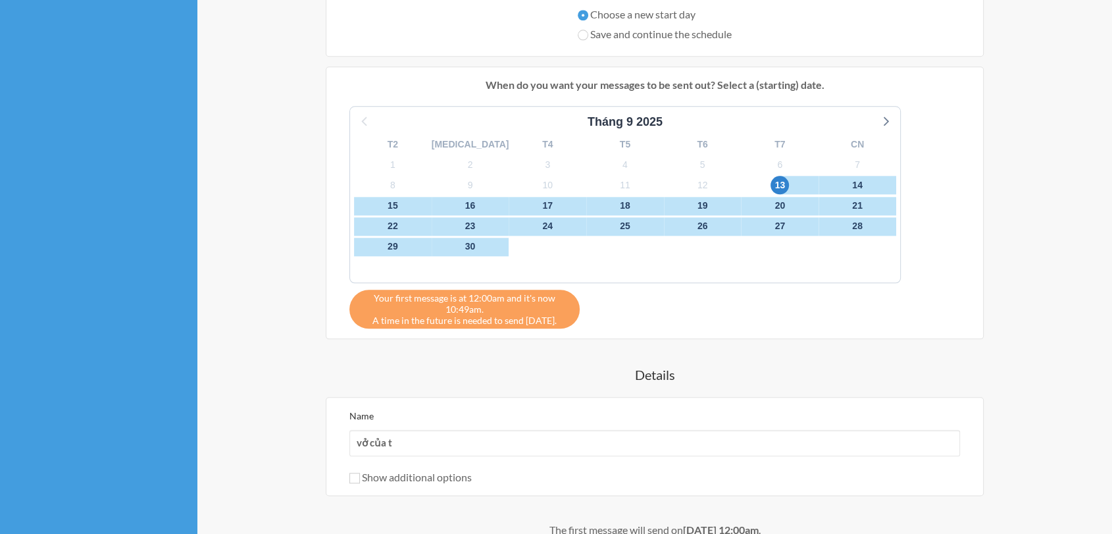
click at [526, 318] on div "Your first message is at 12:00am and it's now 10:49am. A time in the future is …" at bounding box center [464, 308] width 230 height 39
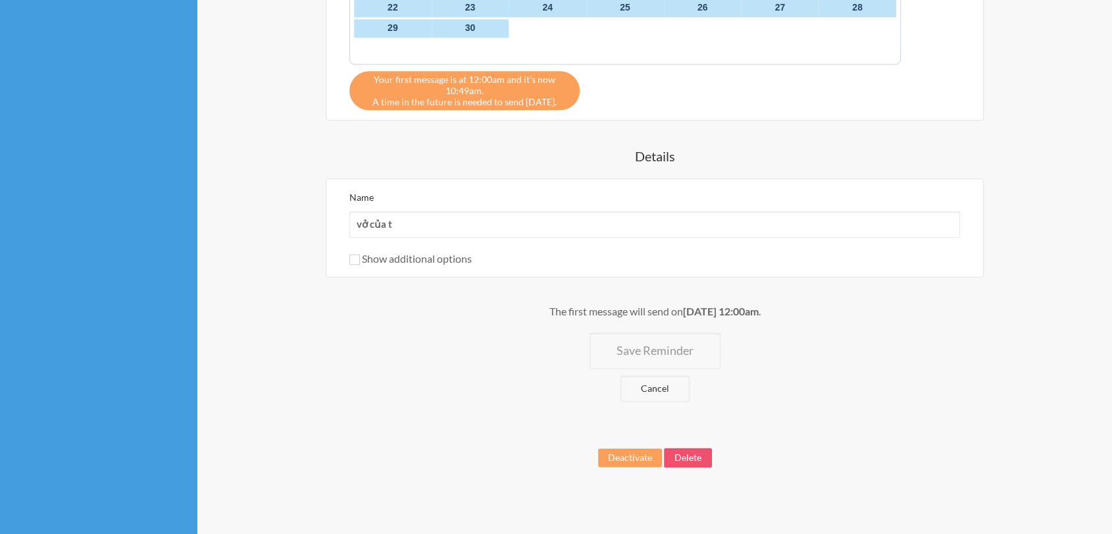
scroll to position [1616, 0]
select select "spaces/9P39JsAAAAE"
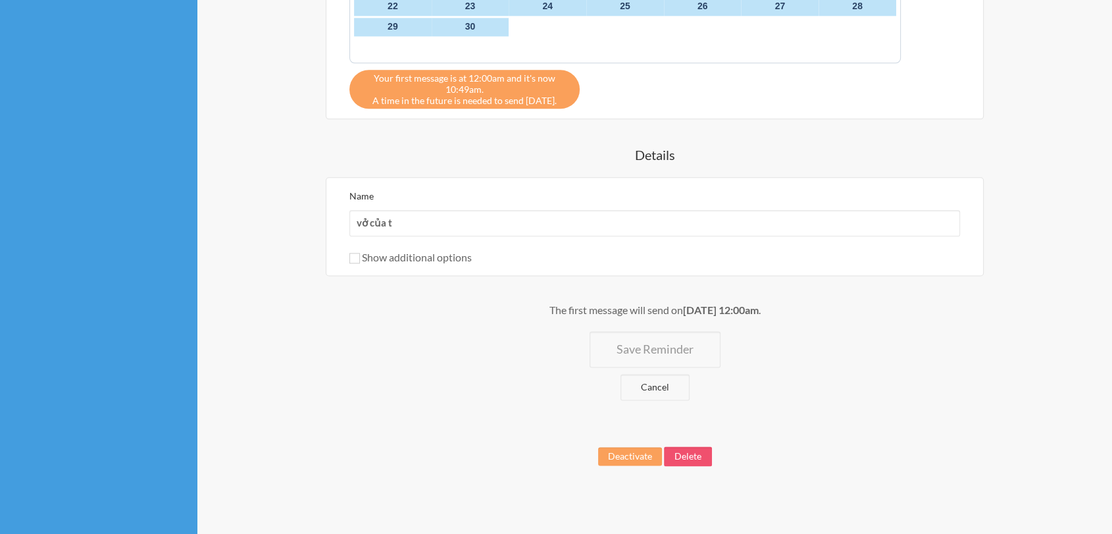
select select "spaces/9P39JsAAAAE"
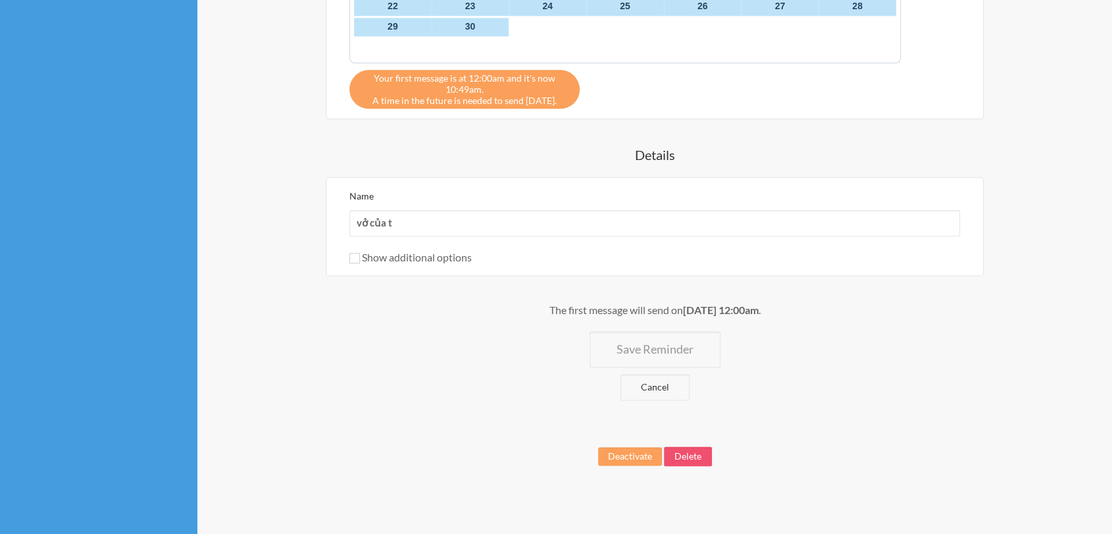
select select "spaces/9P39JsAAAAE"
click at [654, 355] on button "Save Reminder" at bounding box center [654, 349] width 131 height 36
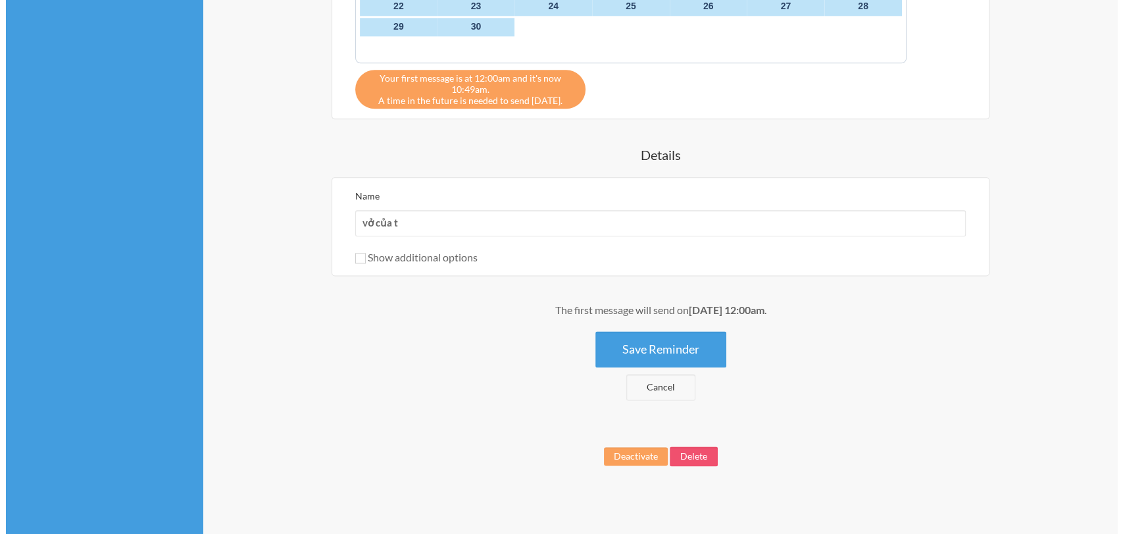
scroll to position [0, 0]
